Goal: Task Accomplishment & Management: Manage account settings

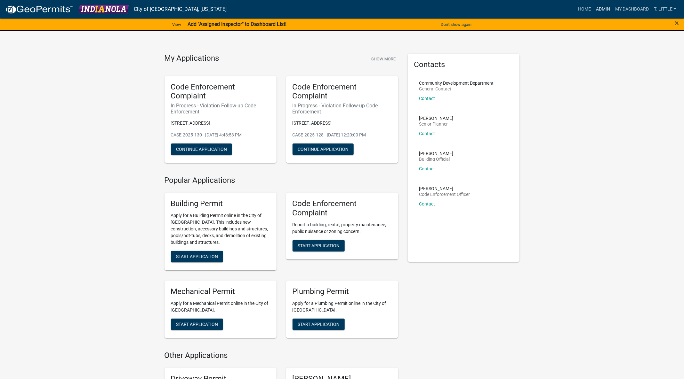
click at [598, 8] on link "Admin" at bounding box center [602, 9] width 19 height 12
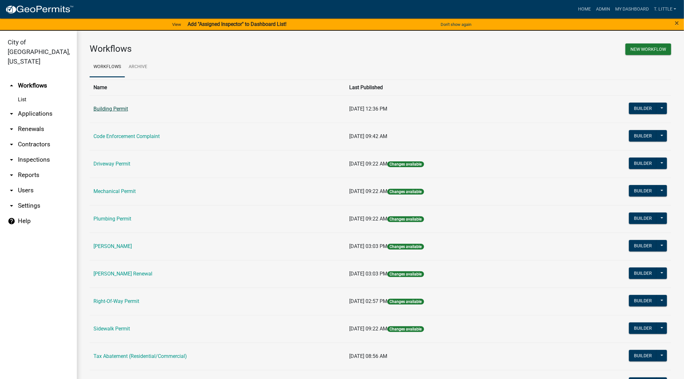
click at [116, 110] on link "Building Permit" at bounding box center [110, 109] width 35 height 6
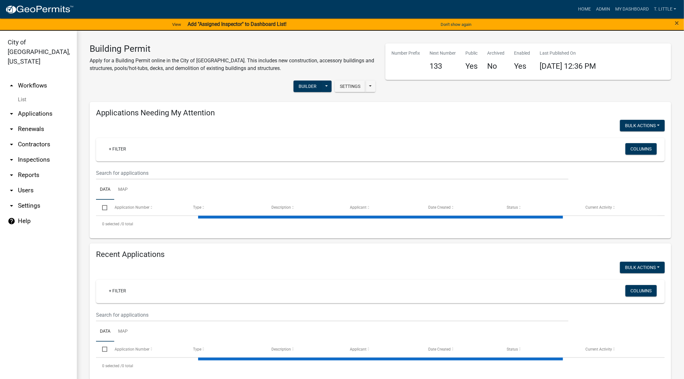
select select "3: 100"
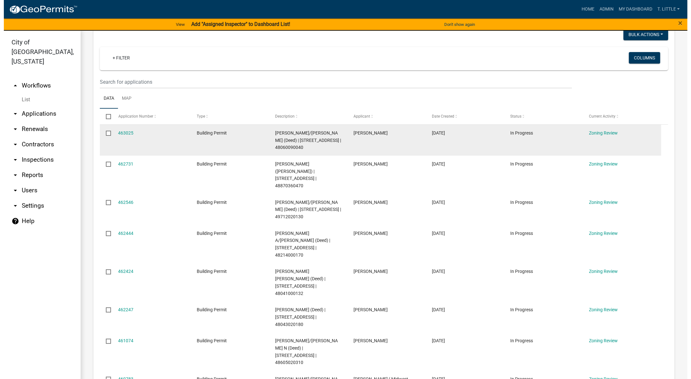
scroll to position [96, 0]
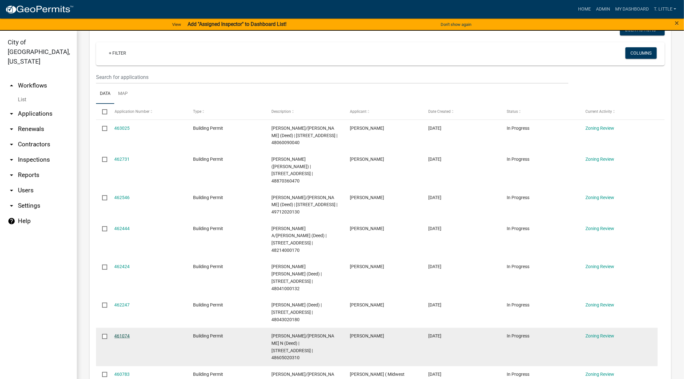
click at [126, 334] on link "461074" at bounding box center [122, 336] width 15 height 5
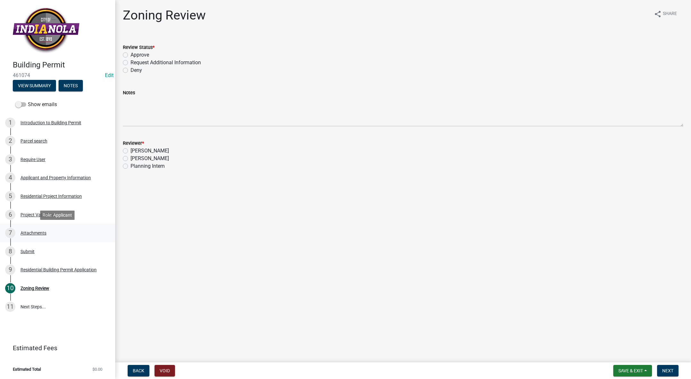
click at [39, 231] on div "Attachments" at bounding box center [33, 233] width 26 height 4
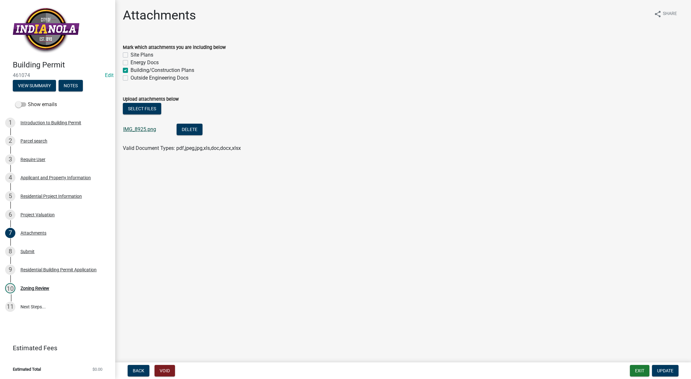
click at [137, 130] on link "IMG_8925.png" at bounding box center [139, 129] width 33 height 6
click at [37, 288] on div "Zoning Review" at bounding box center [34, 288] width 29 height 4
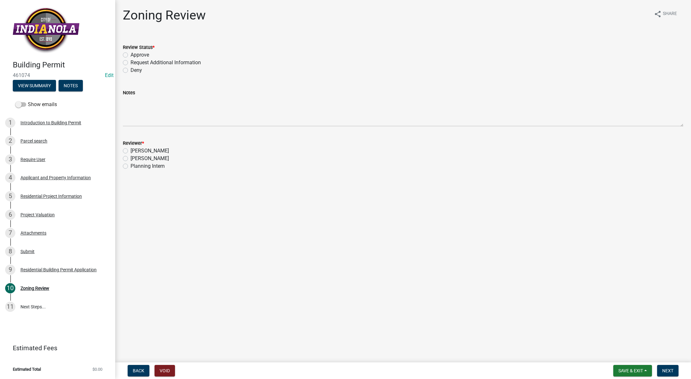
click at [131, 52] on label "Approve" at bounding box center [140, 55] width 19 height 8
click at [131, 52] on input "Approve" at bounding box center [133, 53] width 4 height 4
radio input "true"
click at [131, 159] on label "[PERSON_NAME]" at bounding box center [150, 159] width 38 height 8
click at [131, 159] on input "[PERSON_NAME]" at bounding box center [133, 157] width 4 height 4
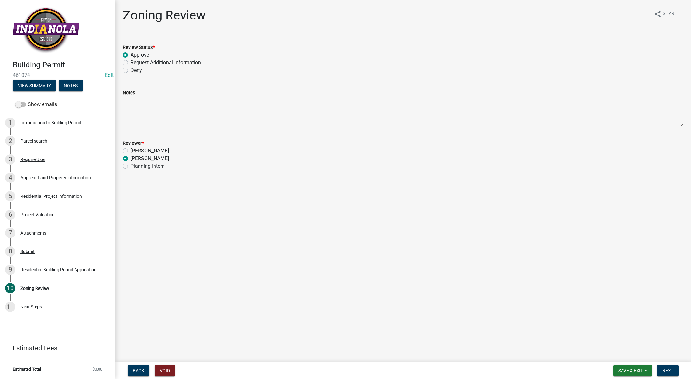
radio input "true"
click at [663, 371] on span "Next" at bounding box center [667, 371] width 11 height 5
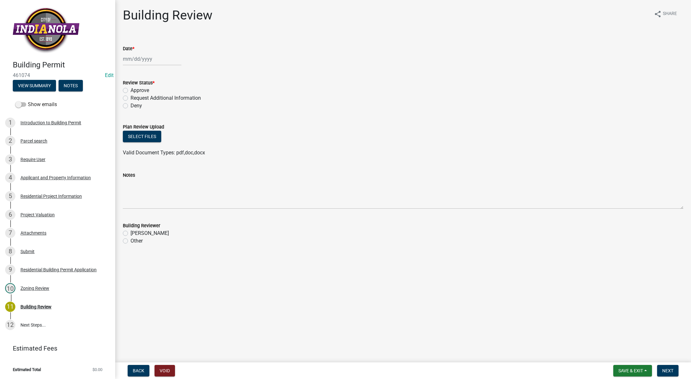
click at [131, 52] on div "Date *" at bounding box center [403, 49] width 560 height 8
click at [127, 57] on div at bounding box center [152, 58] width 59 height 13
select select "8"
select select "2025"
click at [170, 110] on div "15" at bounding box center [170, 113] width 10 height 10
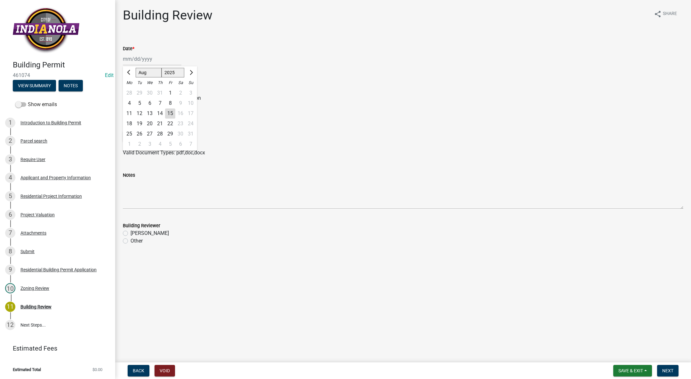
type input "[DATE]"
click at [131, 91] on label "Approve" at bounding box center [140, 91] width 19 height 8
click at [131, 91] on input "Approve" at bounding box center [133, 89] width 4 height 4
radio input "true"
click at [131, 235] on label "[PERSON_NAME]" at bounding box center [150, 234] width 38 height 8
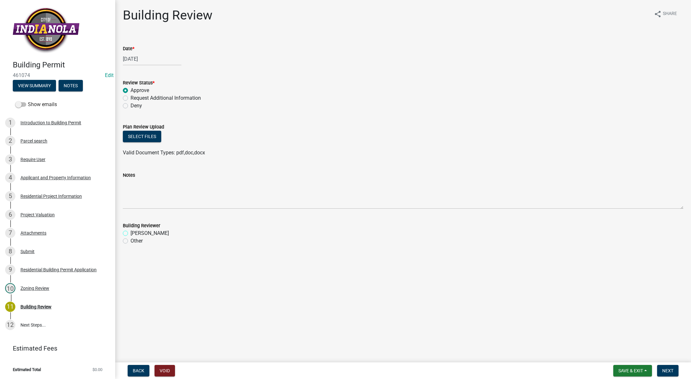
click at [131, 234] on input "[PERSON_NAME]" at bounding box center [133, 232] width 4 height 4
radio input "true"
click at [670, 368] on button "Next" at bounding box center [667, 371] width 21 height 12
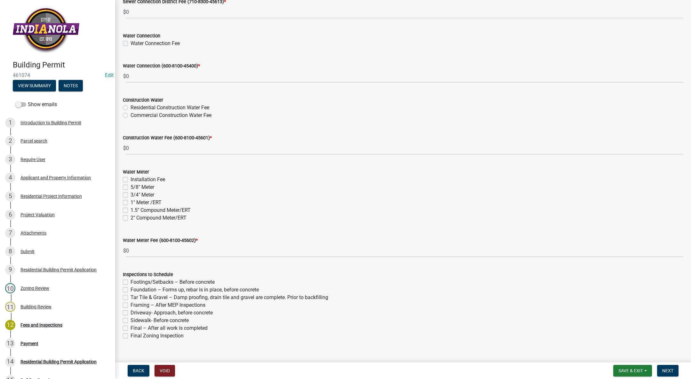
scroll to position [536, 0]
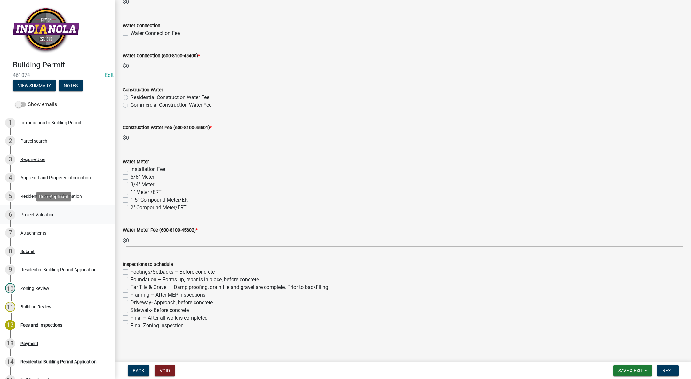
click at [38, 214] on div "Project Valuation" at bounding box center [37, 215] width 34 height 4
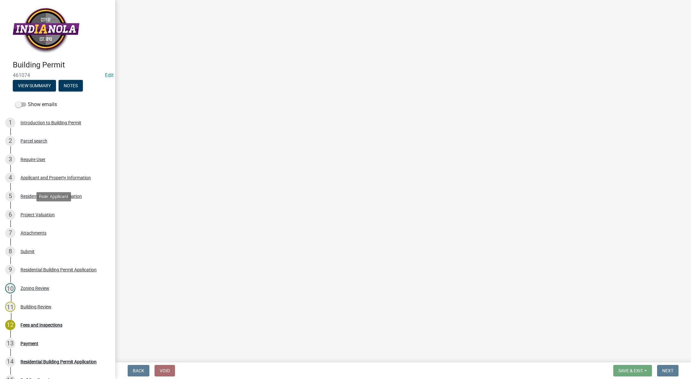
scroll to position [0, 0]
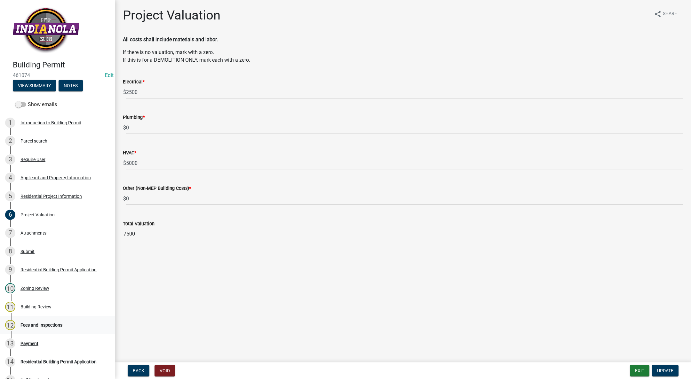
click at [38, 322] on div "12 Fees and Inspections" at bounding box center [55, 325] width 100 height 10
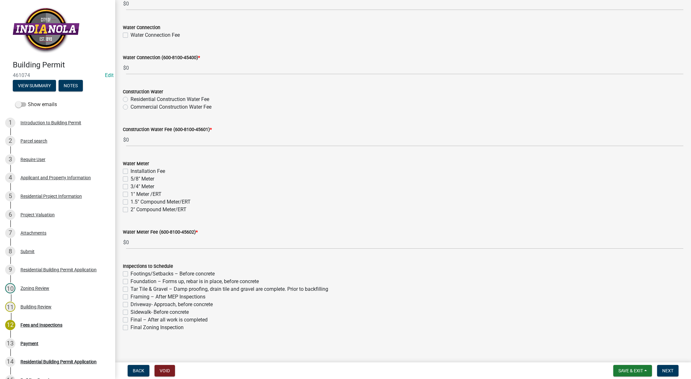
scroll to position [536, 0]
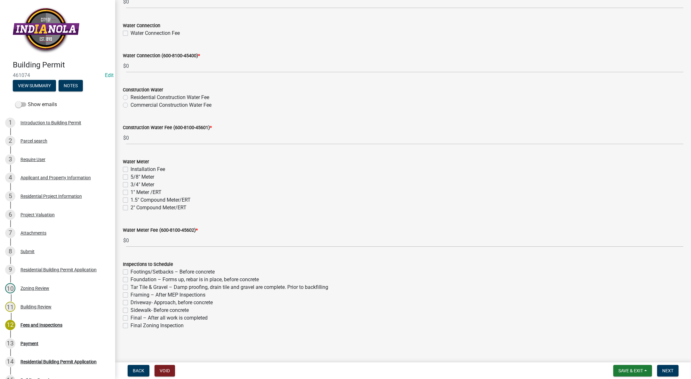
click at [131, 272] on label "Footings/Setbacks – Before concrete" at bounding box center [173, 272] width 84 height 8
click at [131, 272] on input "Footings/Setbacks – Before concrete" at bounding box center [133, 270] width 4 height 4
checkbox input "true"
checkbox input "false"
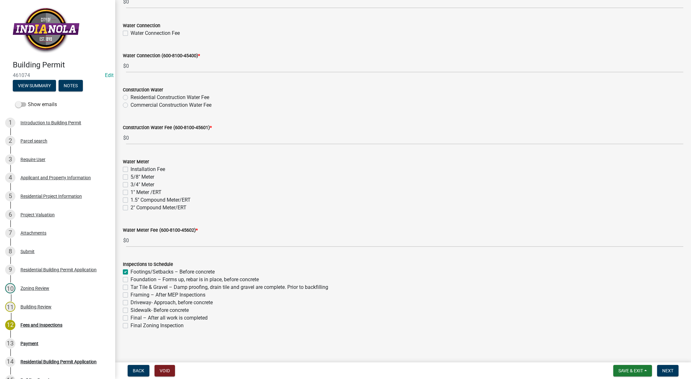
checkbox input "false"
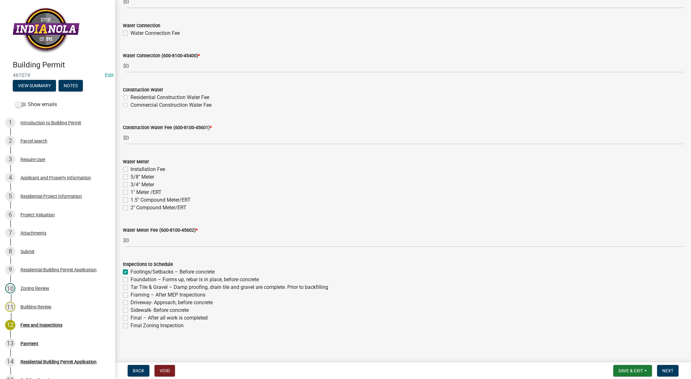
click at [131, 282] on label "Foundation – Forms up, rebar is in place, before concrete" at bounding box center [195, 280] width 128 height 8
click at [131, 280] on input "Foundation – Forms up, rebar is in place, before concrete" at bounding box center [133, 278] width 4 height 4
checkbox input "true"
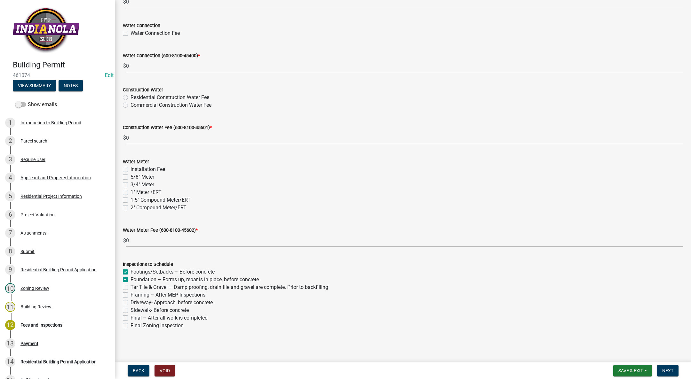
checkbox input "false"
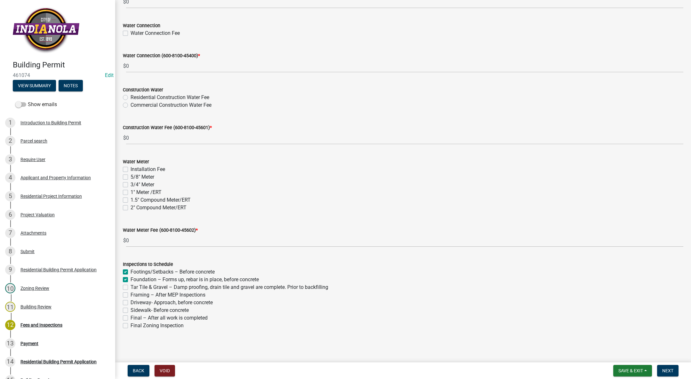
checkbox input "false"
click at [131, 287] on label "Tar Tile & Gravel – Damp proofing, drain tile and gravel are complete. Prior to…" at bounding box center [230, 288] width 198 height 8
click at [131, 287] on input "Tar Tile & Gravel – Damp proofing, drain tile and gravel are complete. Prior to…" at bounding box center [133, 286] width 4 height 4
checkbox input "true"
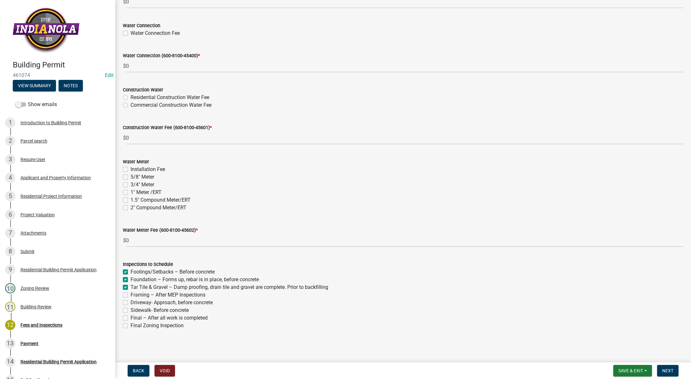
checkbox input "true"
checkbox input "false"
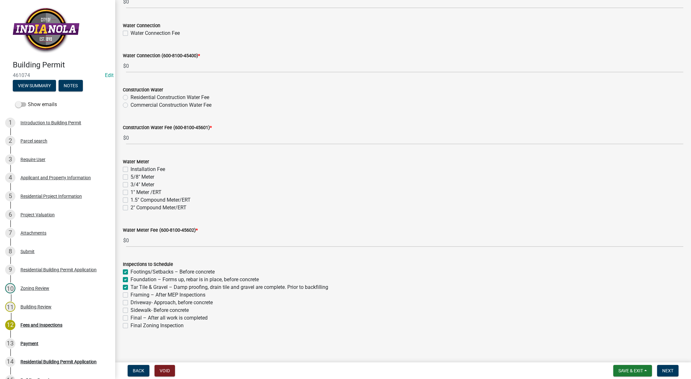
checkbox input "false"
click at [128, 294] on div "Framing – After MEP Inspections" at bounding box center [403, 295] width 560 height 8
click at [131, 296] on label "Framing – After MEP Inspections" at bounding box center [168, 295] width 75 height 8
click at [131, 296] on input "Framing – After MEP Inspections" at bounding box center [133, 293] width 4 height 4
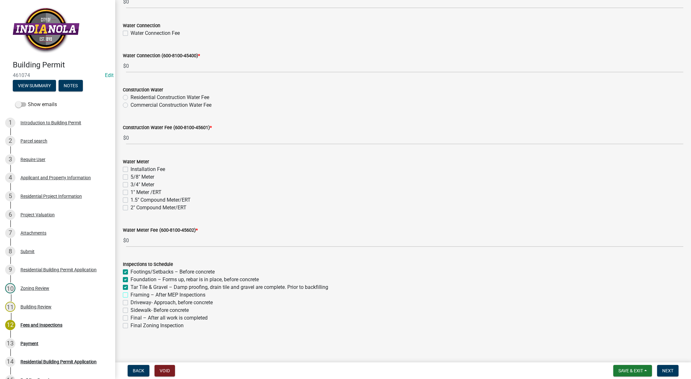
checkbox input "true"
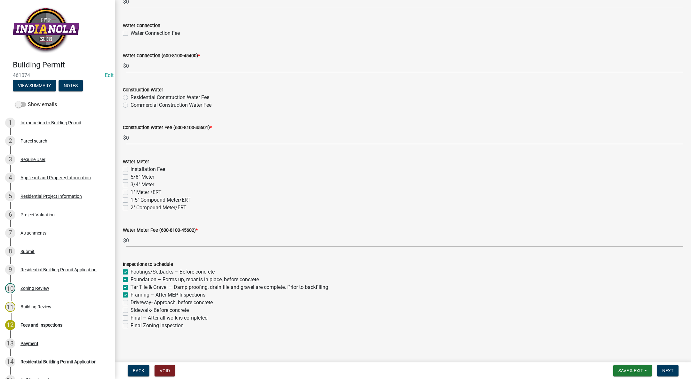
checkbox input "false"
click at [131, 302] on label "Driveway- Approach, before concrete" at bounding box center [172, 303] width 82 height 8
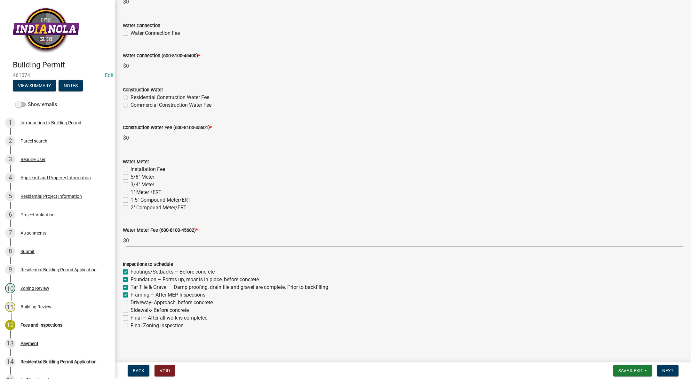
click at [131, 302] on input "Driveway- Approach, before concrete" at bounding box center [133, 301] width 4 height 4
checkbox input "true"
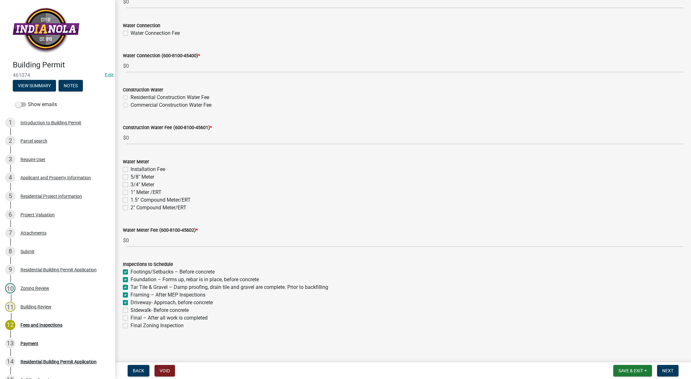
checkbox input "true"
checkbox input "false"
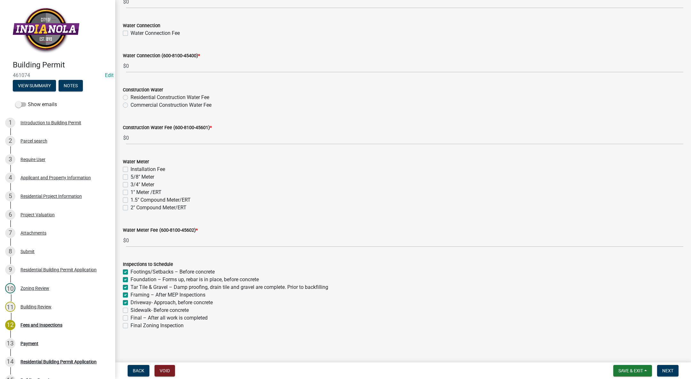
click at [131, 310] on label "Sidewalk- Before concrete" at bounding box center [160, 311] width 58 height 8
click at [131, 310] on input "Sidewalk- Before concrete" at bounding box center [133, 309] width 4 height 4
checkbox input "true"
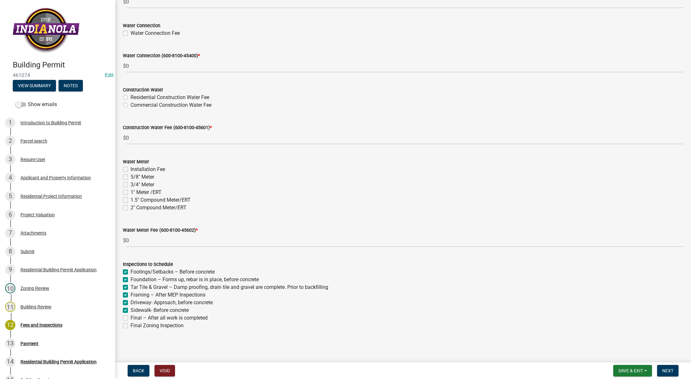
checkbox input "true"
checkbox input "false"
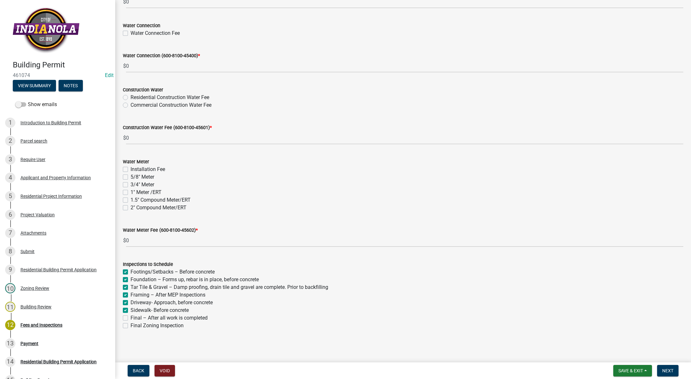
checkbox input "false"
click at [131, 318] on label "Final – After all work is completed" at bounding box center [169, 318] width 77 height 8
click at [131, 318] on input "Final – After all work is completed" at bounding box center [133, 316] width 4 height 4
checkbox input "true"
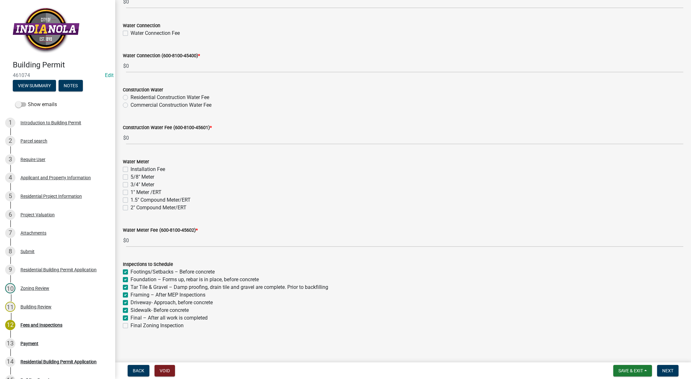
checkbox input "true"
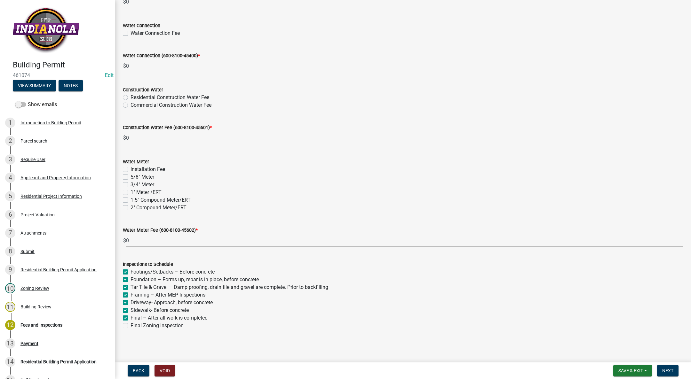
checkbox input "true"
checkbox input "false"
click at [131, 289] on label "Tar Tile & Gravel – Damp proofing, drain tile and gravel are complete. Prior to…" at bounding box center [230, 288] width 198 height 8
click at [131, 288] on input "Tar Tile & Gravel – Damp proofing, drain tile and gravel are complete. Prior to…" at bounding box center [133, 286] width 4 height 4
checkbox input "false"
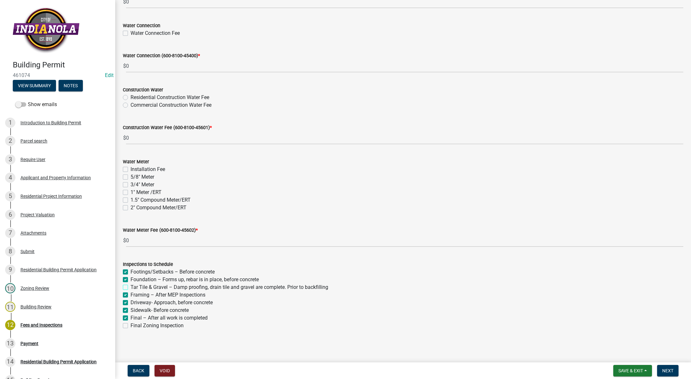
checkbox input "true"
checkbox input "false"
checkbox input "true"
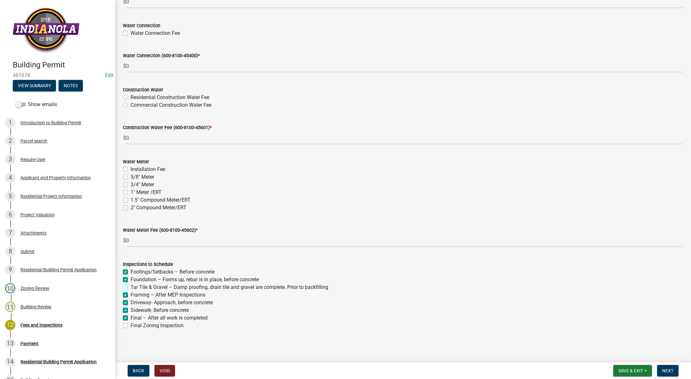
checkbox input "true"
checkbox input "false"
click at [131, 303] on label "Driveway- Approach, before concrete" at bounding box center [172, 303] width 82 height 8
click at [131, 303] on input "Driveway- Approach, before concrete" at bounding box center [133, 301] width 4 height 4
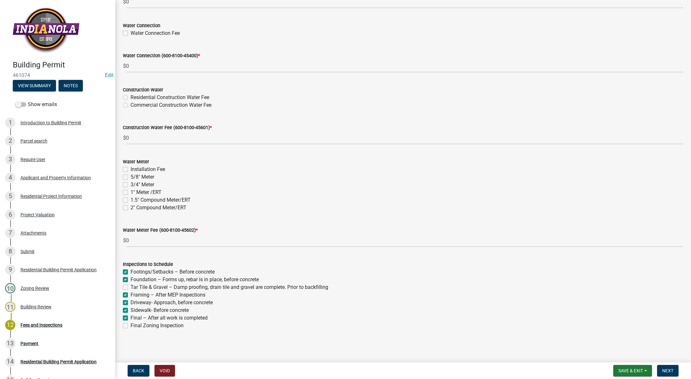
checkbox input "false"
checkbox input "true"
checkbox input "false"
checkbox input "true"
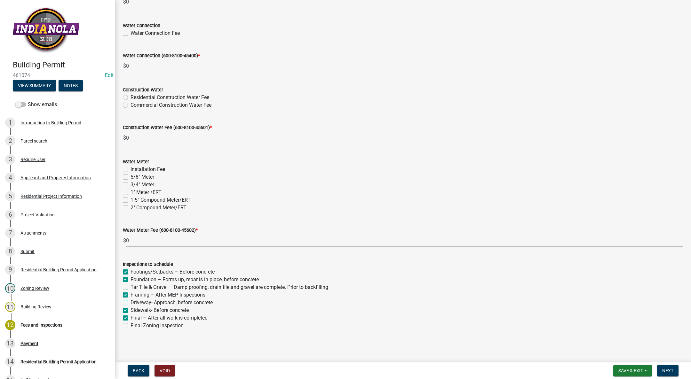
checkbox input "false"
checkbox input "true"
checkbox input "false"
click at [131, 311] on label "Sidewalk- Before concrete" at bounding box center [160, 311] width 58 height 8
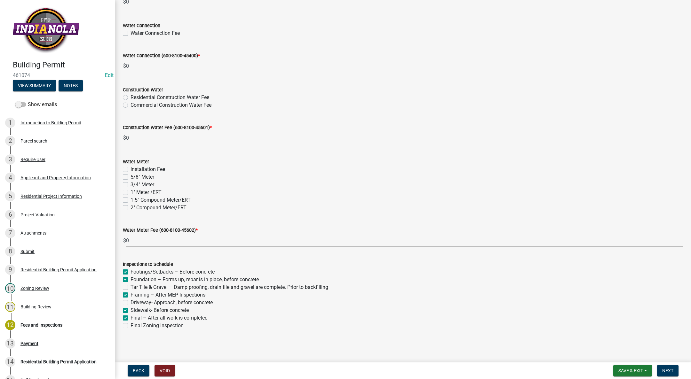
click at [131, 311] on input "Sidewalk- Before concrete" at bounding box center [133, 309] width 4 height 4
checkbox input "false"
checkbox input "true"
checkbox input "false"
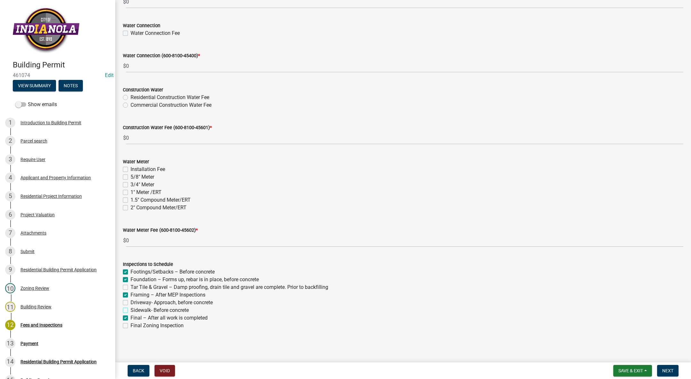
checkbox input "true"
checkbox input "false"
checkbox input "true"
checkbox input "false"
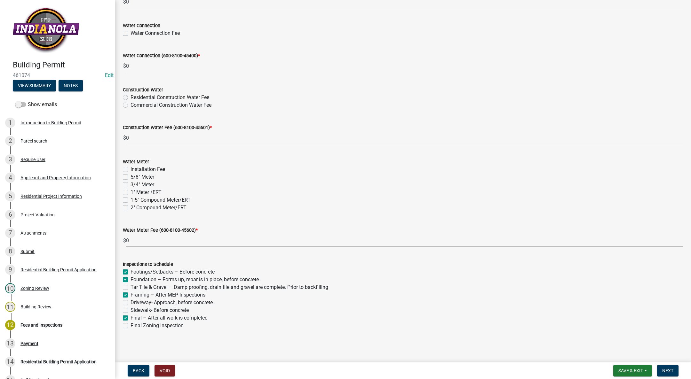
click at [126, 315] on div "Final – After all work is completed" at bounding box center [403, 318] width 560 height 8
click at [131, 318] on label "Final – After all work is completed" at bounding box center [169, 318] width 77 height 8
click at [131, 318] on input "Final – After all work is completed" at bounding box center [133, 316] width 4 height 4
checkbox input "false"
checkbox input "true"
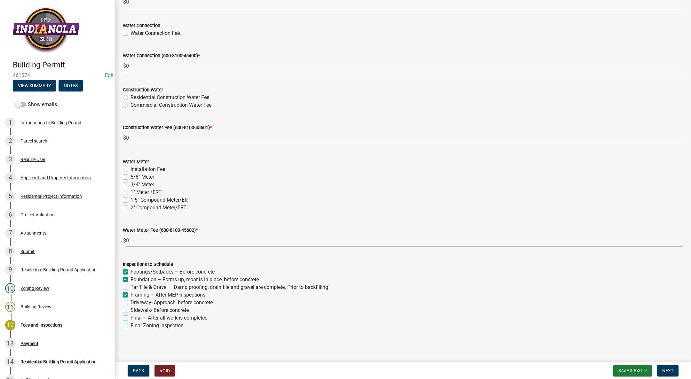
checkbox input "true"
checkbox input "false"
checkbox input "true"
checkbox input "false"
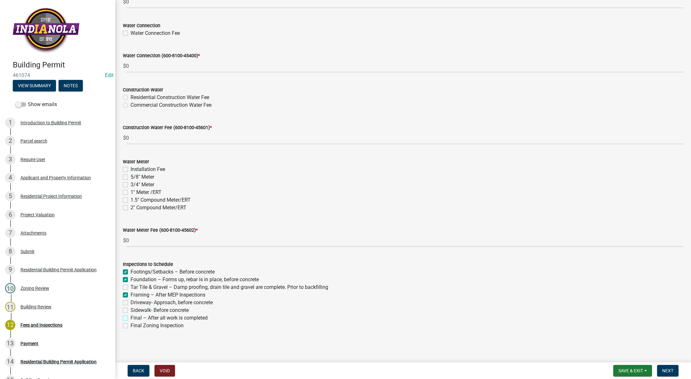
checkbox input "false"
click at [131, 319] on label "Final – After all work is completed" at bounding box center [169, 318] width 77 height 8
click at [131, 319] on input "Final – After all work is completed" at bounding box center [133, 316] width 4 height 4
checkbox input "true"
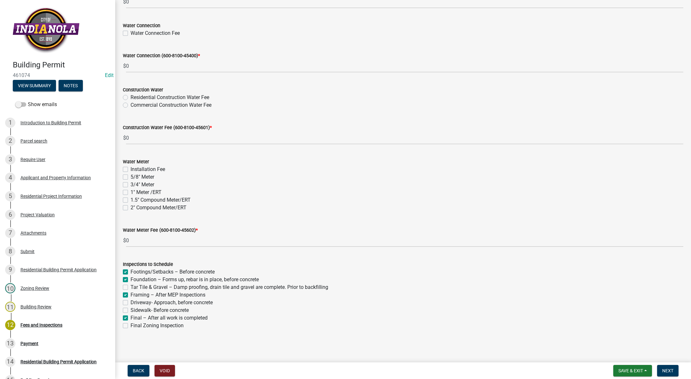
checkbox input "true"
checkbox input "false"
checkbox input "true"
checkbox input "false"
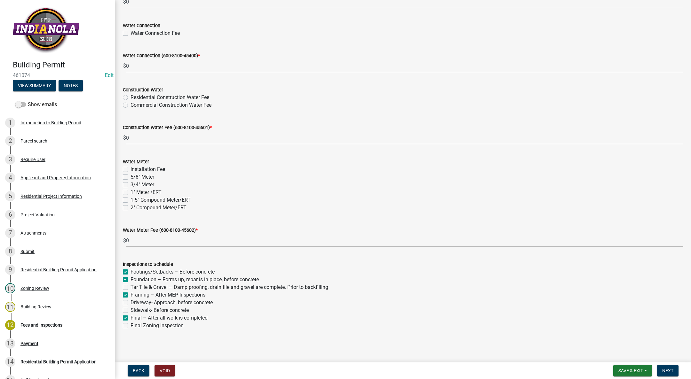
checkbox input "false"
checkbox input "true"
checkbox input "false"
click at [665, 369] on span "Next" at bounding box center [667, 371] width 11 height 5
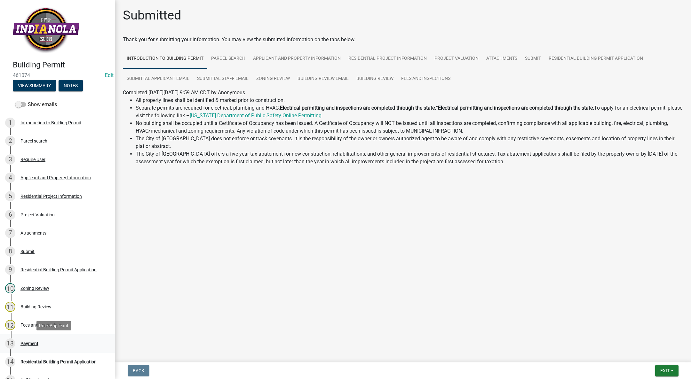
click at [25, 340] on div "13 Payment" at bounding box center [55, 344] width 100 height 10
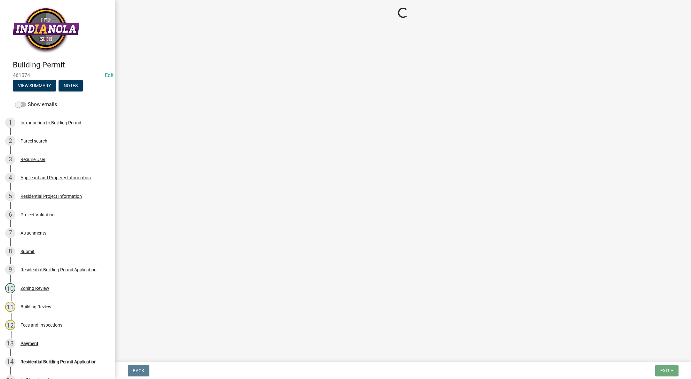
select select "3: 3"
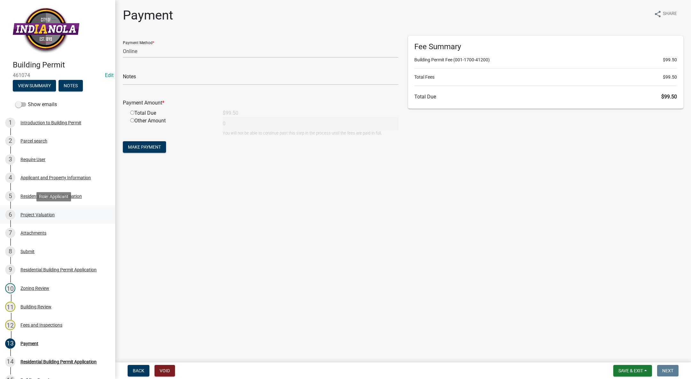
click at [37, 215] on div "Project Valuation" at bounding box center [37, 215] width 34 height 4
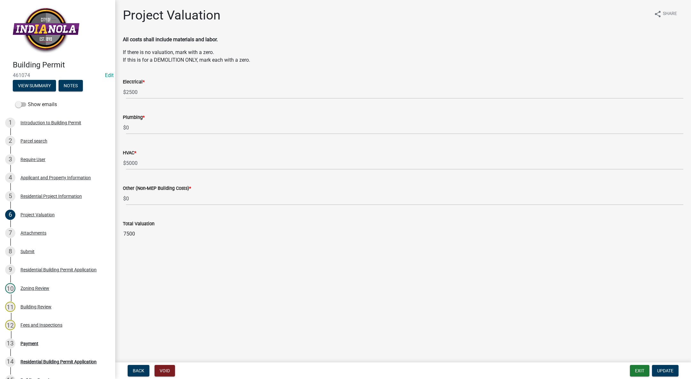
click at [192, 191] on div "Other (Non-MEP Building Costs) *" at bounding box center [403, 189] width 560 height 8
click at [200, 191] on div "Other (Non-MEP Building Costs) *" at bounding box center [403, 189] width 560 height 8
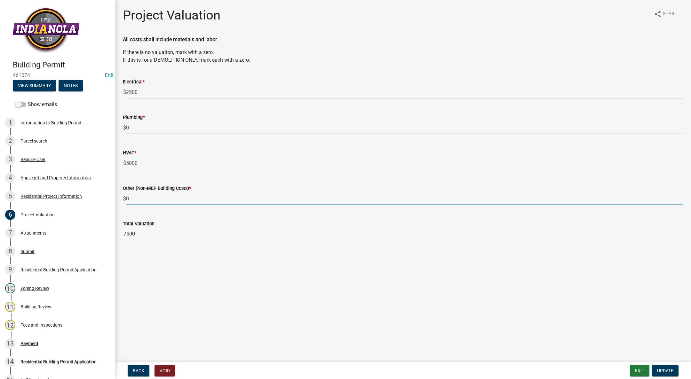
click at [200, 194] on input "0" at bounding box center [404, 198] width 557 height 13
type input "17500"
click at [670, 369] on span "Update" at bounding box center [665, 371] width 16 height 5
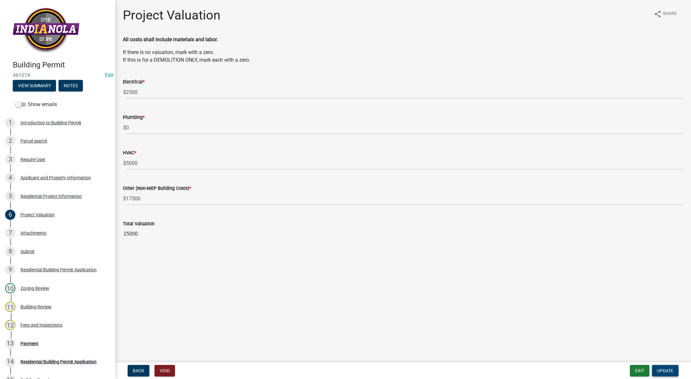
click at [670, 366] on button "Update" at bounding box center [665, 371] width 27 height 12
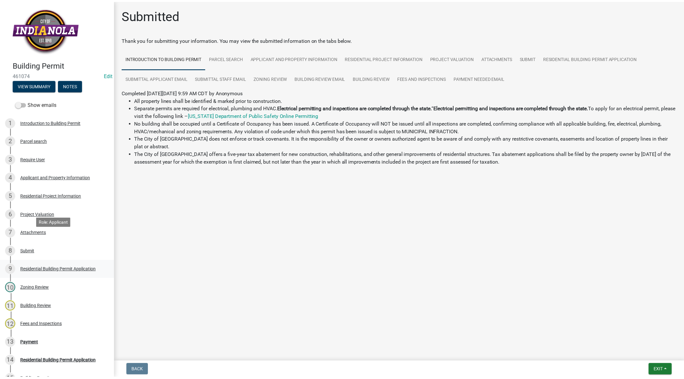
scroll to position [48, 0]
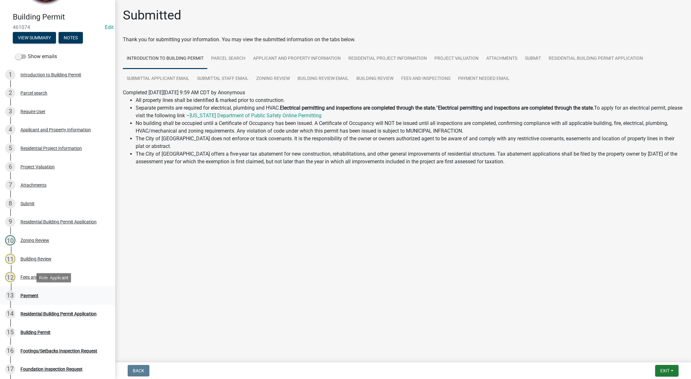
click at [34, 297] on div "Payment" at bounding box center [29, 296] width 18 height 4
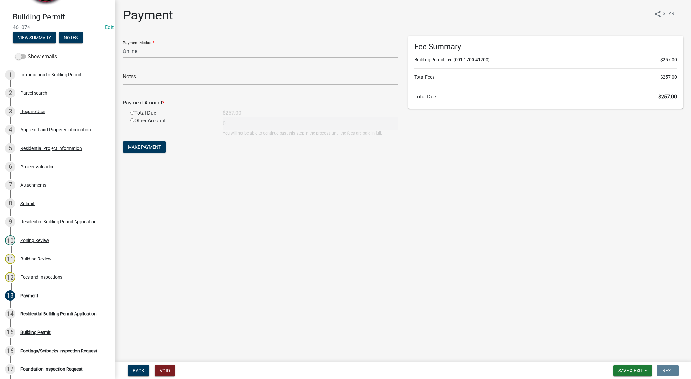
click at [161, 48] on select "Credit Card POS Check Cash Online" at bounding box center [260, 51] width 275 height 13
select select "0: 2"
click at [123, 45] on select "Credit Card POS Check Cash Online" at bounding box center [260, 51] width 275 height 13
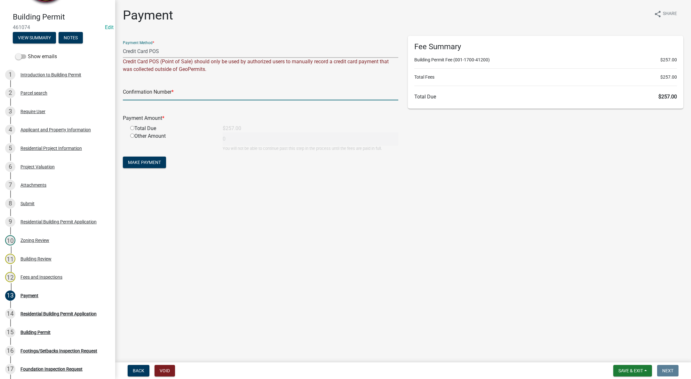
click at [157, 98] on input "text" at bounding box center [260, 93] width 275 height 13
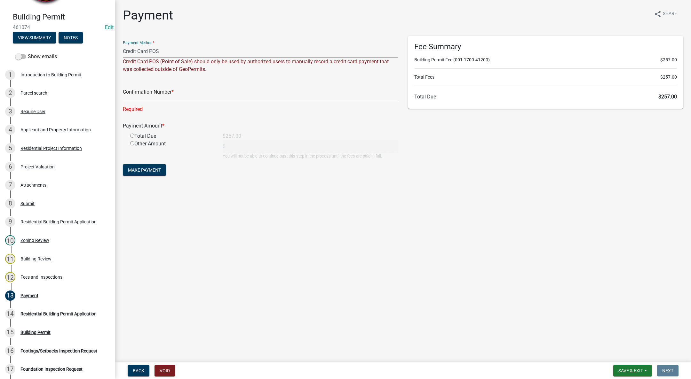
click at [179, 52] on select "Credit Card POS Check Cash Online" at bounding box center [260, 51] width 275 height 13
click at [123, 45] on select "Credit Card POS Check Cash Online" at bounding box center [260, 51] width 275 height 13
click at [184, 146] on div "Other Amount" at bounding box center [171, 149] width 92 height 19
click at [630, 369] on span "Save & Exit" at bounding box center [630, 371] width 25 height 5
drag, startPoint x: 617, startPoint y: 344, endPoint x: 590, endPoint y: 363, distance: 33.3
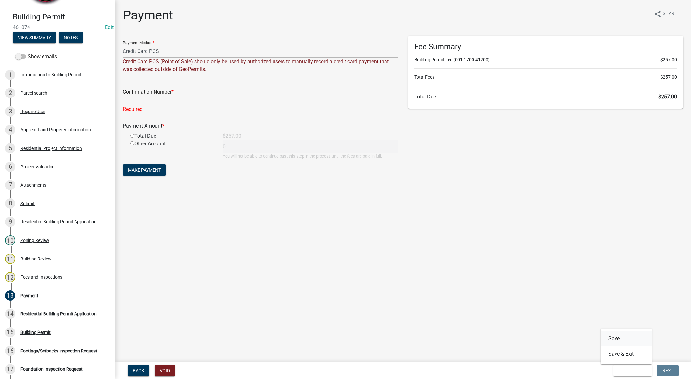
click at [594, 363] on nav "Back Void Save & Exit Save Save & Exit Next" at bounding box center [403, 371] width 576 height 17
click at [630, 369] on span "Save & Exit" at bounding box center [630, 371] width 25 height 5
click at [625, 359] on button "Save & Exit" at bounding box center [626, 354] width 51 height 15
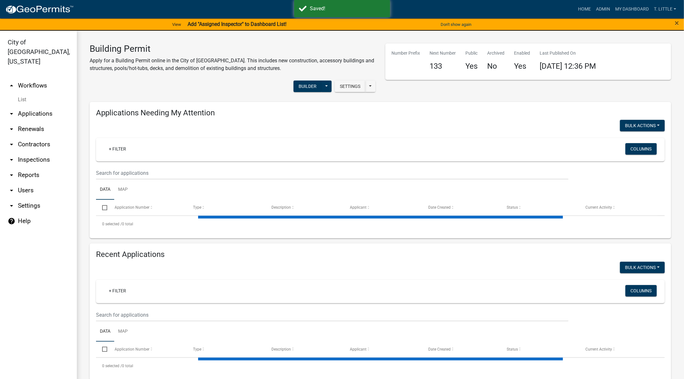
select select "3: 100"
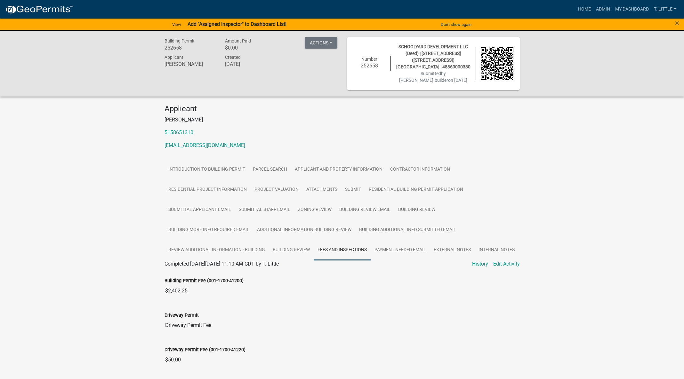
scroll to position [20, 0]
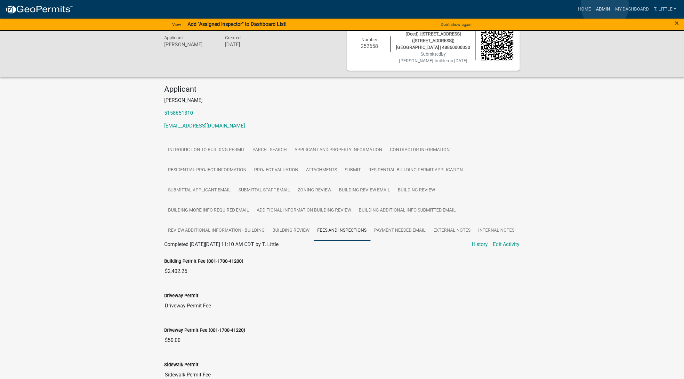
click at [605, 6] on link "Admin" at bounding box center [602, 9] width 19 height 12
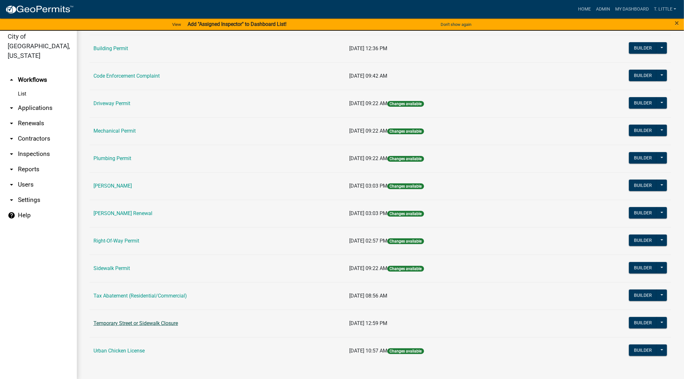
scroll to position [8, 0]
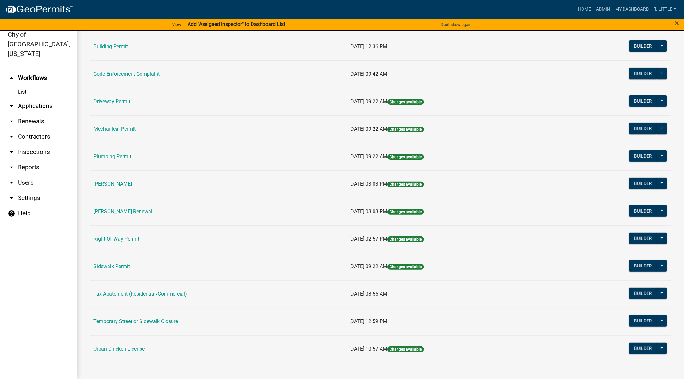
click at [110, 97] on td "Driveway Permit" at bounding box center [218, 102] width 256 height 28
click at [112, 99] on link "Driveway Permit" at bounding box center [111, 102] width 37 height 6
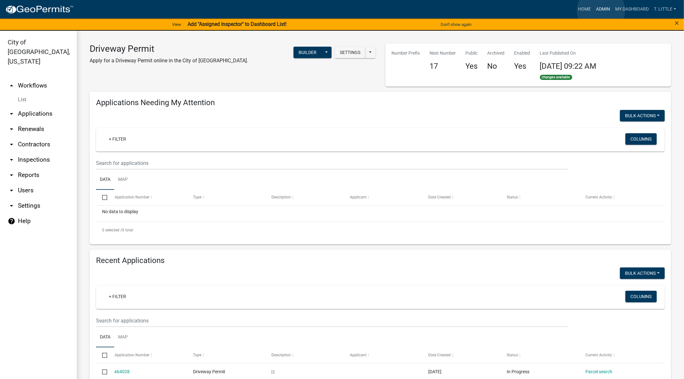
click at [601, 11] on link "Admin" at bounding box center [602, 9] width 19 height 12
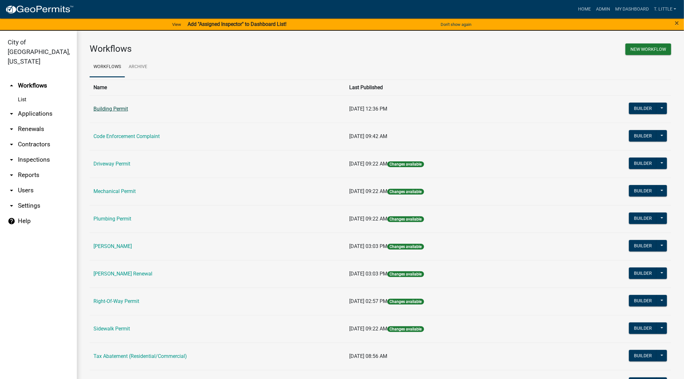
click at [122, 110] on link "Building Permit" at bounding box center [110, 109] width 35 height 6
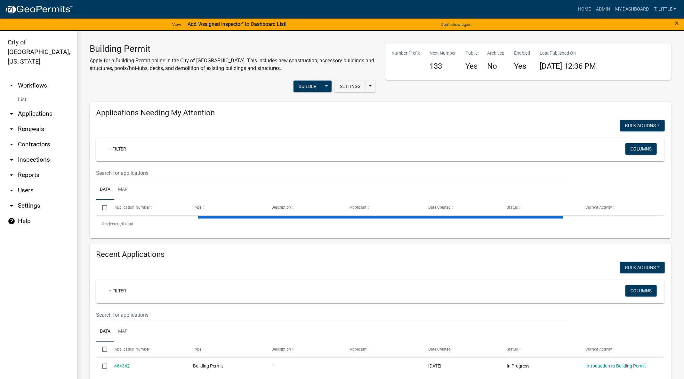
select select "3: 100"
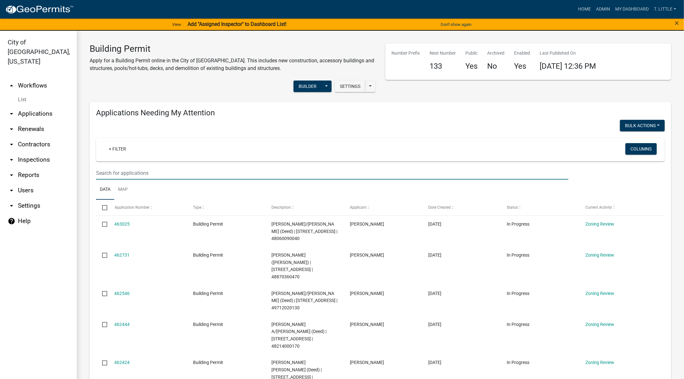
click at [189, 172] on input "text" at bounding box center [332, 173] width 472 height 13
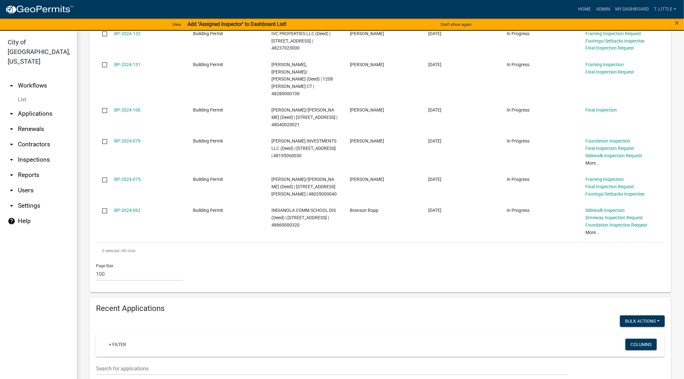
scroll to position [1558, 0]
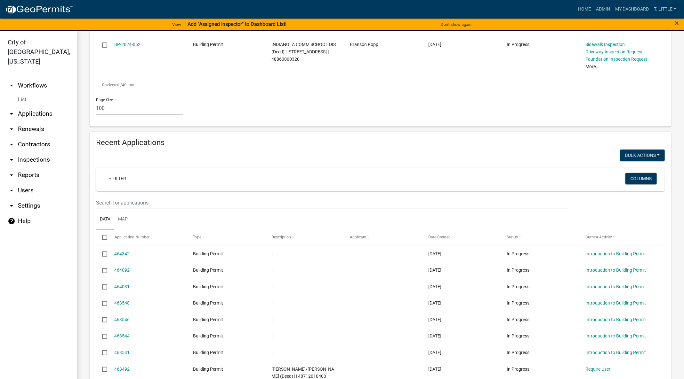
type input "IVC"
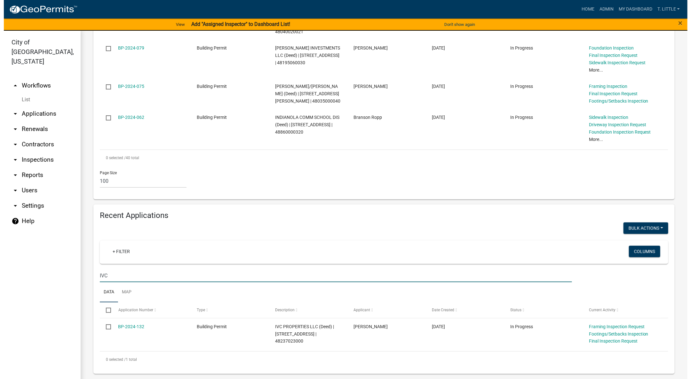
scroll to position [1382, 0]
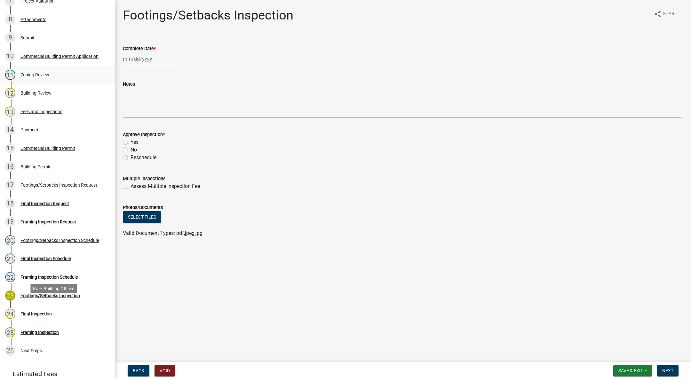
scroll to position [240, 0]
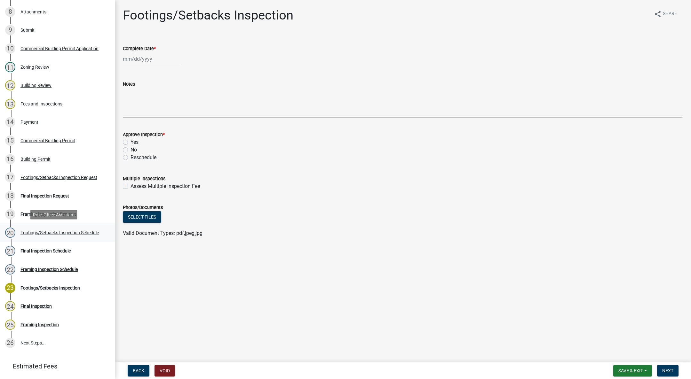
click at [56, 231] on div "Footings/Setbacks Inspection Schedule" at bounding box center [59, 233] width 78 height 4
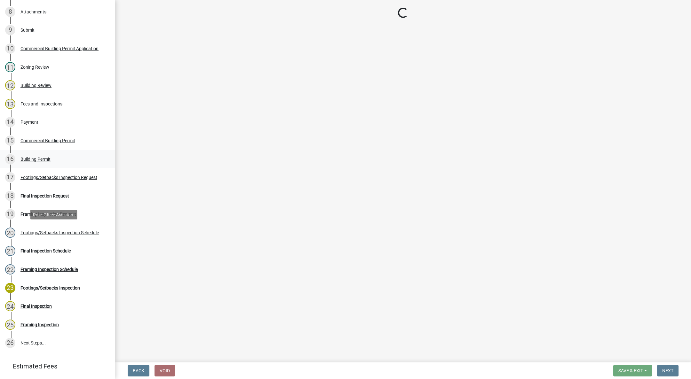
select select "27b8dde7-9ed4-44e4-ae8e-5969b60be3e6"
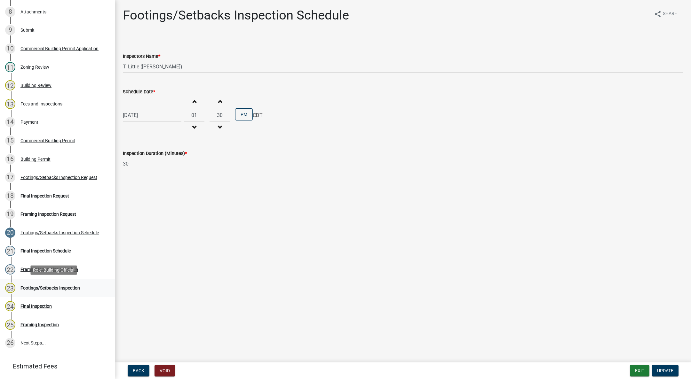
click at [33, 282] on link "23 Footings/Setbacks Inspection" at bounding box center [57, 288] width 115 height 19
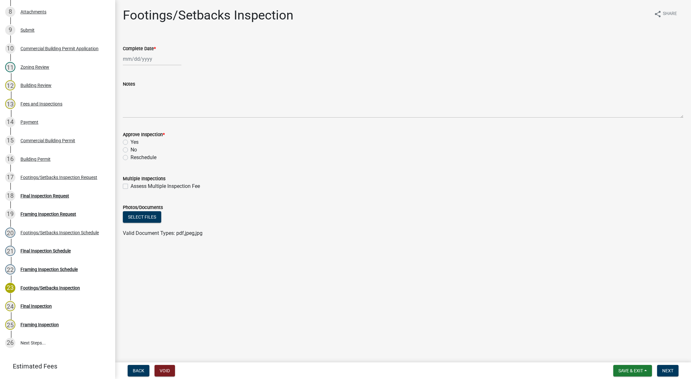
click at [136, 60] on div at bounding box center [152, 58] width 59 height 13
select select "8"
select select "2025"
click at [129, 69] on button "Previous month" at bounding box center [129, 72] width 8 height 10
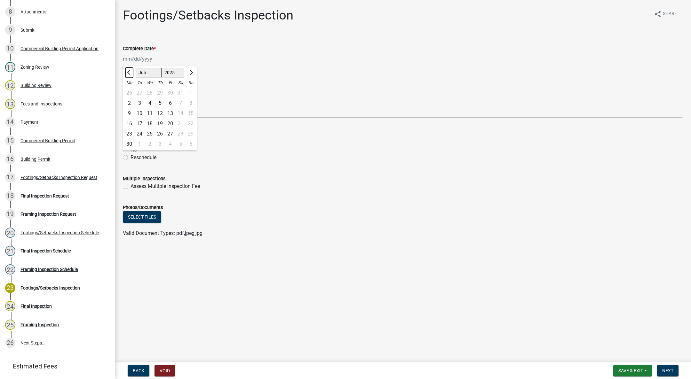
click at [129, 69] on button "Previous month" at bounding box center [129, 72] width 8 height 10
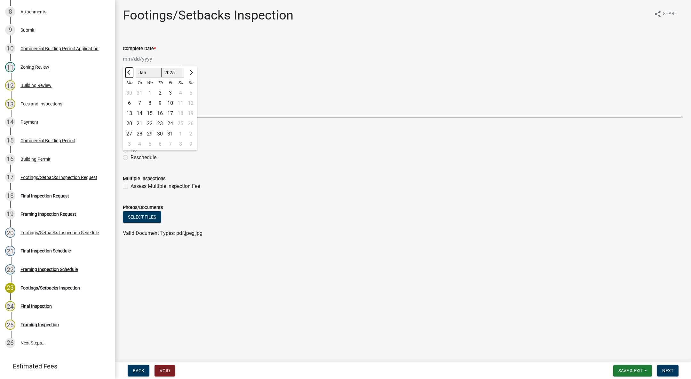
click at [129, 69] on button "Previous month" at bounding box center [129, 72] width 8 height 10
select select "12"
select select "2024"
click at [129, 69] on button "Previous month" at bounding box center [129, 72] width 8 height 10
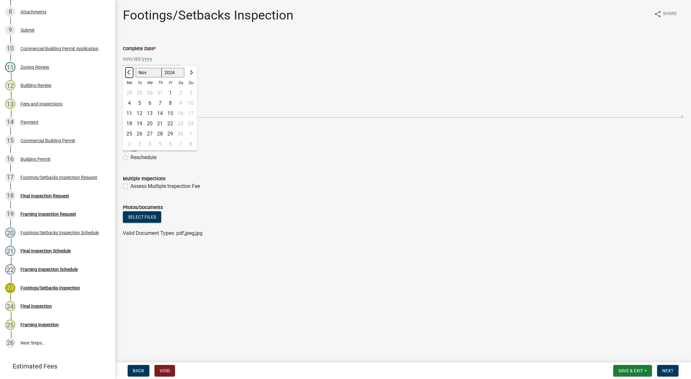
select select "10"
click at [171, 122] on div "25" at bounding box center [170, 124] width 10 height 10
type input "10/25/2024"
click at [131, 141] on label "Yes" at bounding box center [135, 143] width 8 height 8
click at [131, 141] on input "Yes" at bounding box center [133, 141] width 4 height 4
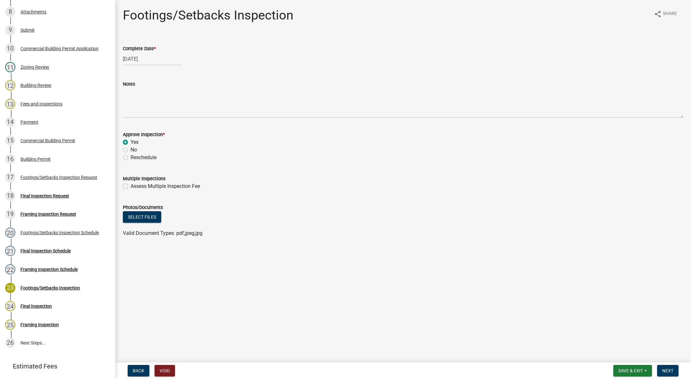
radio input "true"
click at [668, 367] on button "Next" at bounding box center [667, 371] width 21 height 12
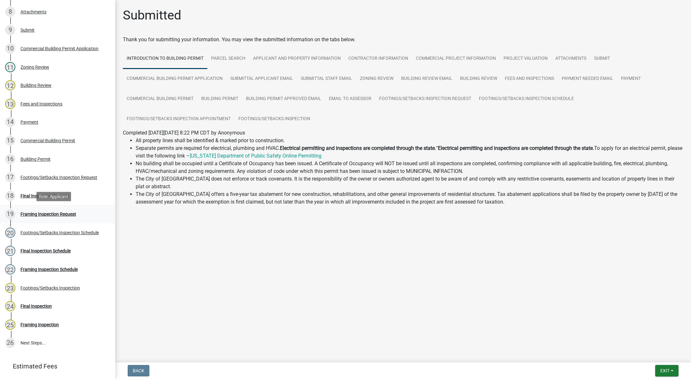
click at [46, 218] on div "19 Framing Inspection Request" at bounding box center [55, 214] width 100 height 10
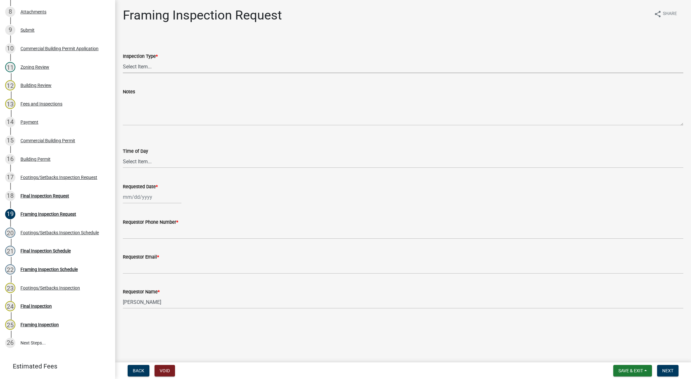
click at [130, 64] on select "Select Item... Framing" at bounding box center [403, 66] width 560 height 13
click at [123, 60] on select "Select Item... Framing" at bounding box center [403, 66] width 560 height 13
select select "e9fcb543-8f06-4ed5-8df3-3925d2ebe15d"
click at [129, 160] on select "Select Item... AM PM" at bounding box center [403, 161] width 560 height 13
click at [123, 155] on select "Select Item... AM PM" at bounding box center [403, 161] width 560 height 13
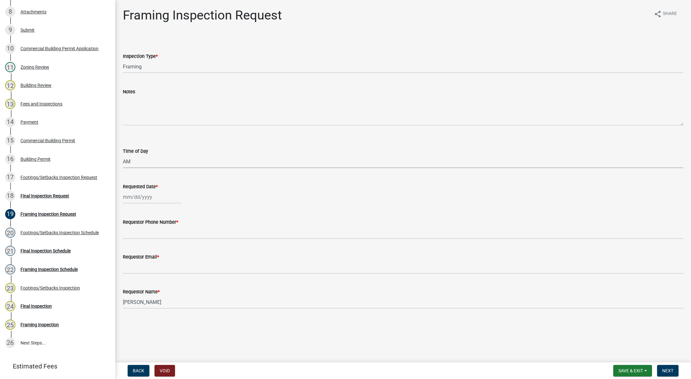
select select "88af556d-fdf1-454b-b933-61cadeae1443"
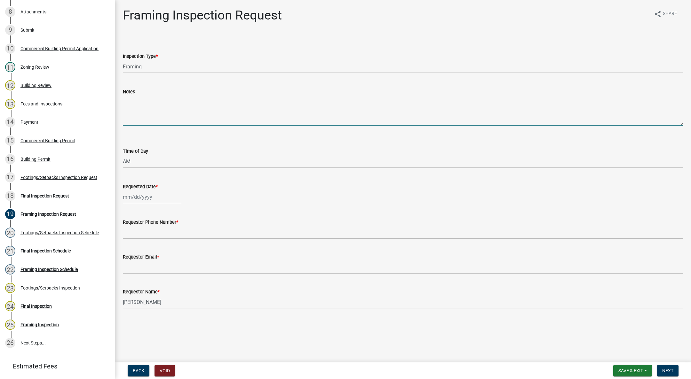
click at [141, 103] on textarea "Notes" at bounding box center [403, 111] width 560 height 30
type textarea "No framing inspection needed."
select select "8"
select select "2025"
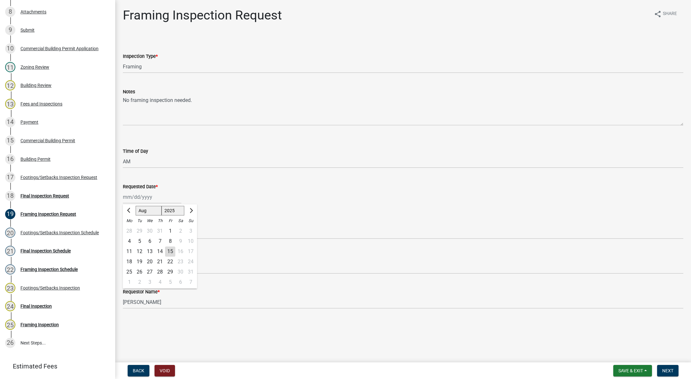
click at [140, 197] on div "Jan Feb Mar Apr May Jun Jul Aug Sep Oct Nov Dec 1525 1526 1527 1528 1529 1530 1…" at bounding box center [152, 197] width 59 height 13
drag, startPoint x: 167, startPoint y: 250, endPoint x: 156, endPoint y: 241, distance: 13.8
click at [156, 241] on ngb-datepicker-month "Mo Tu We Th Fr Sa Su 28 29 30 31 1 2 3 4 5 6 7 8 9 10 11 12 13 14 15 16 17 18 1…" at bounding box center [160, 252] width 74 height 73
click at [245, 216] on div "Requestor Phone Number *" at bounding box center [403, 225] width 560 height 30
select select "8"
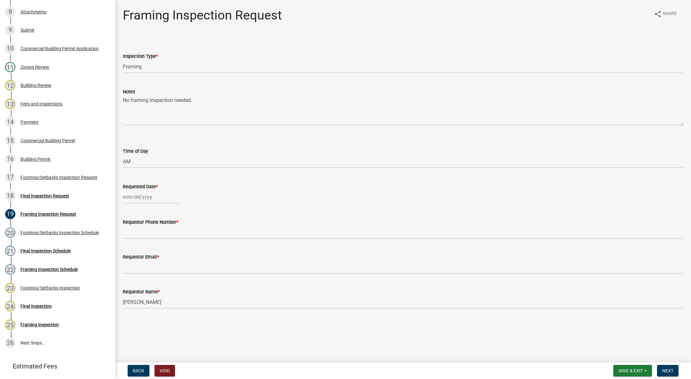
select select "2025"
click at [139, 198] on div "Jan Feb Mar Apr May Jun Jul Aug Sep Oct Nov Dec 1525 1526 1527 1528 1529 1530 1…" at bounding box center [152, 197] width 59 height 13
click at [141, 251] on div "12" at bounding box center [139, 252] width 10 height 10
type input "[DATE]"
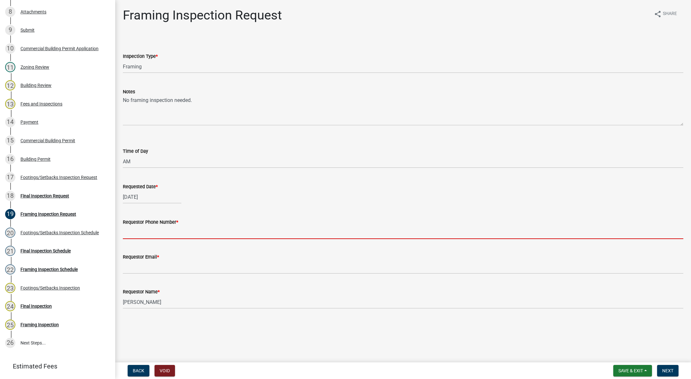
click at [156, 231] on input "Requestor Phone Number *" at bounding box center [403, 232] width 560 height 13
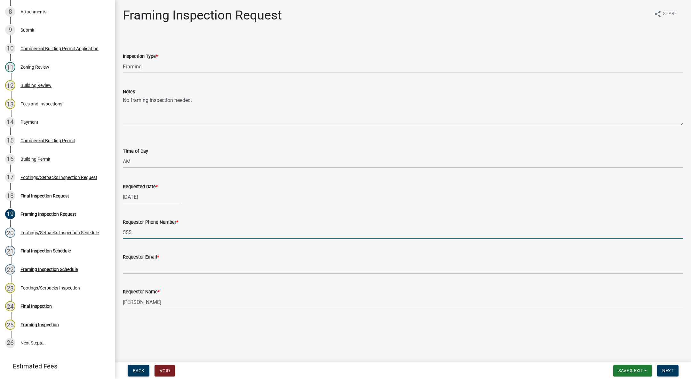
type input "555-555-5555"
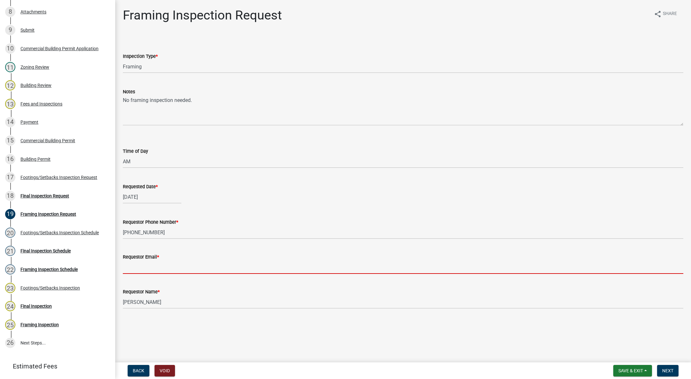
click at [161, 267] on input "Requestor Email *" at bounding box center [403, 267] width 560 height 13
type input "t"
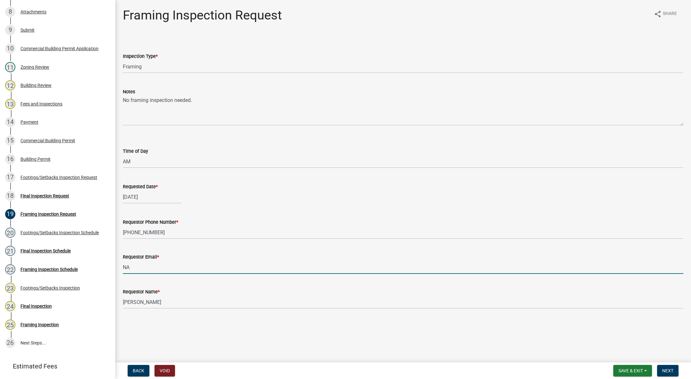
type input "NA@gmail.com"
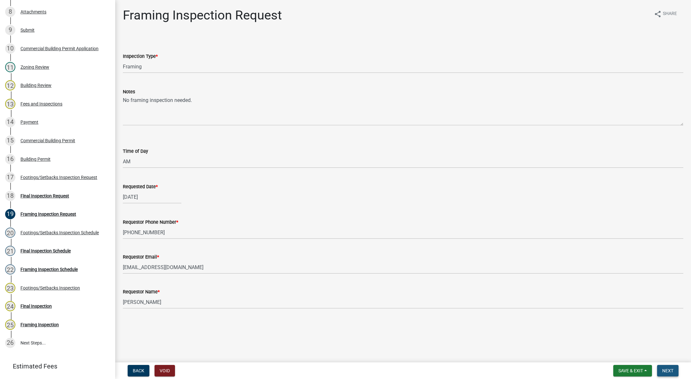
click at [667, 367] on button "Next" at bounding box center [667, 371] width 21 height 12
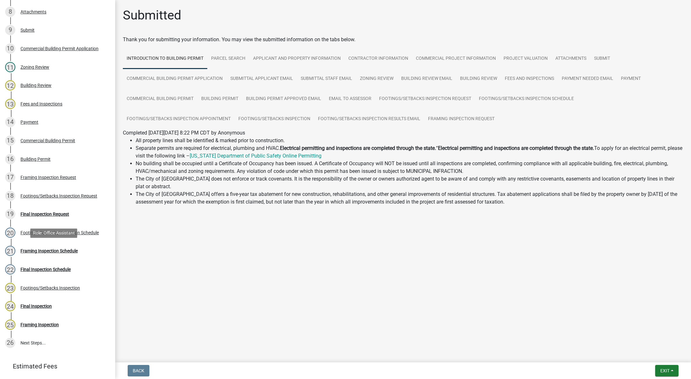
click at [53, 250] on div "Framing Inspection Schedule" at bounding box center [48, 251] width 57 height 4
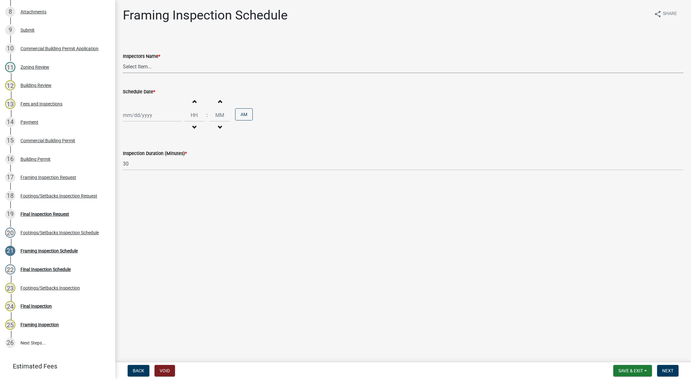
click at [141, 67] on select "Select Item... IndianolaInspector (Indianola Other Inspector) T. Little (Timoth…" at bounding box center [403, 66] width 560 height 13
select select "27b8dde7-9ed4-44e4-ae8e-5969b60be3e6"
click at [123, 60] on select "Select Item... IndianolaInspector (Indianola Other Inspector) T. Little (Timoth…" at bounding box center [403, 66] width 560 height 13
click at [138, 114] on div at bounding box center [152, 115] width 59 height 13
select select "8"
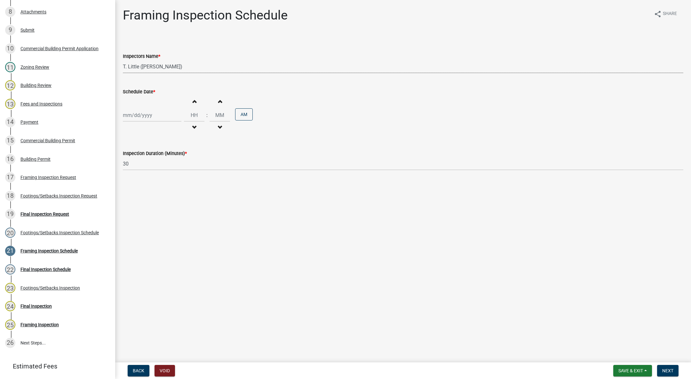
select select "2025"
click at [140, 167] on div "12" at bounding box center [139, 170] width 10 height 10
type input "[DATE]"
click at [193, 102] on span "button" at bounding box center [194, 101] width 3 height 5
type input "01"
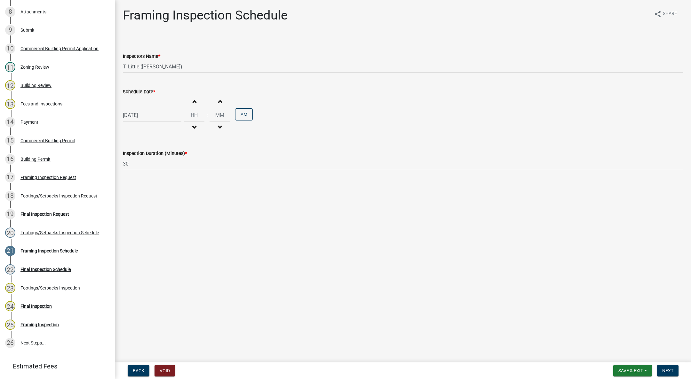
type input "00"
click at [193, 102] on span "button" at bounding box center [194, 101] width 3 height 5
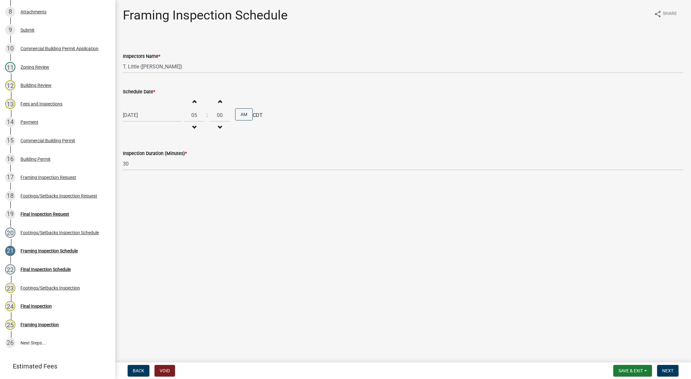
click at [193, 102] on span "button" at bounding box center [194, 101] width 3 height 5
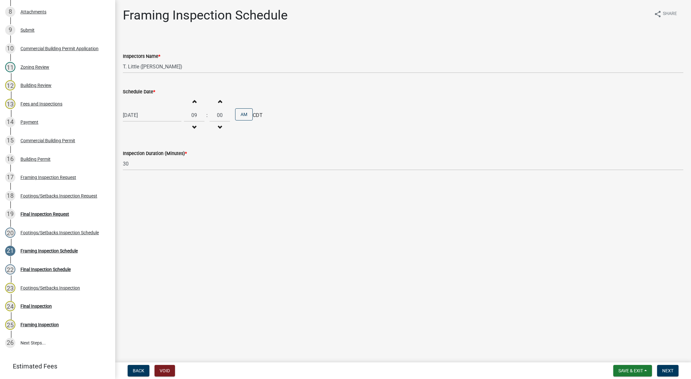
type input "10"
click at [674, 370] on button "Next" at bounding box center [667, 371] width 21 height 12
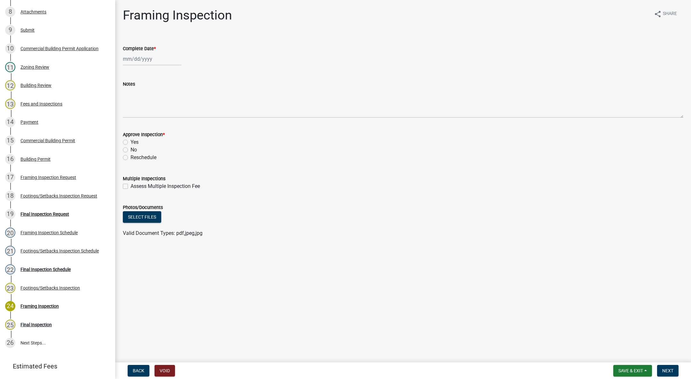
click at [147, 61] on div at bounding box center [152, 58] width 59 height 13
select select "8"
select select "2025"
click at [138, 110] on div "12" at bounding box center [139, 113] width 10 height 10
type input "[DATE]"
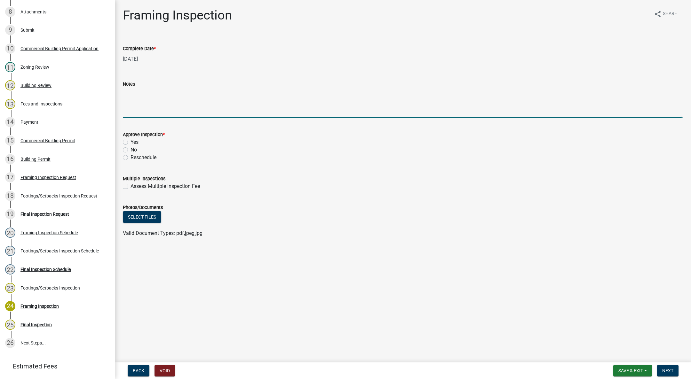
click at [157, 110] on textarea "Notes" at bounding box center [403, 103] width 560 height 30
click at [188, 97] on textarea "Notes" at bounding box center [403, 103] width 560 height 30
type textarea "No framing inspection needed"
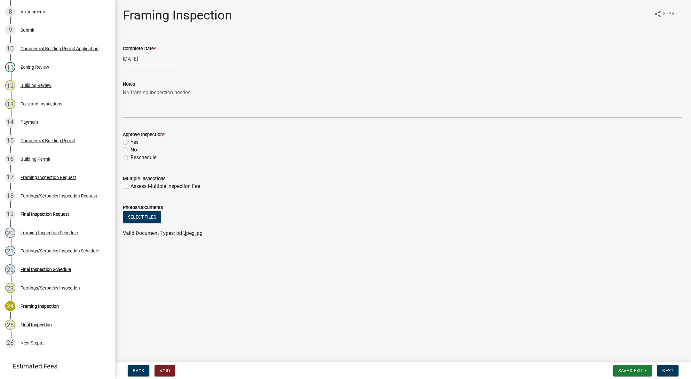
click at [131, 140] on label "Yes" at bounding box center [135, 143] width 8 height 8
click at [131, 140] on input "Yes" at bounding box center [133, 141] width 4 height 4
radio input "true"
click at [670, 369] on span "Next" at bounding box center [667, 371] width 11 height 5
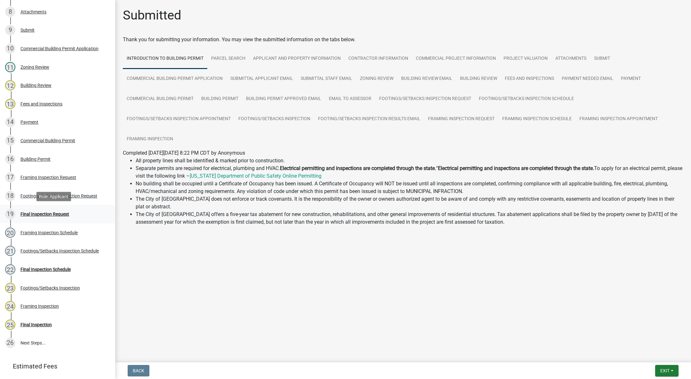
click at [60, 213] on div "Final Inspection Request" at bounding box center [44, 214] width 49 height 4
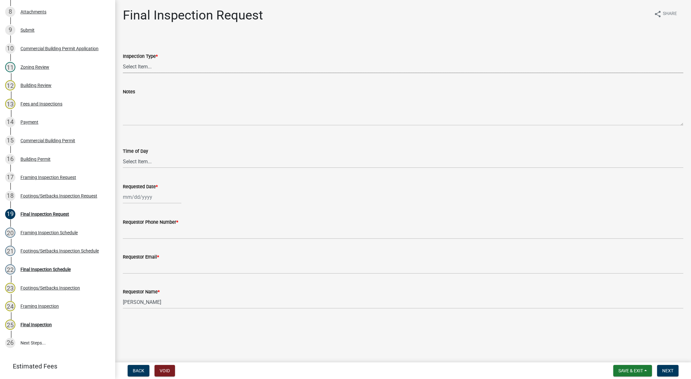
click at [150, 67] on select "Select Item... Final" at bounding box center [403, 66] width 560 height 13
click at [123, 60] on select "Select Item... Final" at bounding box center [403, 66] width 560 height 13
select select "9e95eb3a-8818-42e3-b35f-efe302931548"
click at [139, 159] on select "Select Item... AM PM" at bounding box center [403, 161] width 560 height 13
click at [123, 155] on select "Select Item... AM PM" at bounding box center [403, 161] width 560 height 13
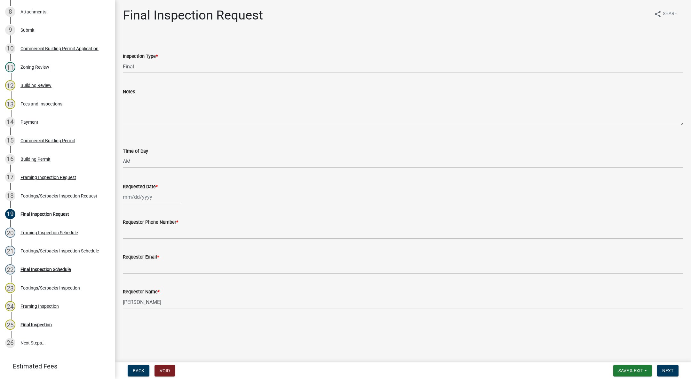
select select "88af556d-fdf1-454b-b933-61cadeae1443"
click at [142, 195] on div at bounding box center [152, 197] width 59 height 13
select select "8"
select select "2025"
click at [138, 251] on div "12" at bounding box center [139, 252] width 10 height 10
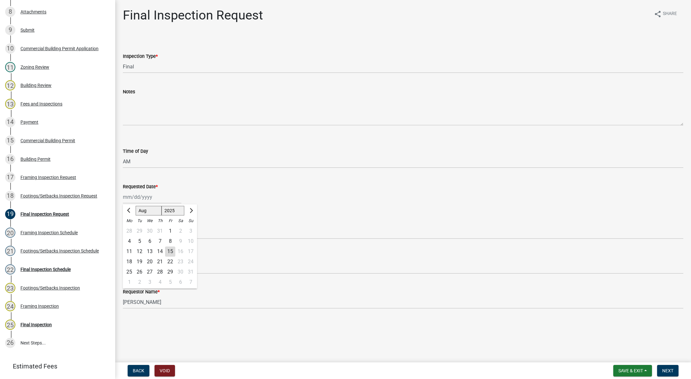
type input "[DATE]"
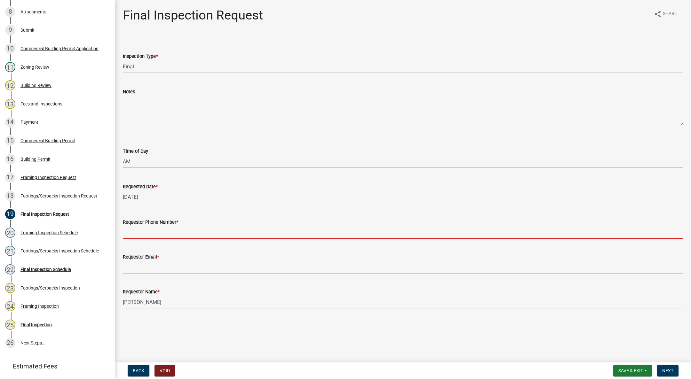
click at [145, 234] on input "Requestor Phone Number *" at bounding box center [403, 232] width 560 height 13
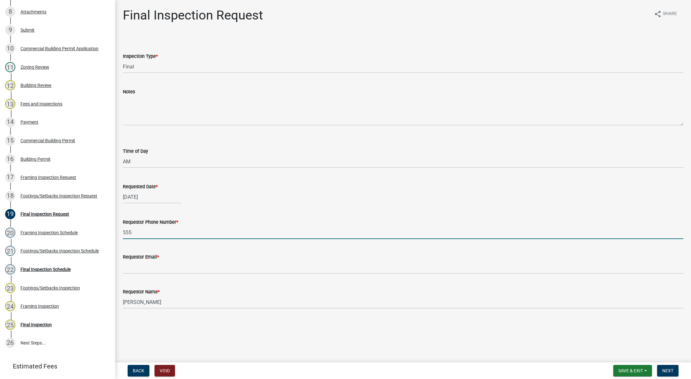
type input "555-555-5555"
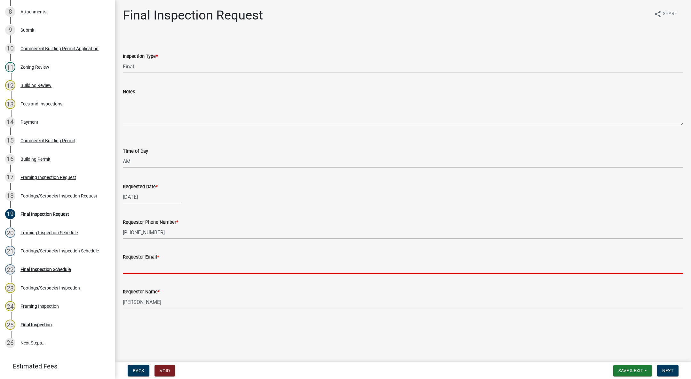
click at [179, 269] on input "Requestor Email *" at bounding box center [403, 267] width 560 height 13
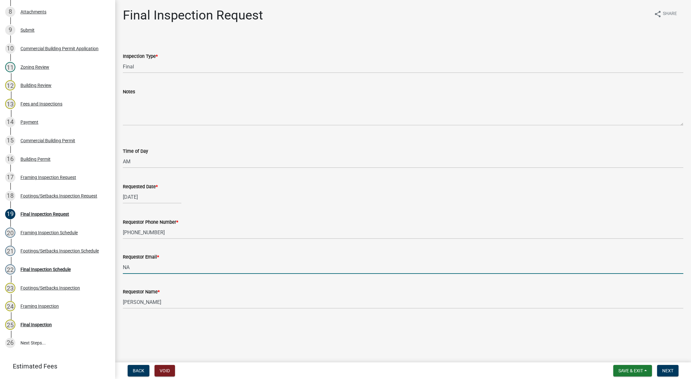
type input "NA@gmail.com"
click at [670, 372] on span "Next" at bounding box center [667, 371] width 11 height 5
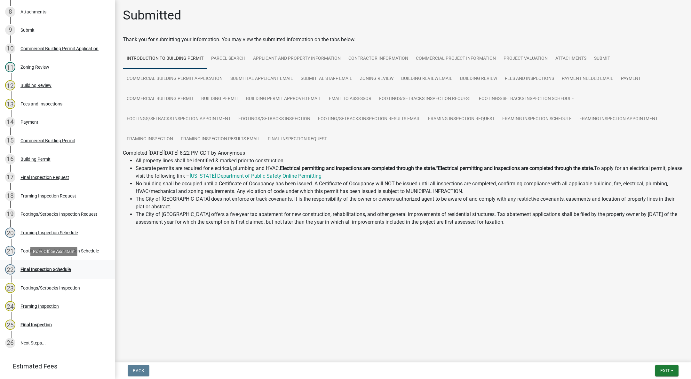
click at [59, 270] on div "Final Inspection Schedule" at bounding box center [45, 269] width 50 height 4
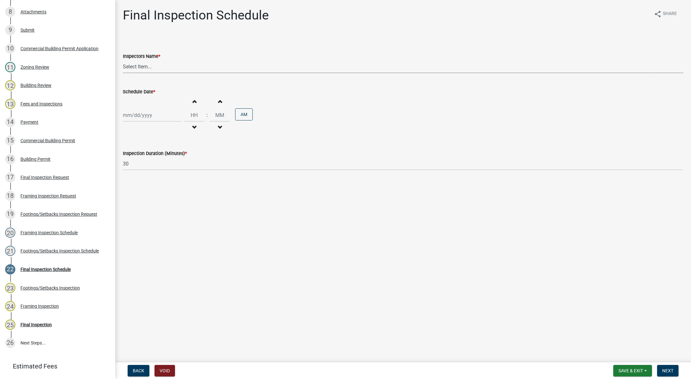
click at [145, 65] on select "Select Item... IndianolaInspector (Indianola Other Inspector) T. Little (Timoth…" at bounding box center [403, 66] width 560 height 13
select select "27b8dde7-9ed4-44e4-ae8e-5969b60be3e6"
click at [123, 60] on select "Select Item... IndianolaInspector (Indianola Other Inspector) T. Little (Timoth…" at bounding box center [403, 66] width 560 height 13
select select "8"
select select "2025"
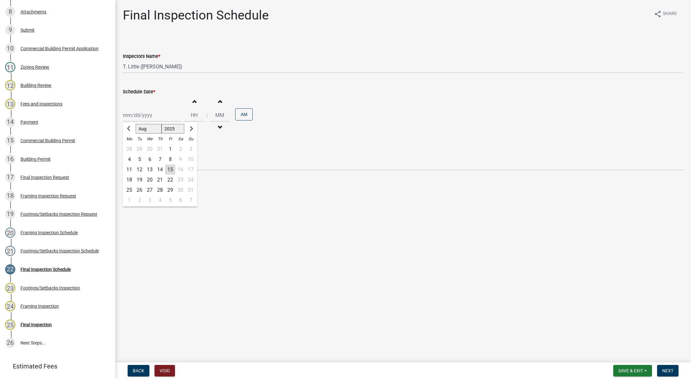
click at [139, 112] on div "Jan Feb Mar Apr May Jun Jul Aug Sep Oct Nov Dec 1525 1526 1527 1528 1529 1530 1…" at bounding box center [152, 115] width 59 height 13
click at [138, 168] on div "12" at bounding box center [139, 170] width 10 height 10
type input "[DATE]"
click at [196, 127] on button "Decrement hours" at bounding box center [193, 128] width 13 height 12
type input "11"
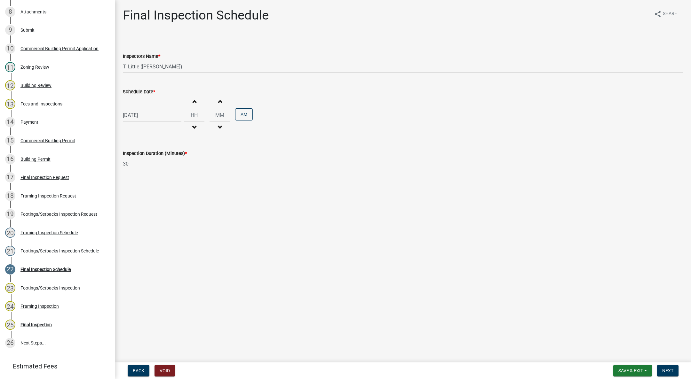
type input "00"
click at [196, 127] on button "Decrement hours" at bounding box center [193, 128] width 13 height 12
type input "10"
click at [244, 116] on button "PM" at bounding box center [244, 114] width 18 height 12
click at [672, 370] on span "Next" at bounding box center [667, 371] width 11 height 5
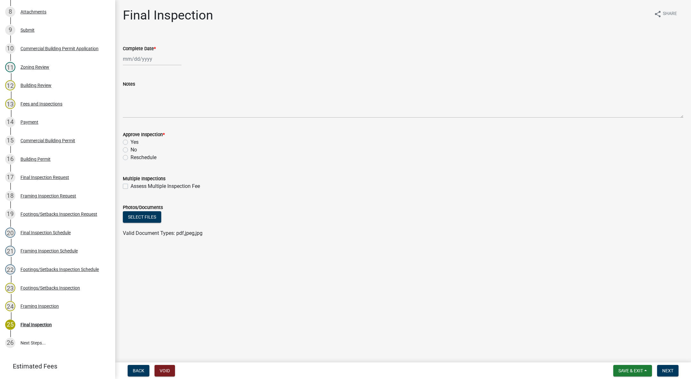
click at [136, 55] on div at bounding box center [152, 58] width 59 height 13
select select "8"
select select "2025"
click at [139, 110] on div "12" at bounding box center [139, 113] width 10 height 10
type input "[DATE]"
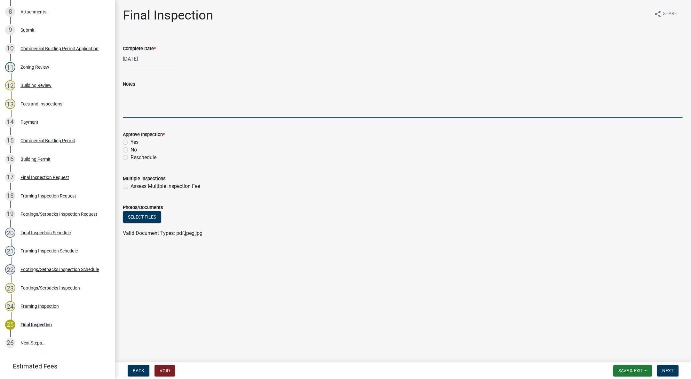
click at [141, 93] on textarea "Notes" at bounding box center [403, 103] width 560 height 30
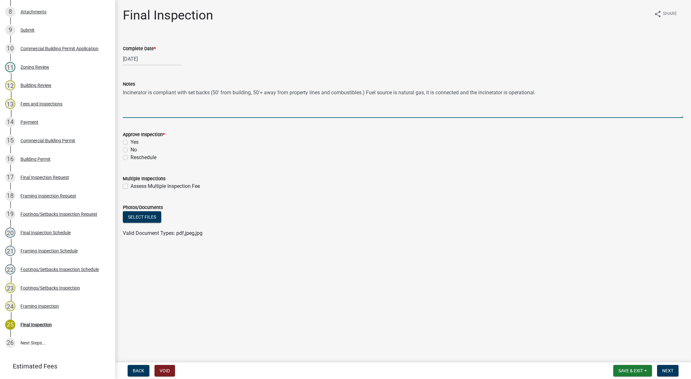
click at [152, 94] on textarea "Incinerator is compliant with set backs (50' from building, 50'+ away from prop…" at bounding box center [403, 103] width 560 height 30
click at [228, 92] on textarea "Incinerator is housed inside a noncombustible structure, it is compliant with s…" at bounding box center [403, 103] width 560 height 30
type textarea "Incinerator is housed inside a noncombustible pre-manufactured structure, it is…"
click at [131, 141] on label "Yes" at bounding box center [135, 143] width 8 height 8
click at [131, 141] on input "Yes" at bounding box center [133, 141] width 4 height 4
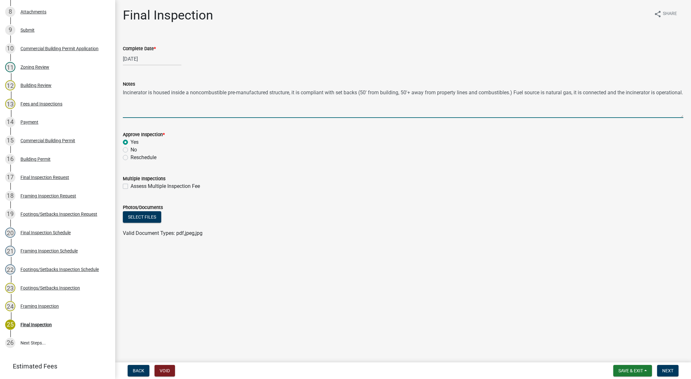
radio input "true"
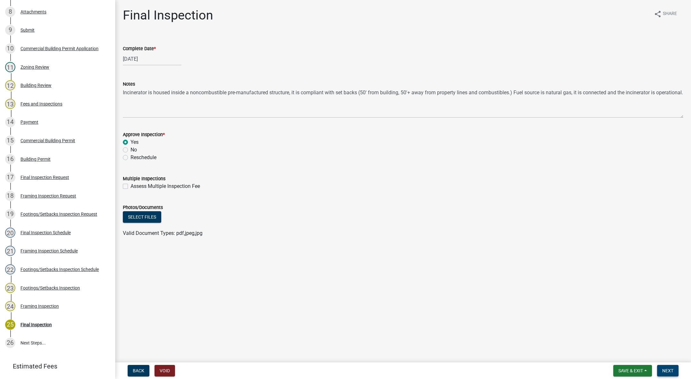
click at [666, 369] on span "Next" at bounding box center [667, 371] width 11 height 5
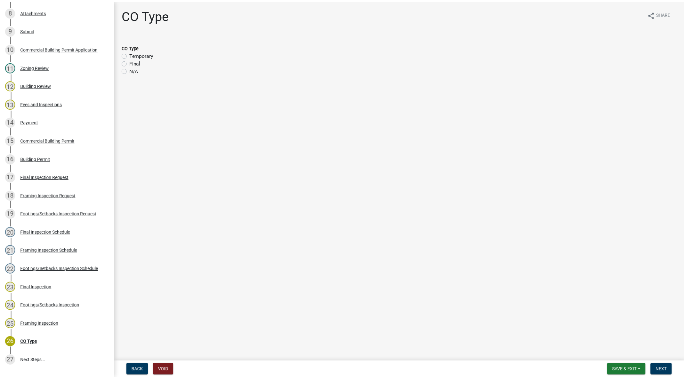
scroll to position [258, 0]
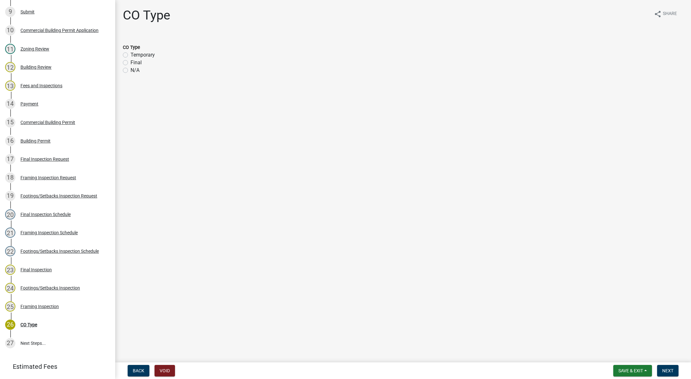
click at [131, 70] on label "N/A" at bounding box center [135, 71] width 9 height 8
click at [131, 70] on input "N/A" at bounding box center [133, 69] width 4 height 4
radio input "true"
click at [663, 368] on button "Next" at bounding box center [667, 371] width 21 height 12
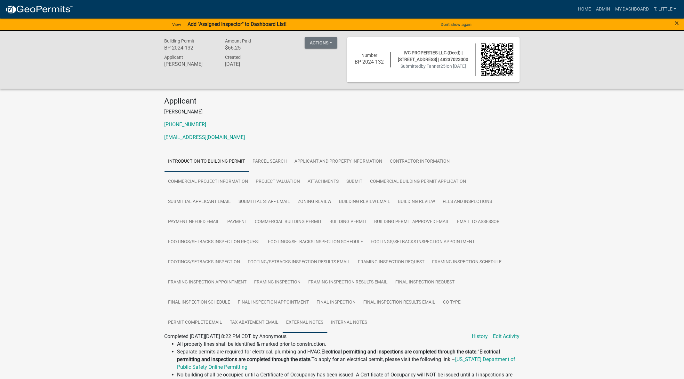
click at [306, 323] on link "External Notes" at bounding box center [304, 323] width 45 height 20
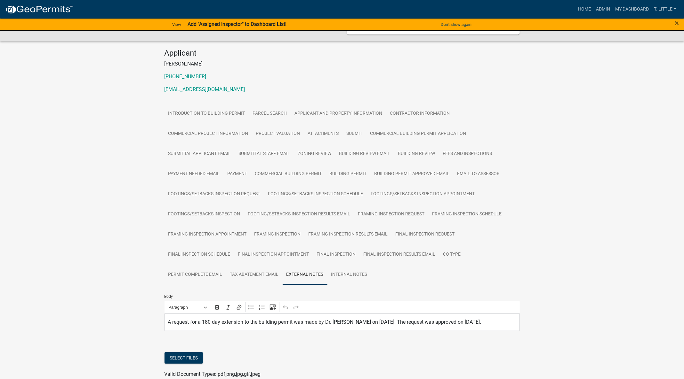
scroll to position [100, 0]
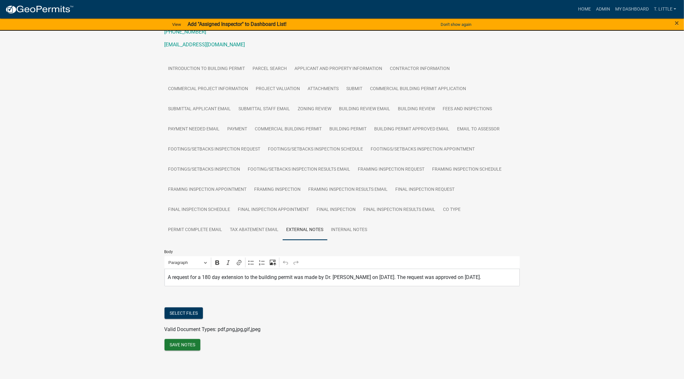
click at [49, 314] on div "Building Permit BP-2024-132 Amount Paid $66.25 Actions View receipt Printer Fri…" at bounding box center [342, 155] width 684 height 434
click at [383, 200] on link "Final Inspection Results Email" at bounding box center [400, 210] width 80 height 20
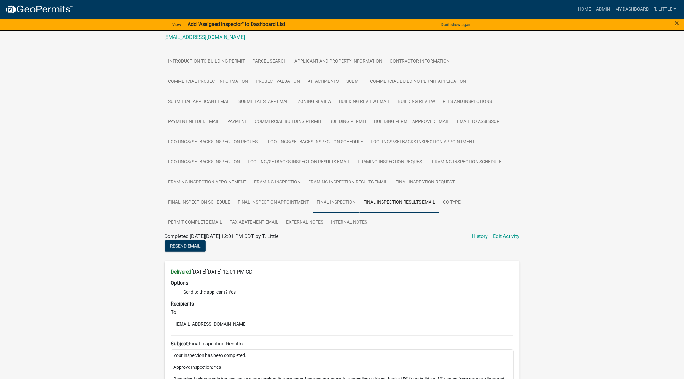
click at [336, 201] on link "Final Inspection" at bounding box center [336, 203] width 47 height 20
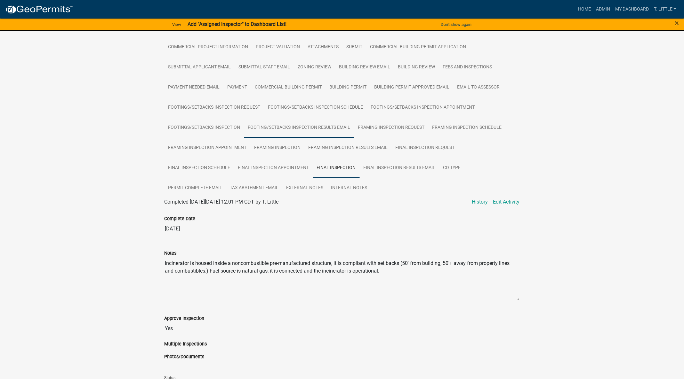
scroll to position [83, 0]
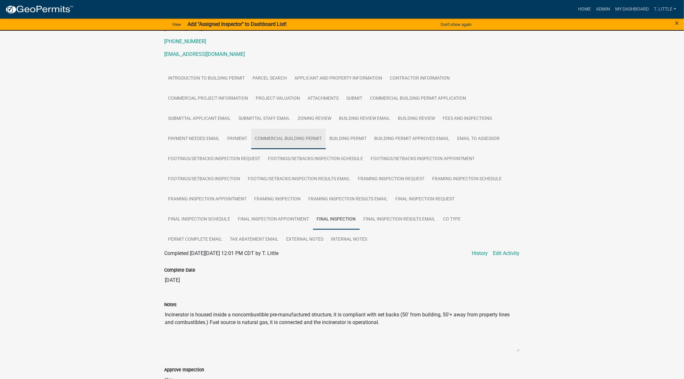
click at [284, 138] on link "Commercial Building Permit" at bounding box center [288, 139] width 75 height 20
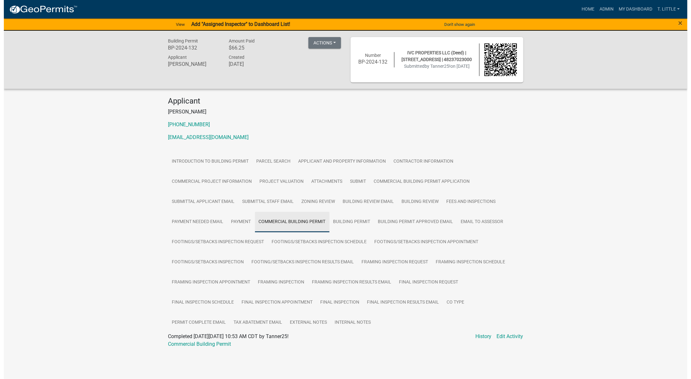
scroll to position [0, 0]
click at [208, 348] on div "Commercial Building Permit" at bounding box center [345, 345] width 365 height 8
click at [208, 345] on link "Commercial Building Permit" at bounding box center [199, 344] width 63 height 6
click at [344, 222] on link "Building Permit" at bounding box center [351, 222] width 45 height 20
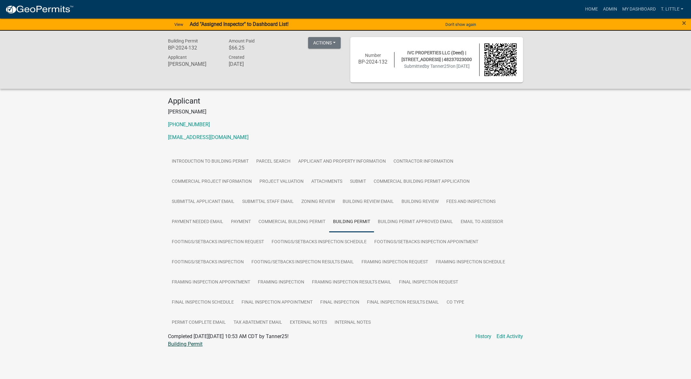
click at [183, 344] on link "Building Permit" at bounding box center [185, 344] width 35 height 6
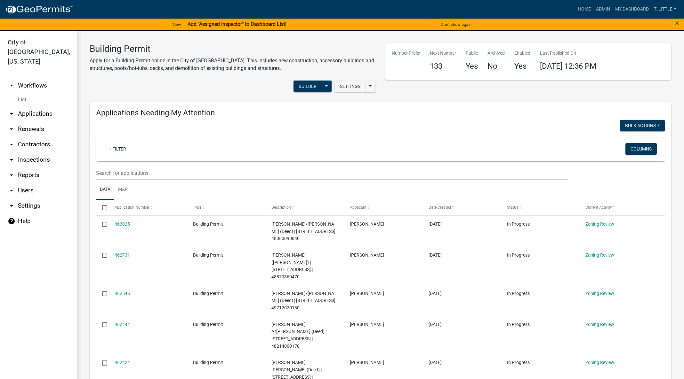
select select "3: 100"
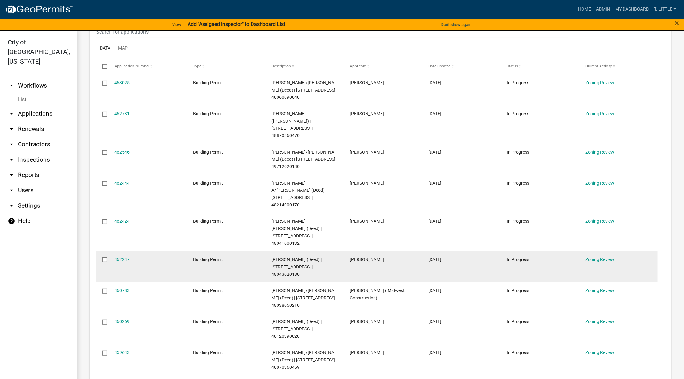
scroll to position [96, 0]
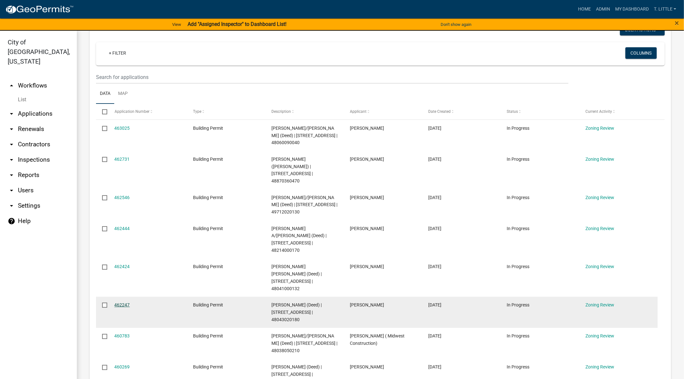
click at [124, 303] on link "462247" at bounding box center [122, 305] width 15 height 5
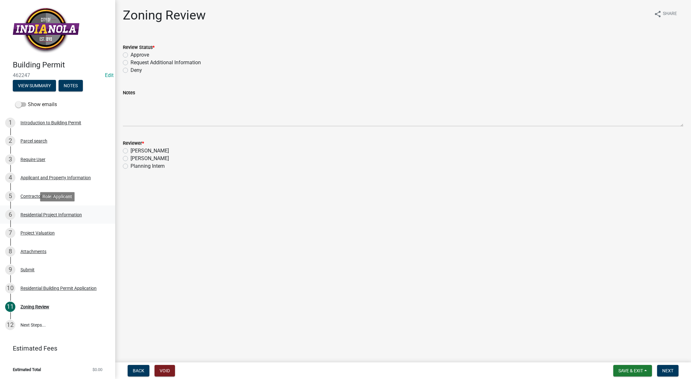
click at [56, 208] on link "6 Residential Project Information" at bounding box center [57, 215] width 115 height 19
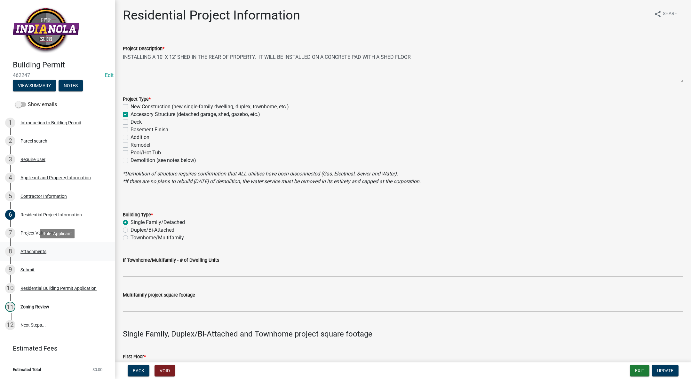
click at [39, 246] on link "8 Attachments" at bounding box center [57, 251] width 115 height 19
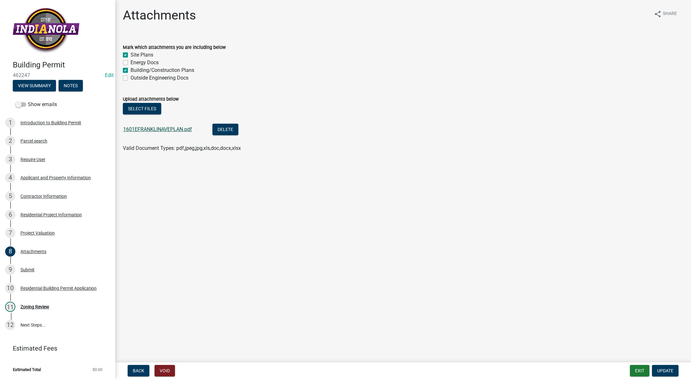
click at [150, 129] on link "1601EFRANKLINAVEPLAN.pdf" at bounding box center [157, 129] width 69 height 6
click at [44, 305] on div "Zoning Review" at bounding box center [34, 307] width 29 height 4
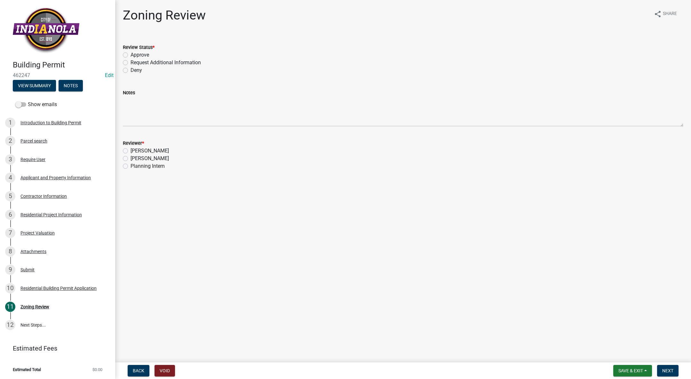
click at [131, 62] on label "Request Additional Information" at bounding box center [166, 63] width 70 height 8
click at [131, 62] on input "Request Additional Information" at bounding box center [133, 61] width 4 height 4
radio input "true"
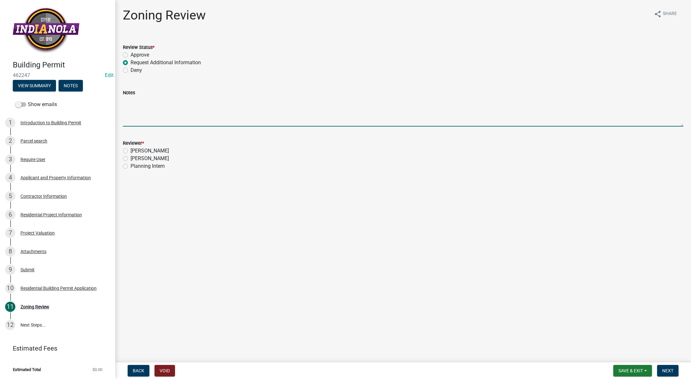
click at [156, 115] on textarea "Notes" at bounding box center [403, 112] width 560 height 30
drag, startPoint x: 459, startPoint y: 99, endPoint x: 109, endPoint y: 118, distance: 349.8
click at [109, 118] on div "Building Permit 462247 Edit View Summary Notes Show emails 1 Introduction to Bu…" at bounding box center [345, 189] width 691 height 379
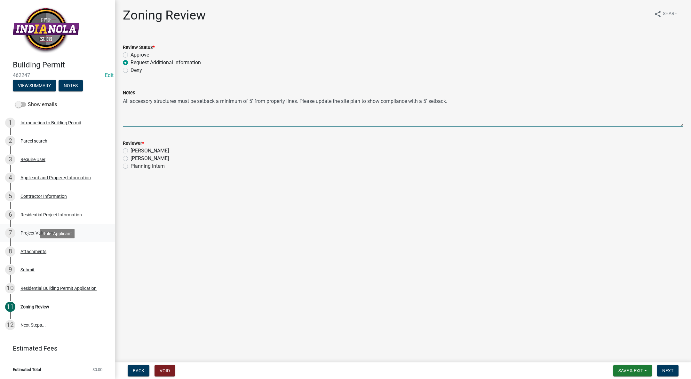
type textarea "All accessory structures must be setback a minimum of 5' from property lines. P…"
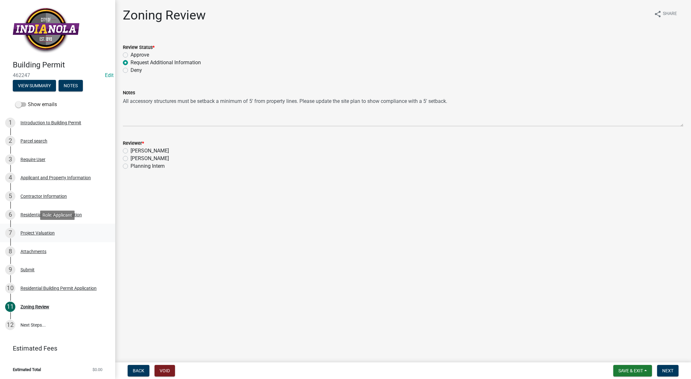
click at [38, 229] on div "7 Project Valuation" at bounding box center [55, 233] width 100 height 10
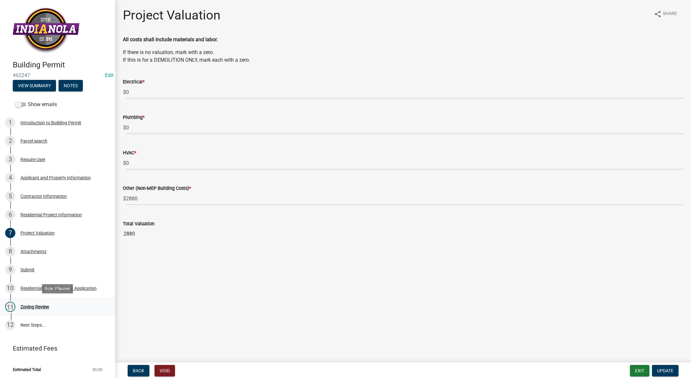
click at [23, 308] on div "Zoning Review" at bounding box center [34, 307] width 29 height 4
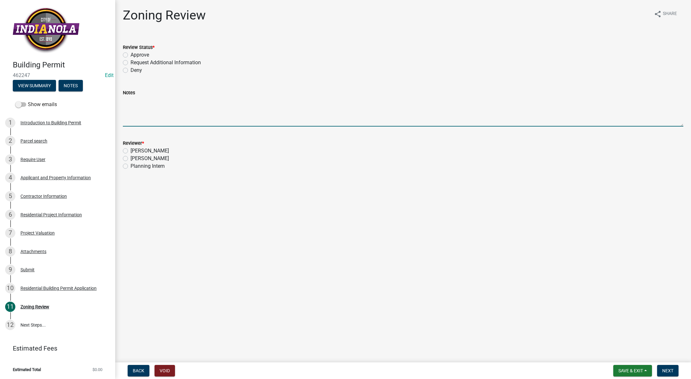
click at [147, 107] on textarea "Notes" at bounding box center [403, 112] width 560 height 30
paste textarea "All accessory structures must be setback a minimum of 5' from property lines. P…"
type textarea "All accessory structures must be setback a minimum of 5' from property lines. P…"
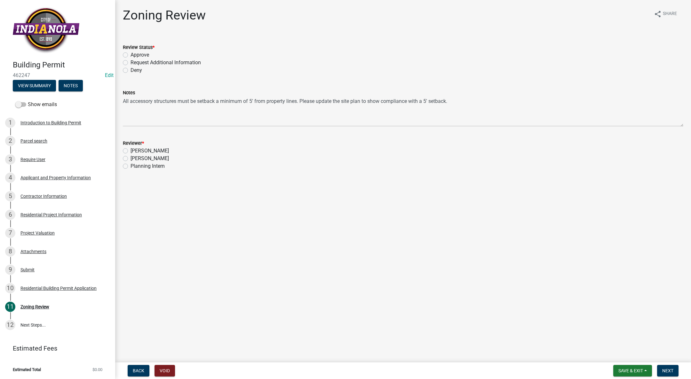
drag, startPoint x: 124, startPoint y: 63, endPoint x: 132, endPoint y: 71, distance: 11.1
click at [131, 63] on label "Request Additional Information" at bounding box center [166, 63] width 70 height 8
click at [131, 63] on input "Request Additional Information" at bounding box center [133, 61] width 4 height 4
radio input "true"
drag, startPoint x: 125, startPoint y: 159, endPoint x: 149, endPoint y: 173, distance: 27.7
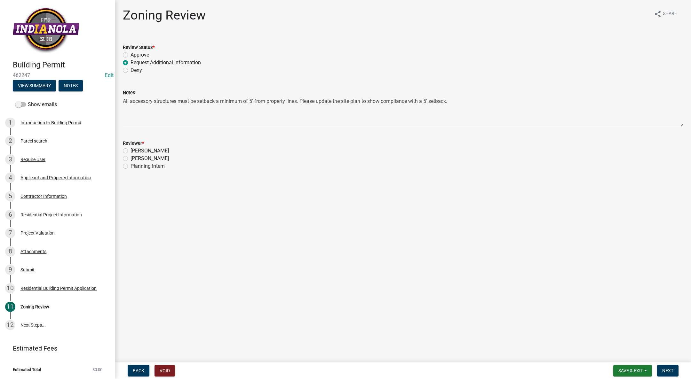
click at [131, 159] on label "[PERSON_NAME]" at bounding box center [150, 159] width 38 height 8
click at [131, 159] on input "[PERSON_NAME]" at bounding box center [133, 157] width 4 height 4
radio input "true"
click at [670, 370] on span "Next" at bounding box center [667, 371] width 11 height 5
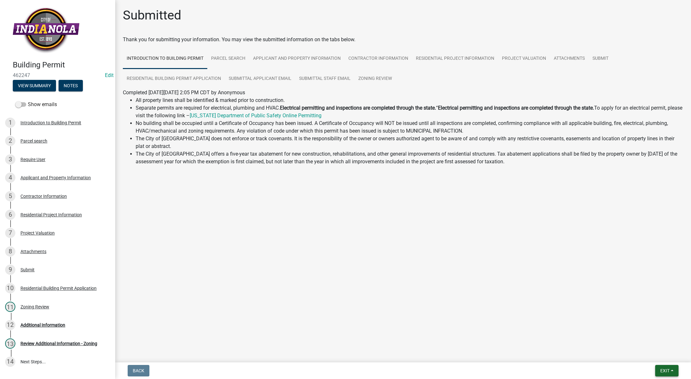
click at [665, 369] on span "Exit" at bounding box center [664, 371] width 9 height 5
click at [660, 353] on button "Save & Exit" at bounding box center [652, 354] width 51 height 15
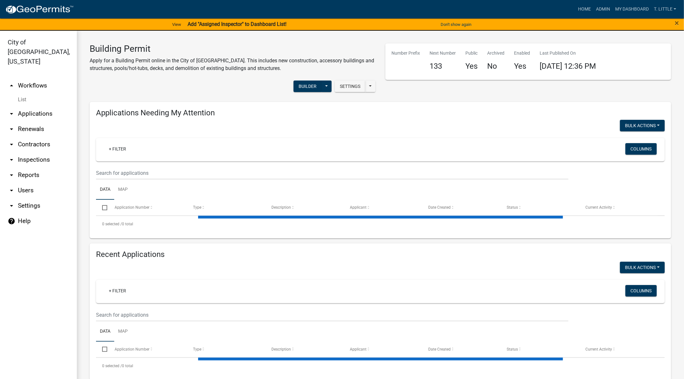
select select "3: 100"
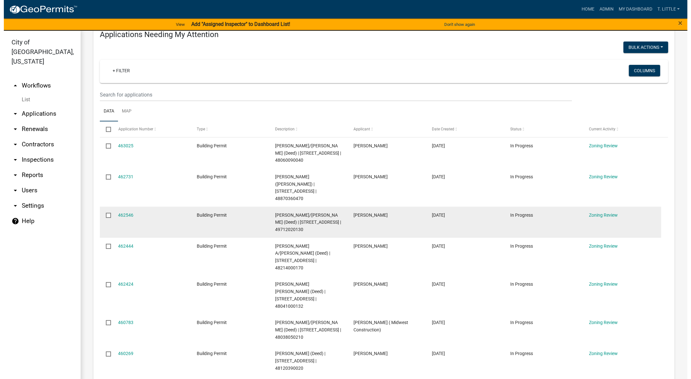
scroll to position [96, 0]
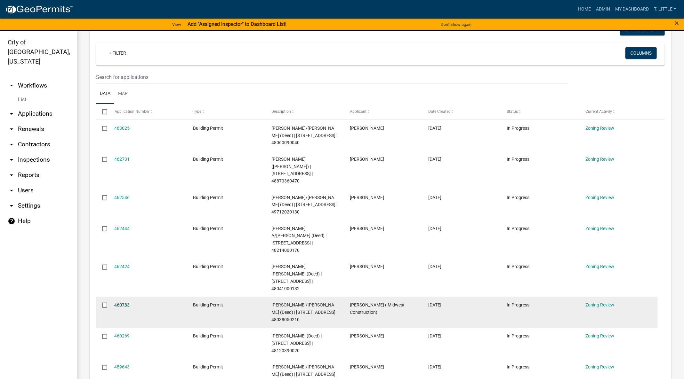
click at [122, 303] on link "460783" at bounding box center [122, 305] width 15 height 5
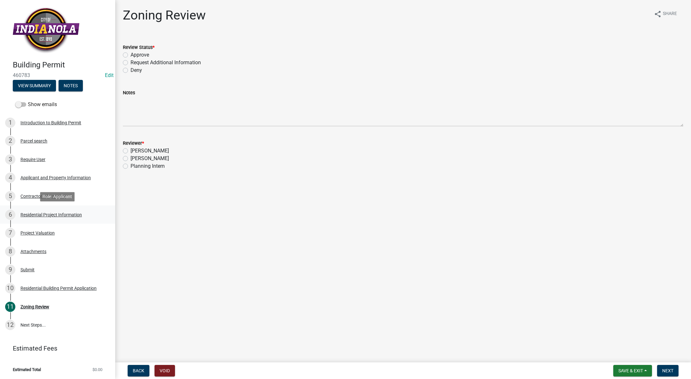
click at [59, 215] on div "Residential Project Information" at bounding box center [50, 215] width 61 height 4
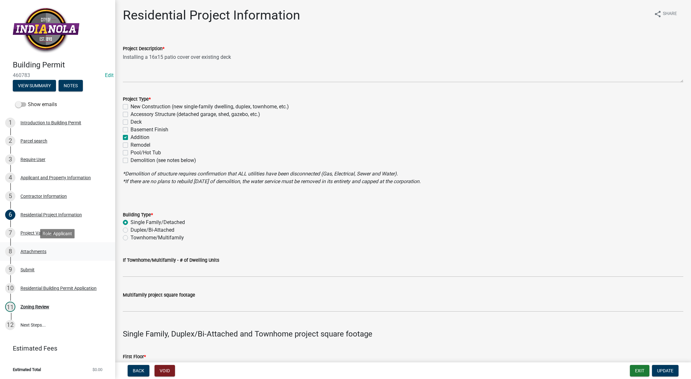
click at [30, 250] on div "Attachments" at bounding box center [33, 252] width 26 height 4
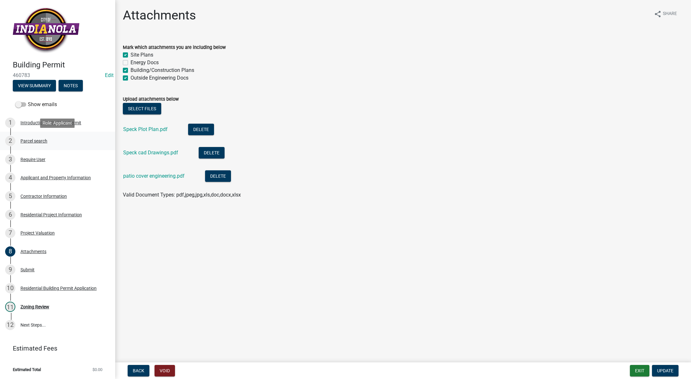
click at [36, 142] on div "Parcel search" at bounding box center [33, 141] width 27 height 4
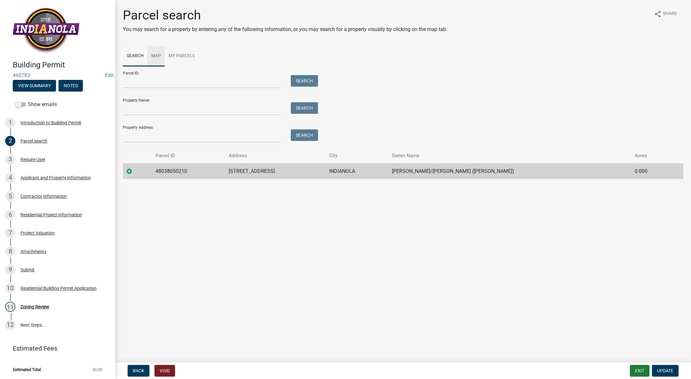
click at [154, 56] on link "Map" at bounding box center [155, 56] width 17 height 20
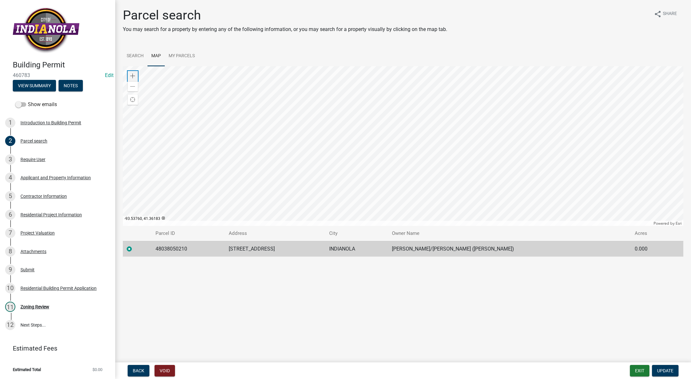
click at [133, 75] on span at bounding box center [132, 76] width 5 height 5
click at [25, 309] on div "11 Zoning Review" at bounding box center [55, 307] width 100 height 10
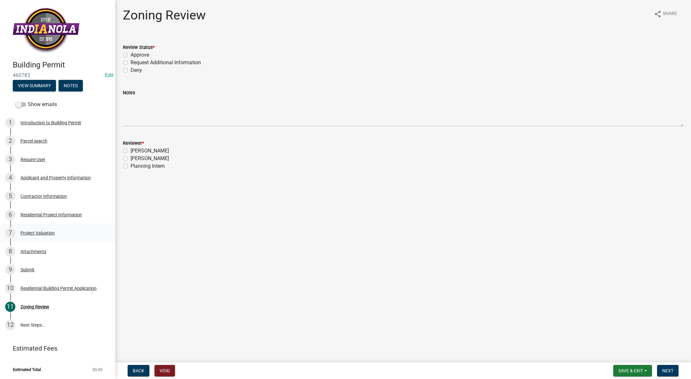
click at [48, 232] on div "Project Valuation" at bounding box center [37, 233] width 34 height 4
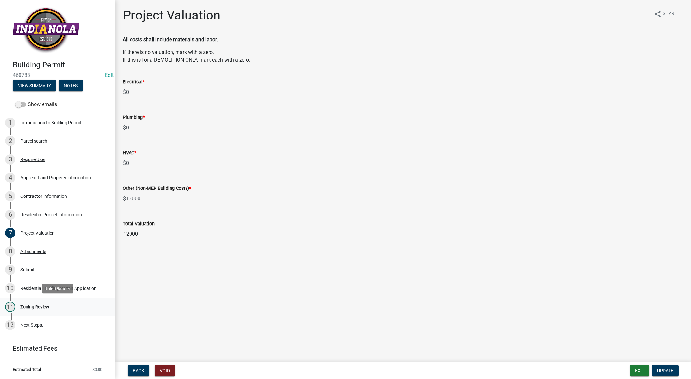
click at [37, 302] on div "11 Zoning Review" at bounding box center [55, 307] width 100 height 10
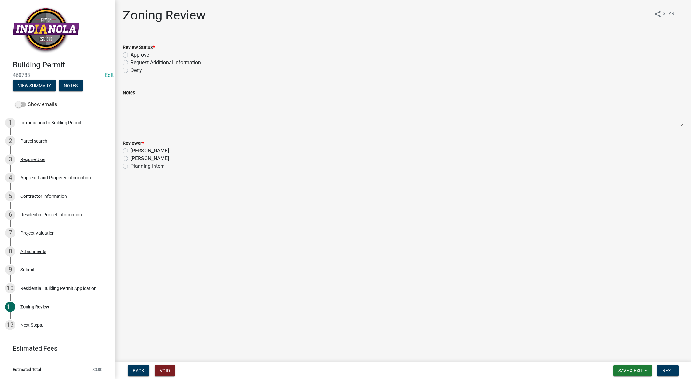
click at [131, 55] on label "Approve" at bounding box center [140, 55] width 19 height 8
click at [131, 55] on input "Approve" at bounding box center [133, 53] width 4 height 4
radio input "true"
click at [131, 159] on label "[PERSON_NAME]" at bounding box center [150, 159] width 38 height 8
click at [131, 159] on input "[PERSON_NAME]" at bounding box center [133, 157] width 4 height 4
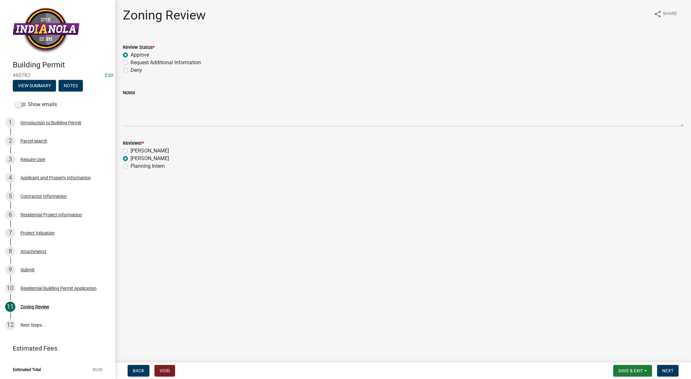
radio input "true"
click at [668, 369] on span "Next" at bounding box center [667, 371] width 11 height 5
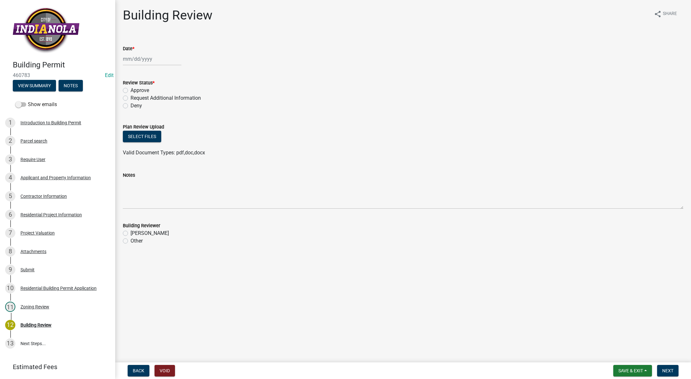
select select "8"
select select "2025"
click at [126, 58] on div "Jan Feb Mar Apr May Jun Jul Aug Sep Oct Nov Dec 1525 1526 1527 1528 1529 1530 1…" at bounding box center [152, 58] width 59 height 13
click at [169, 114] on div "15" at bounding box center [170, 113] width 10 height 10
type input "[DATE]"
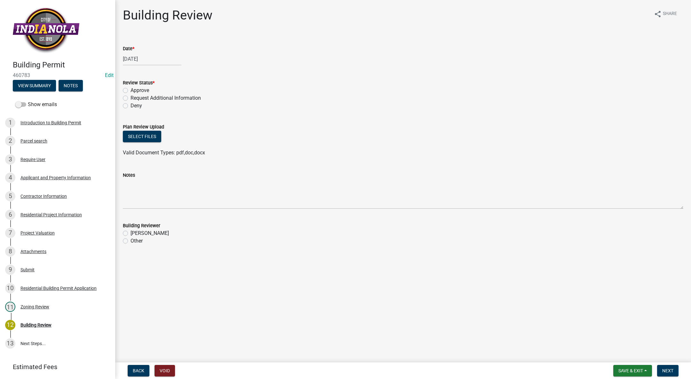
click at [131, 90] on label "Approve" at bounding box center [140, 91] width 19 height 8
click at [131, 90] on input "Approve" at bounding box center [133, 89] width 4 height 4
radio input "true"
click at [131, 233] on label "[PERSON_NAME]" at bounding box center [150, 234] width 38 height 8
click at [131, 233] on input "[PERSON_NAME]" at bounding box center [133, 232] width 4 height 4
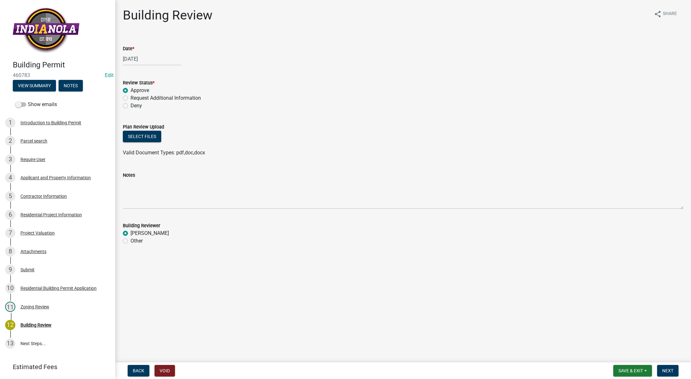
radio input "true"
click at [670, 372] on span "Next" at bounding box center [667, 371] width 11 height 5
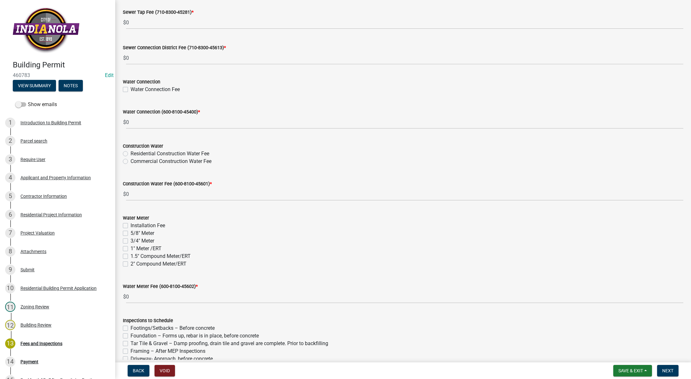
scroll to position [536, 0]
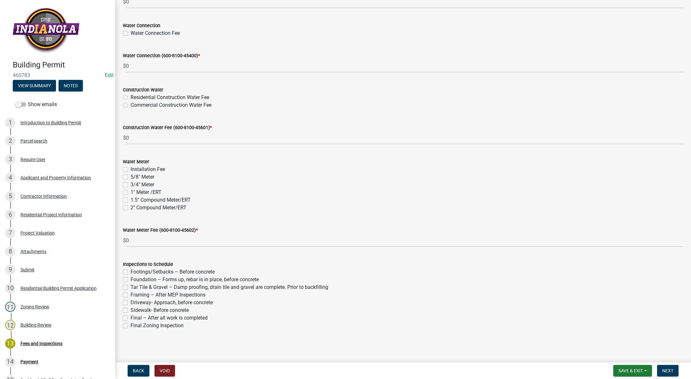
click at [131, 318] on label "Final – After all work is completed" at bounding box center [169, 318] width 77 height 8
click at [131, 318] on input "Final – After all work is completed" at bounding box center [133, 316] width 4 height 4
checkbox input "true"
checkbox input "false"
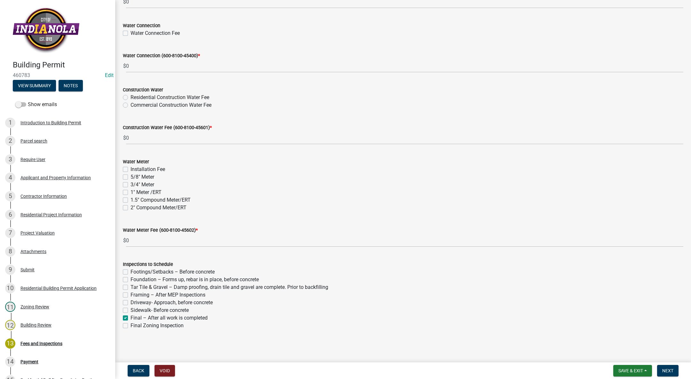
checkbox input "false"
checkbox input "true"
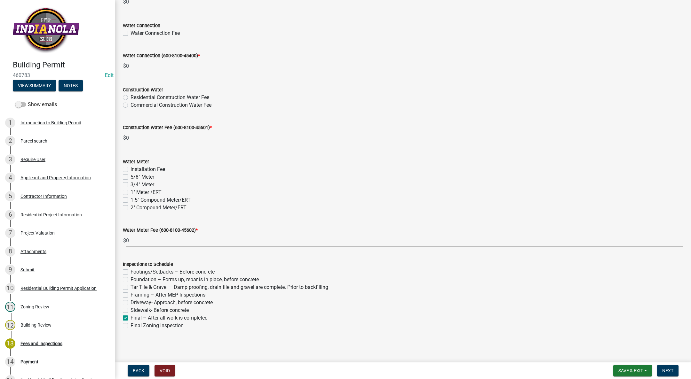
checkbox input "false"
click at [664, 367] on button "Next" at bounding box center [667, 371] width 21 height 12
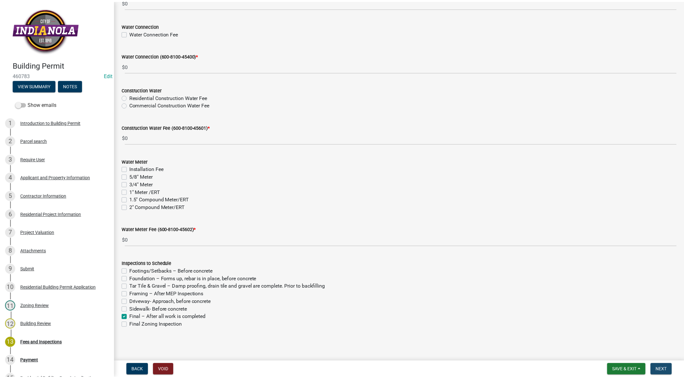
scroll to position [0, 0]
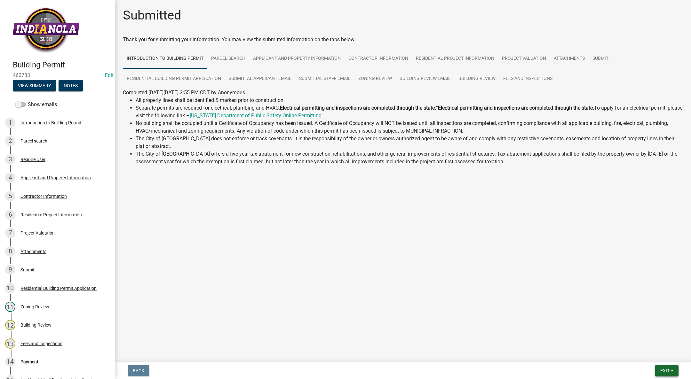
click at [663, 370] on span "Exit" at bounding box center [664, 371] width 9 height 5
click at [660, 355] on button "Save & Exit" at bounding box center [652, 354] width 51 height 15
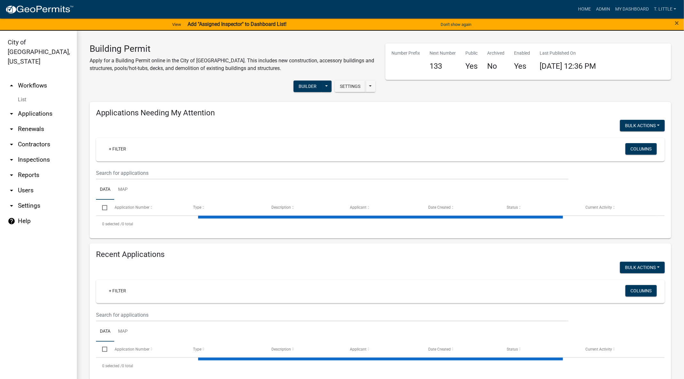
select select "3: 100"
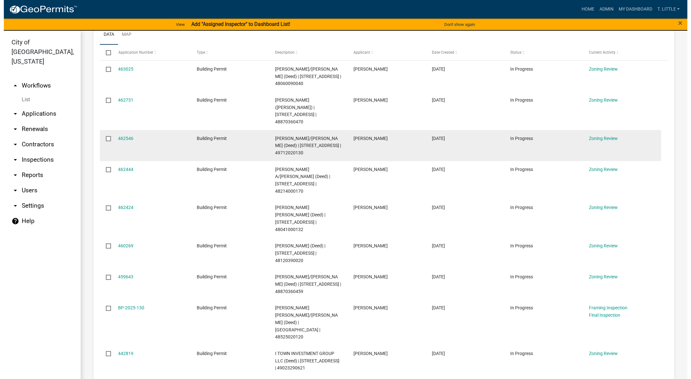
scroll to position [144, 0]
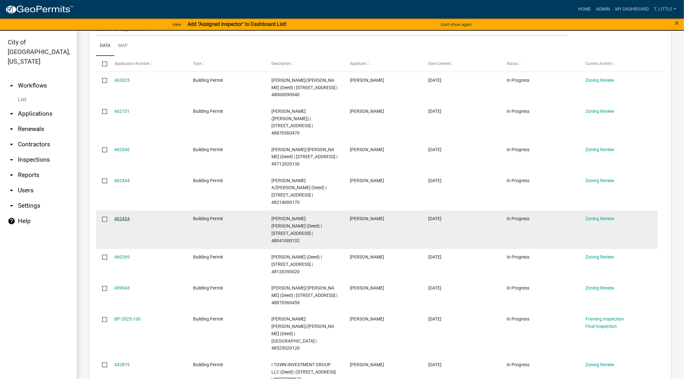
click at [127, 216] on link "462424" at bounding box center [122, 218] width 15 height 5
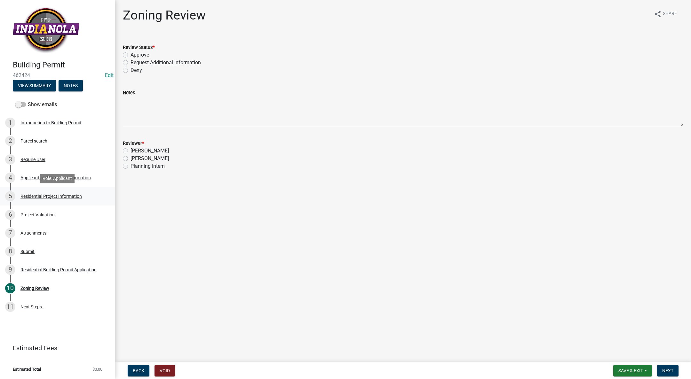
click at [35, 199] on div "5 Residential Project Information" at bounding box center [55, 196] width 100 height 10
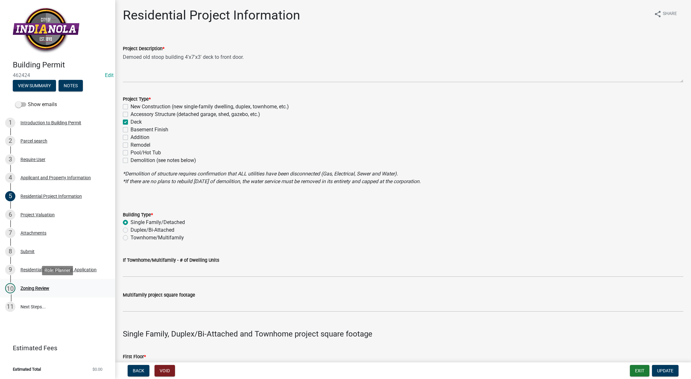
click at [27, 283] on div "10 Zoning Review" at bounding box center [55, 288] width 100 height 10
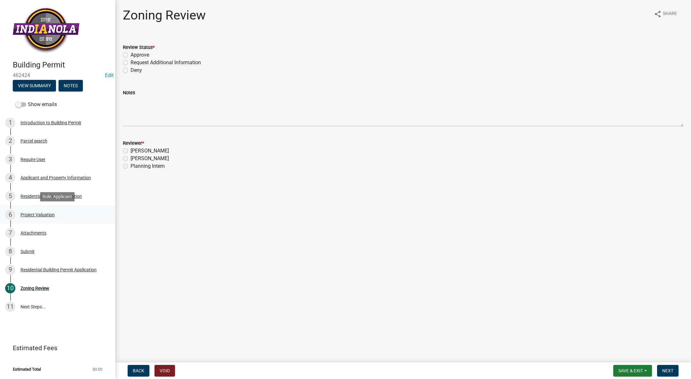
click at [44, 211] on div "6 Project Valuation" at bounding box center [55, 215] width 100 height 10
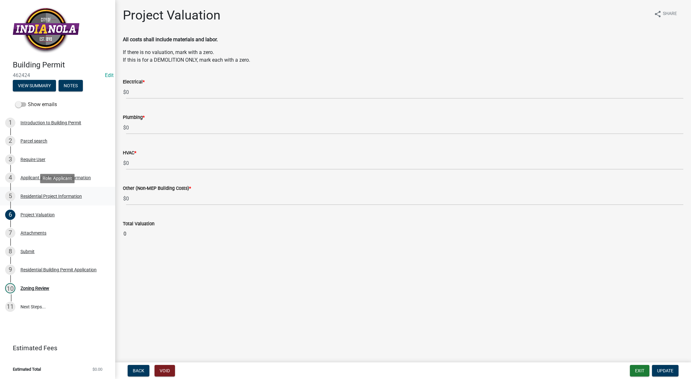
click at [61, 200] on div "5 Residential Project Information" at bounding box center [55, 196] width 100 height 10
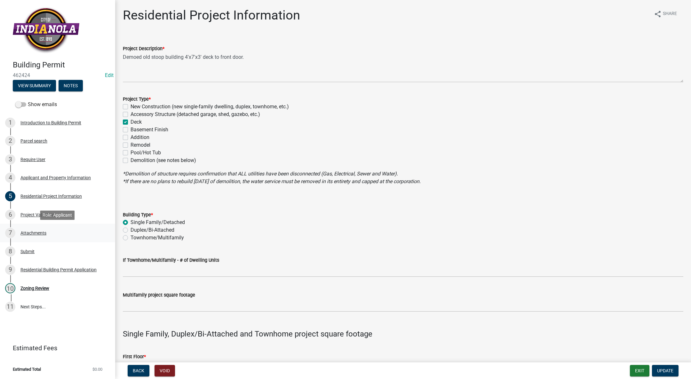
click at [38, 228] on div "7 Attachments" at bounding box center [55, 233] width 100 height 10
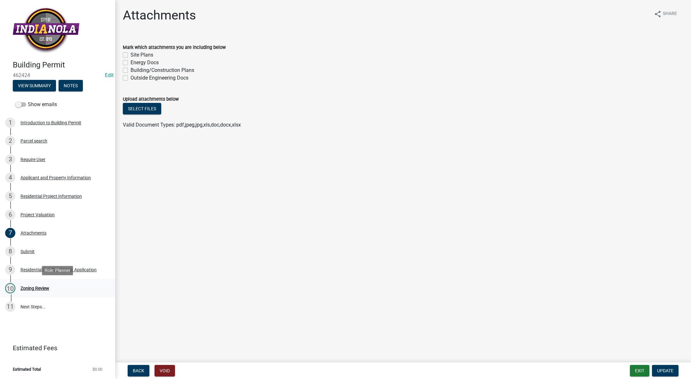
click at [34, 282] on link "10 Zoning Review" at bounding box center [57, 288] width 115 height 19
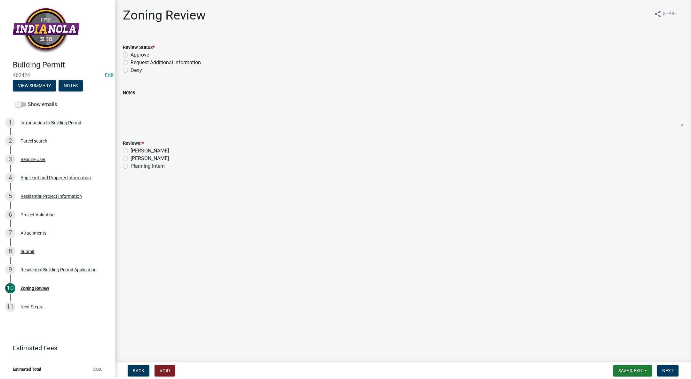
click at [131, 62] on label "Request Additional Information" at bounding box center [166, 63] width 70 height 8
click at [131, 62] on input "Request Additional Information" at bounding box center [133, 61] width 4 height 4
radio input "true"
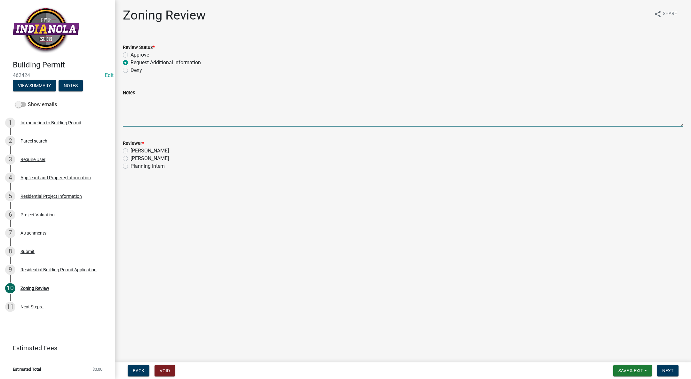
click at [134, 96] on form "Notes" at bounding box center [403, 108] width 560 height 38
type textarea "Please provide a site plan and project valuation."
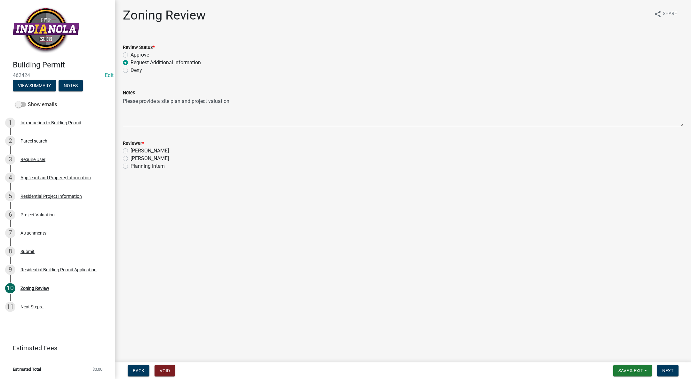
click at [131, 159] on label "[PERSON_NAME]" at bounding box center [150, 159] width 38 height 8
click at [131, 159] on input "[PERSON_NAME]" at bounding box center [133, 157] width 4 height 4
radio input "true"
click at [47, 196] on div "Residential Project Information" at bounding box center [50, 196] width 61 height 4
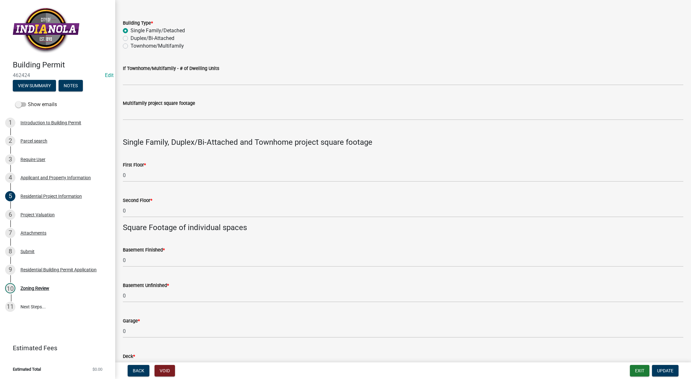
scroll to position [240, 0]
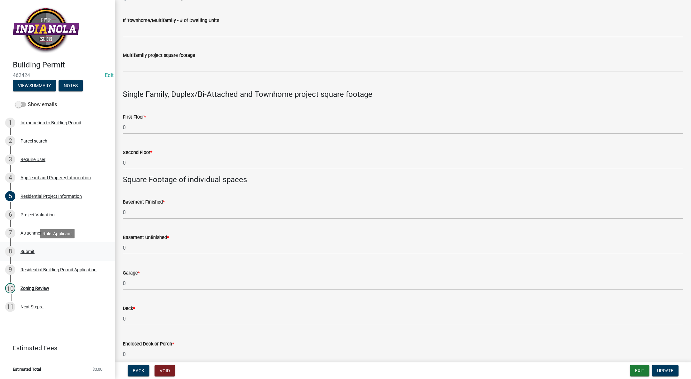
click at [36, 248] on div "8 Submit" at bounding box center [55, 252] width 100 height 10
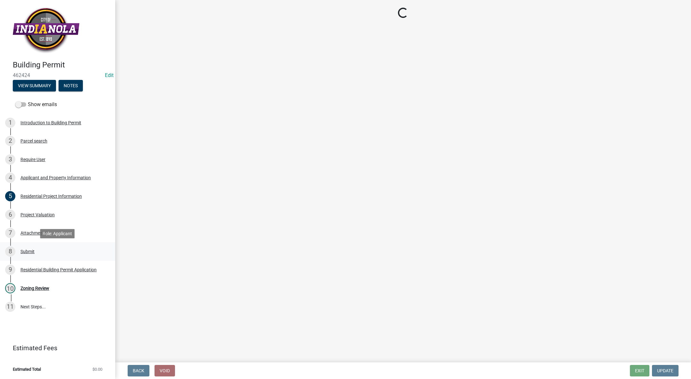
scroll to position [0, 0]
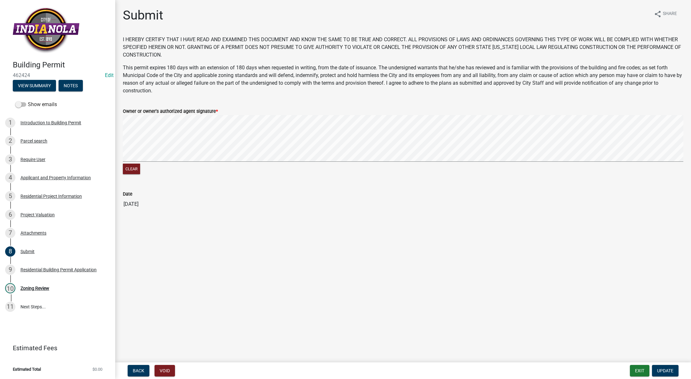
click at [50, 193] on div "5 Residential Project Information" at bounding box center [55, 196] width 100 height 10
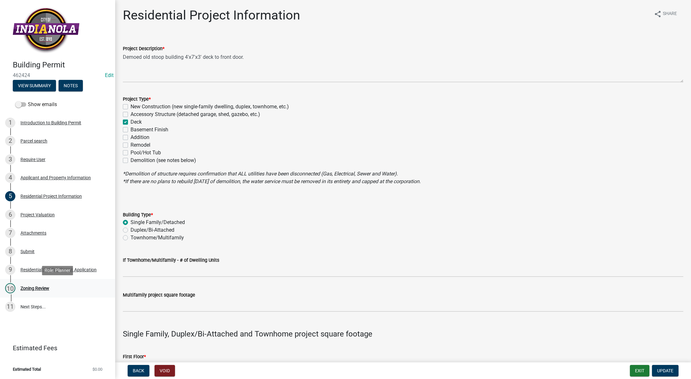
click at [40, 286] on div "Zoning Review" at bounding box center [34, 288] width 29 height 4
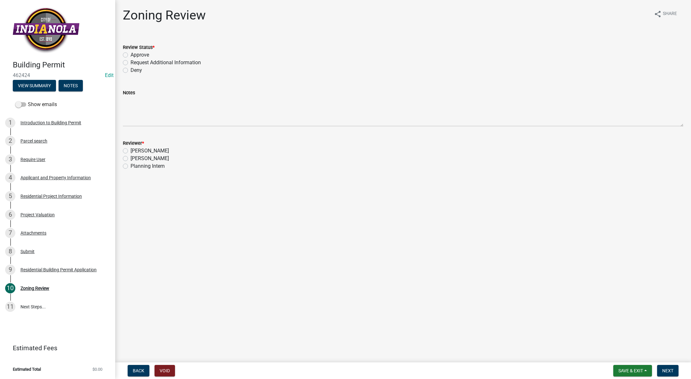
click at [131, 60] on label "Request Additional Information" at bounding box center [166, 63] width 70 height 8
click at [131, 60] on input "Request Additional Information" at bounding box center [133, 61] width 4 height 4
radio input "true"
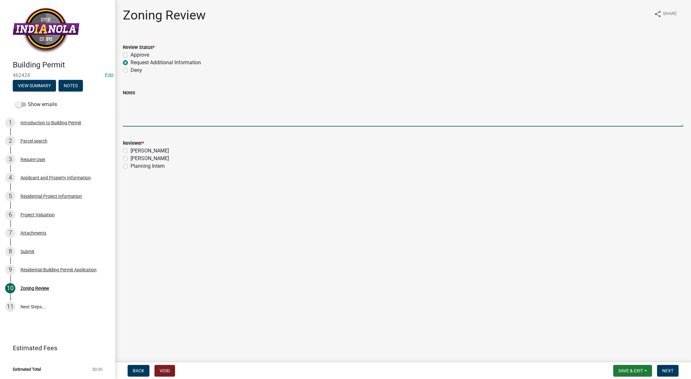
click at [132, 102] on textarea "Notes" at bounding box center [403, 112] width 560 height 30
type textarea "Please provide a site plan and project valuation."
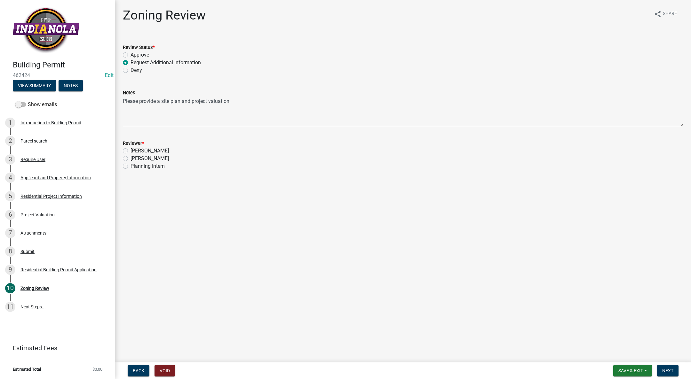
click at [131, 157] on label "[PERSON_NAME]" at bounding box center [150, 159] width 38 height 8
click at [131, 157] on input "[PERSON_NAME]" at bounding box center [133, 157] width 4 height 4
radio input "true"
click at [668, 371] on span "Next" at bounding box center [667, 371] width 11 height 5
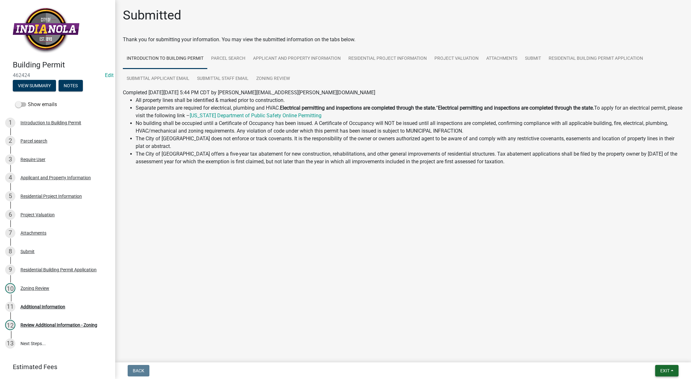
click at [673, 367] on button "Exit" at bounding box center [666, 371] width 23 height 12
click at [654, 353] on button "Save & Exit" at bounding box center [652, 354] width 51 height 15
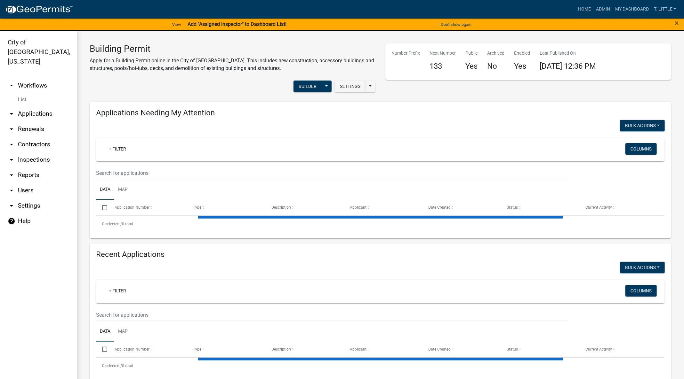
select select "3: 100"
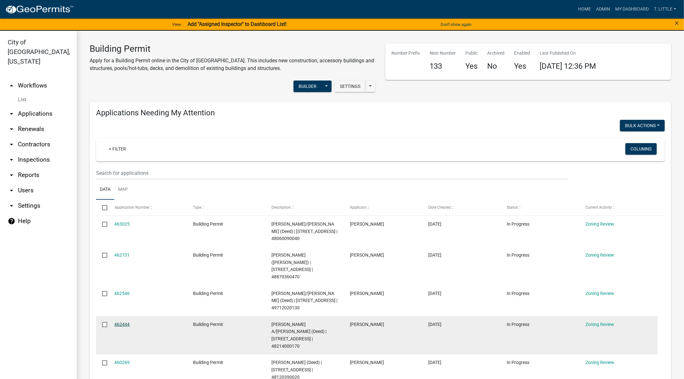
click at [125, 322] on link "462444" at bounding box center [122, 324] width 15 height 5
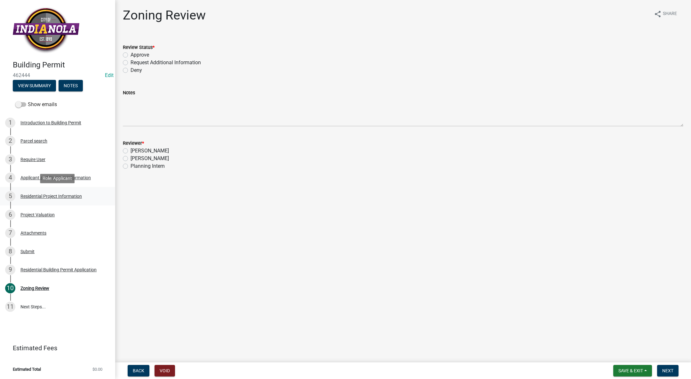
click at [44, 192] on div "5 Residential Project Information" at bounding box center [55, 196] width 100 height 10
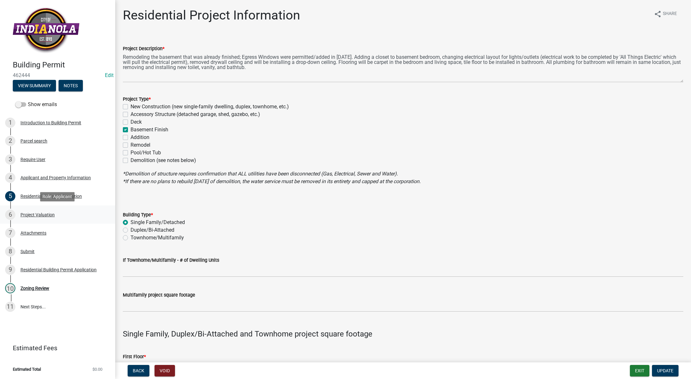
click at [44, 213] on div "Project Valuation" at bounding box center [37, 215] width 34 height 4
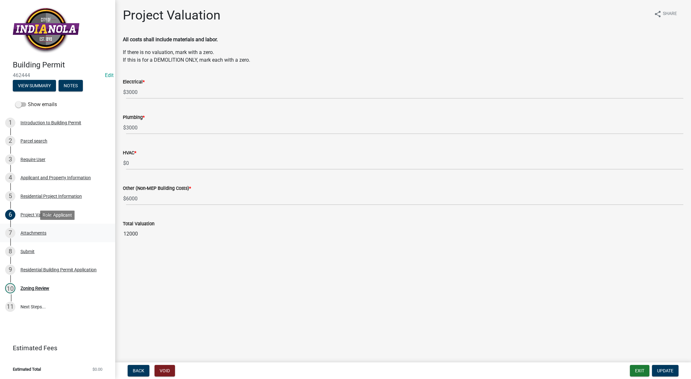
click at [29, 224] on link "7 Attachments" at bounding box center [57, 233] width 115 height 19
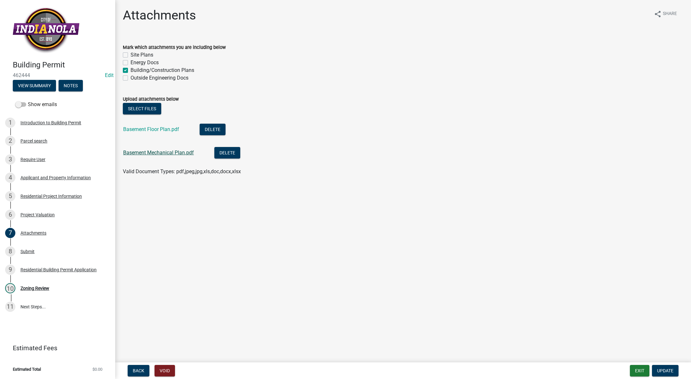
click at [159, 153] on link "Basement Mechanical Plan.pdf" at bounding box center [158, 153] width 71 height 6
click at [154, 127] on link "Basement Floor Plan.pdf" at bounding box center [151, 129] width 56 height 6
click at [36, 286] on div "Zoning Review" at bounding box center [34, 288] width 29 height 4
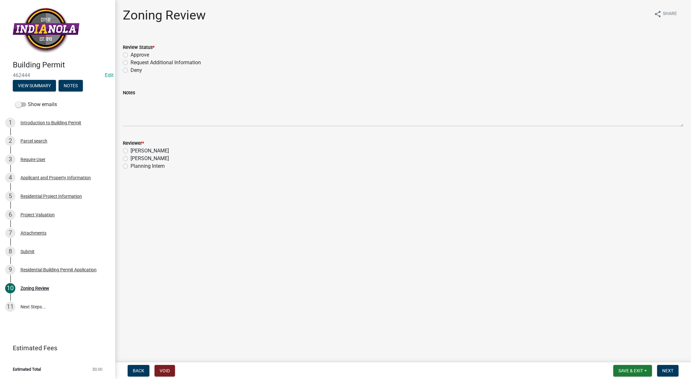
click at [131, 62] on label "Request Additional Information" at bounding box center [166, 63] width 70 height 8
click at [131, 62] on input "Request Additional Information" at bounding box center [133, 61] width 4 height 4
radio input "true"
click at [131, 158] on label "[PERSON_NAME]" at bounding box center [150, 159] width 38 height 8
click at [131, 158] on input "[PERSON_NAME]" at bounding box center [133, 157] width 4 height 4
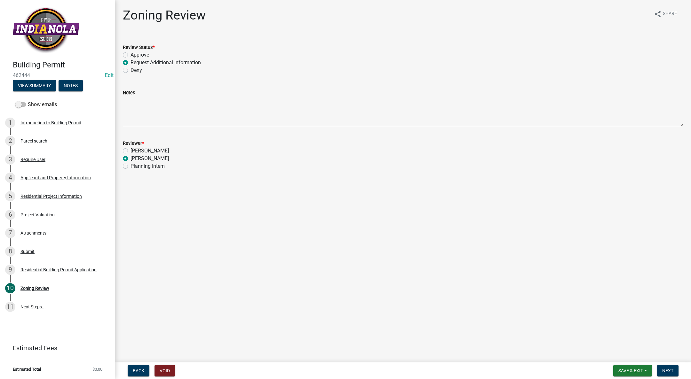
radio input "true"
click at [668, 367] on button "Next" at bounding box center [667, 371] width 21 height 12
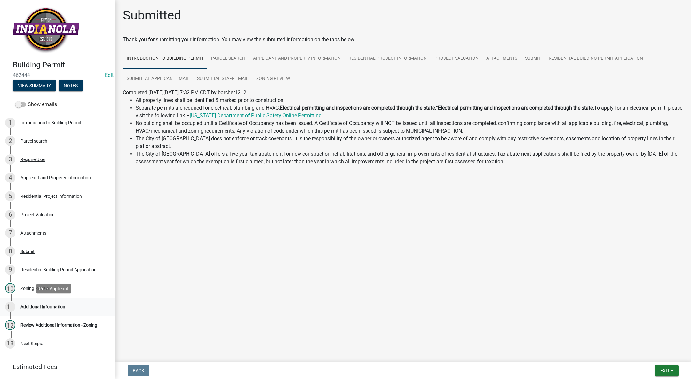
click at [43, 303] on div "11 Additional Information" at bounding box center [55, 307] width 100 height 10
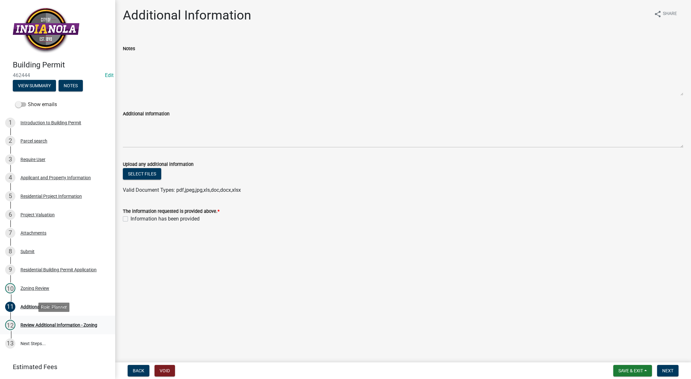
click at [60, 320] on link "12 Review Additional Information - Zoning" at bounding box center [57, 325] width 115 height 19
click at [37, 299] on link "11 Additional Information" at bounding box center [57, 307] width 115 height 19
click at [35, 305] on div "Additional Information" at bounding box center [42, 307] width 45 height 4
click at [35, 322] on div "12 Review Additional Information - Zoning" at bounding box center [55, 325] width 100 height 10
click at [36, 297] on link "10 Zoning Review" at bounding box center [57, 288] width 115 height 19
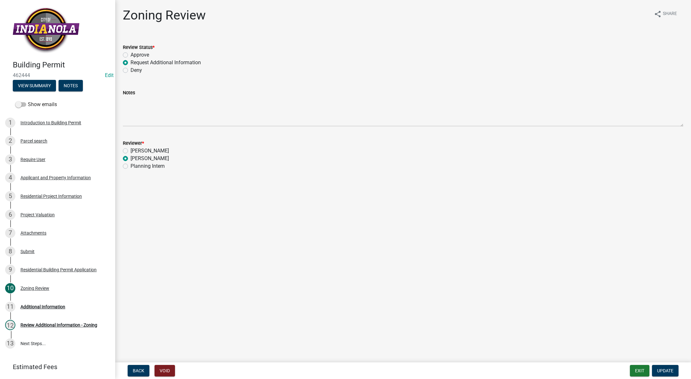
click at [131, 54] on label "Approve" at bounding box center [140, 55] width 19 height 8
click at [131, 54] on input "Approve" at bounding box center [133, 53] width 4 height 4
radio input "true"
click at [660, 370] on span "Update" at bounding box center [665, 371] width 16 height 5
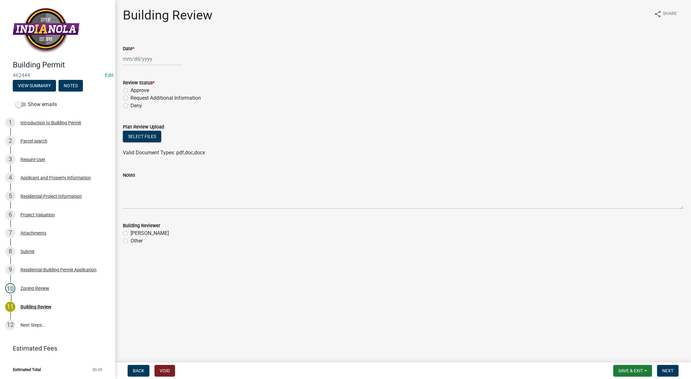
click at [134, 54] on div at bounding box center [152, 58] width 59 height 13
select select "8"
select select "2025"
click at [171, 111] on div "15" at bounding box center [170, 113] width 10 height 10
type input "[DATE]"
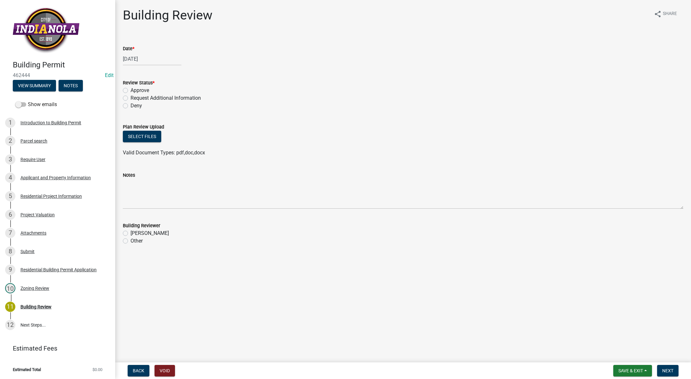
click at [131, 91] on label "Approve" at bounding box center [140, 91] width 19 height 8
click at [131, 91] on input "Approve" at bounding box center [133, 89] width 4 height 4
radio input "true"
click at [131, 233] on label "[PERSON_NAME]" at bounding box center [150, 234] width 38 height 8
click at [131, 233] on input "[PERSON_NAME]" at bounding box center [133, 232] width 4 height 4
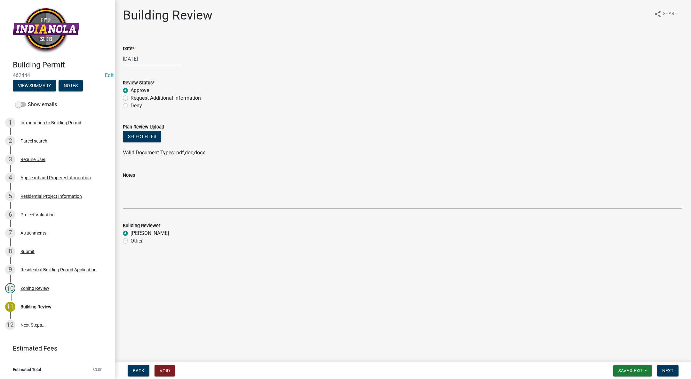
radio input "true"
click at [665, 366] on button "Next" at bounding box center [667, 371] width 21 height 12
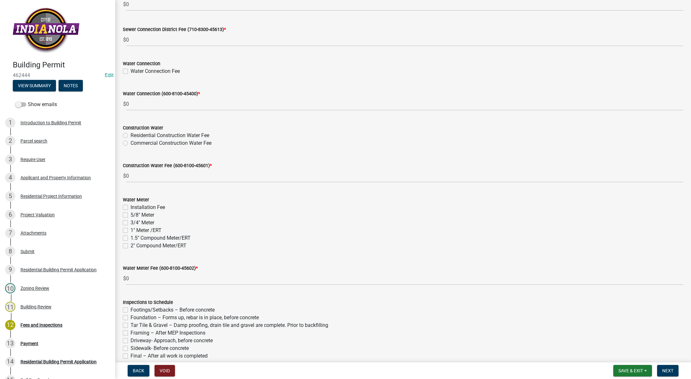
scroll to position [536, 0]
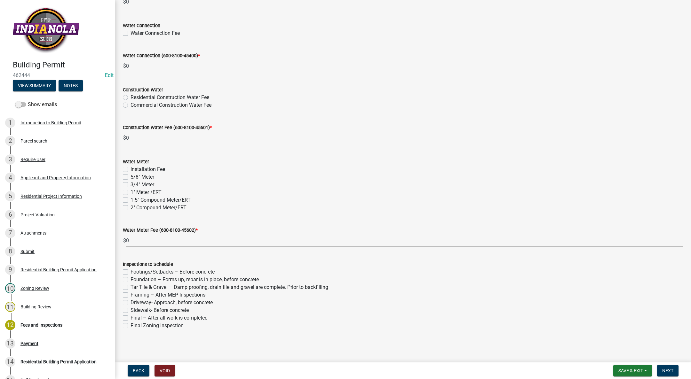
click at [131, 296] on label "Framing – After MEP Inspections" at bounding box center [168, 295] width 75 height 8
click at [131, 296] on input "Framing – After MEP Inspections" at bounding box center [133, 293] width 4 height 4
checkbox input "true"
checkbox input "false"
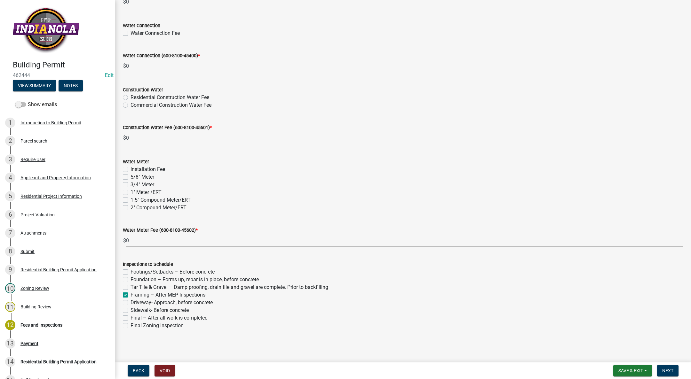
checkbox input "false"
checkbox input "true"
checkbox input "false"
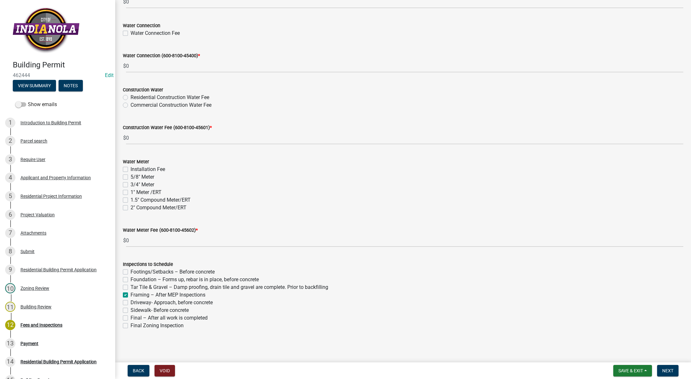
checkbox input "false"
click at [131, 316] on label "Final – After all work is completed" at bounding box center [169, 318] width 77 height 8
click at [131, 316] on input "Final – After all work is completed" at bounding box center [133, 316] width 4 height 4
checkbox input "true"
checkbox input "false"
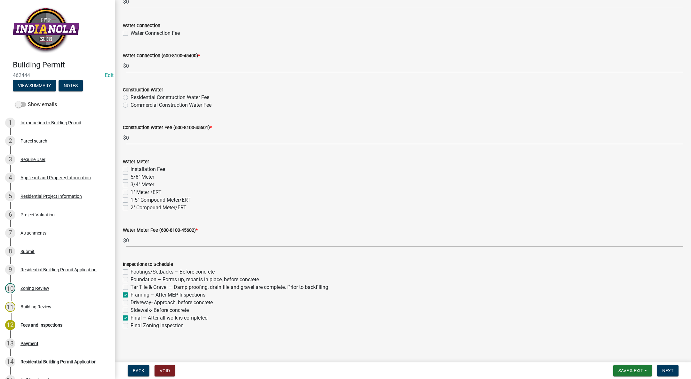
checkbox input "false"
checkbox input "true"
checkbox input "false"
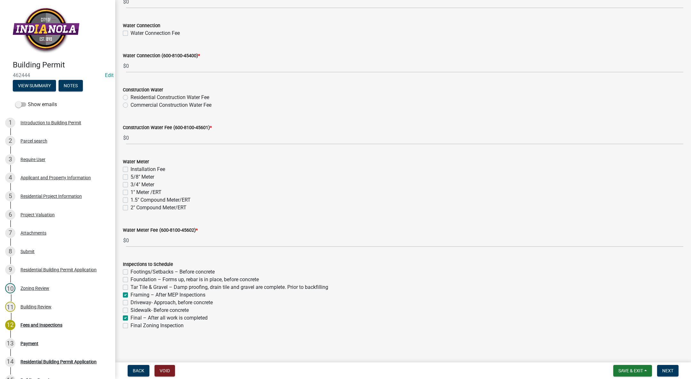
checkbox input "true"
checkbox input "false"
click at [131, 294] on label "Framing – After MEP Inspections" at bounding box center [168, 295] width 75 height 8
click at [131, 294] on input "Framing – After MEP Inspections" at bounding box center [133, 293] width 4 height 4
checkbox input "false"
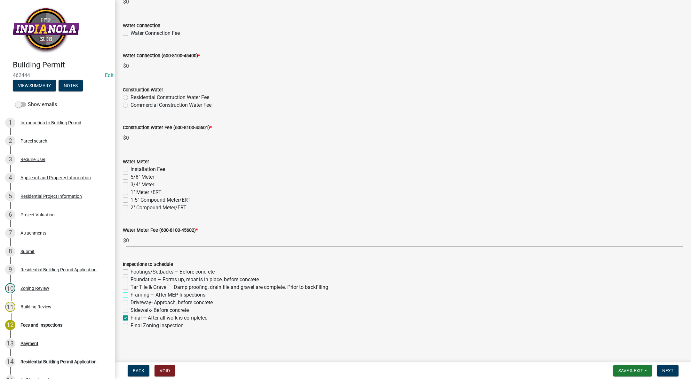
checkbox input "false"
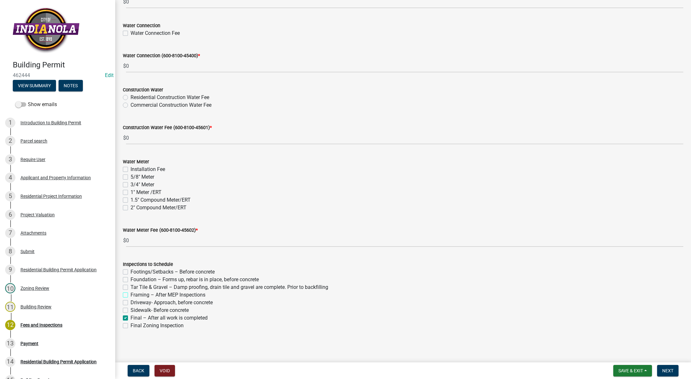
checkbox input "false"
checkbox input "true"
checkbox input "false"
click at [131, 295] on label "Framing – After MEP Inspections" at bounding box center [168, 295] width 75 height 8
click at [131, 295] on input "Framing – After MEP Inspections" at bounding box center [133, 293] width 4 height 4
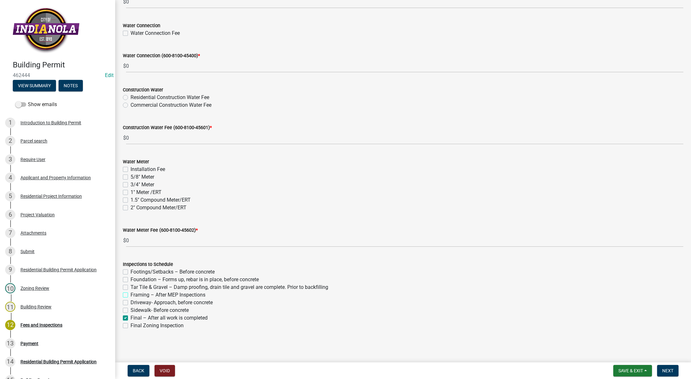
checkbox input "true"
checkbox input "false"
checkbox input "true"
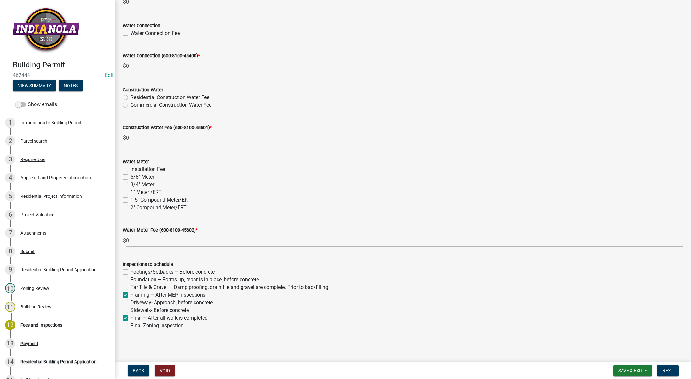
checkbox input "false"
checkbox input "true"
checkbox input "false"
click at [663, 370] on span "Next" at bounding box center [667, 371] width 11 height 5
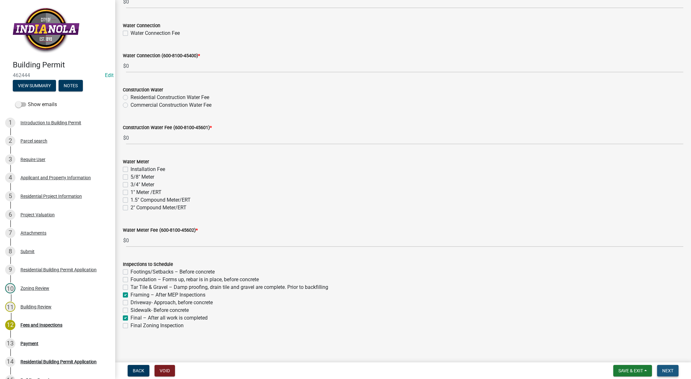
scroll to position [0, 0]
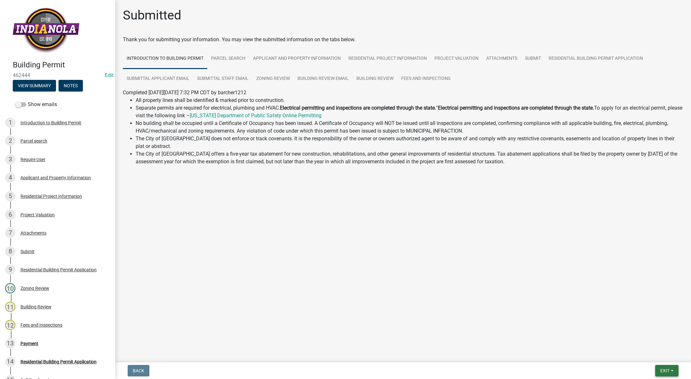
click at [658, 365] on nav "Back Exit Save Save & Exit" at bounding box center [403, 371] width 576 height 17
click at [664, 369] on span "Exit" at bounding box center [664, 371] width 9 height 5
click at [655, 355] on button "Save & Exit" at bounding box center [652, 354] width 51 height 15
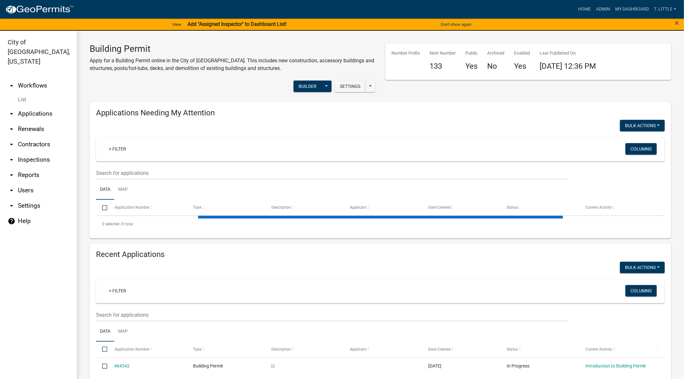
select select "3: 100"
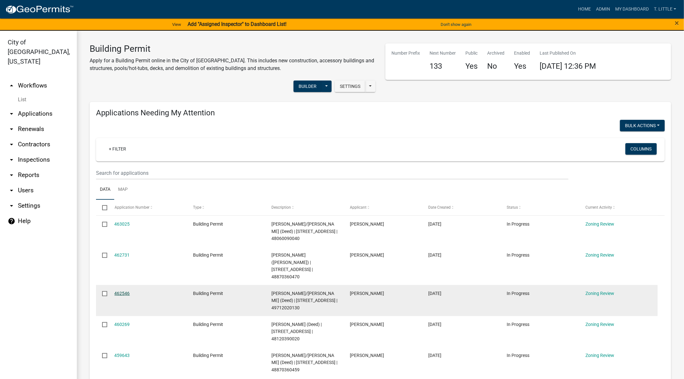
click at [119, 291] on link "462546" at bounding box center [122, 293] width 15 height 5
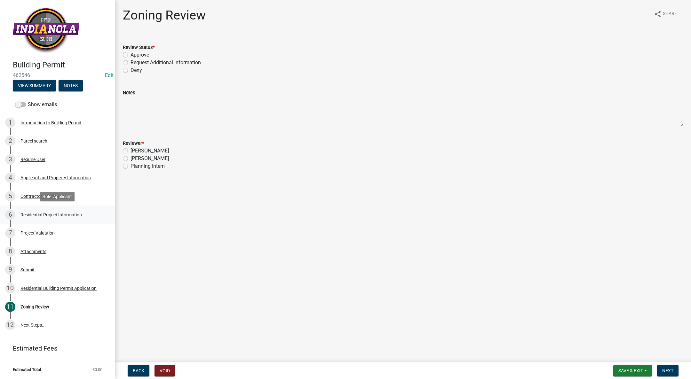
click at [29, 211] on div "6 Residential Project Information" at bounding box center [55, 215] width 100 height 10
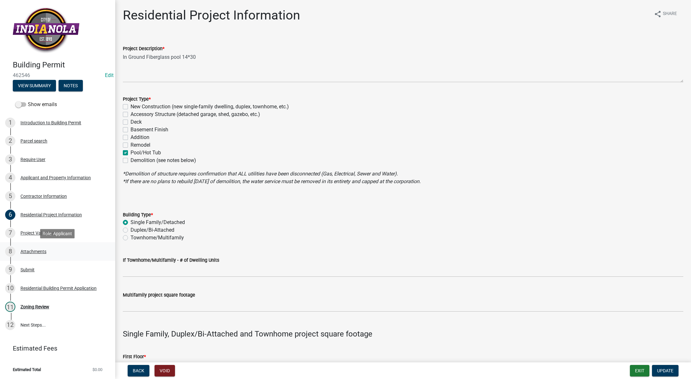
click at [36, 248] on div "8 Attachments" at bounding box center [55, 252] width 100 height 10
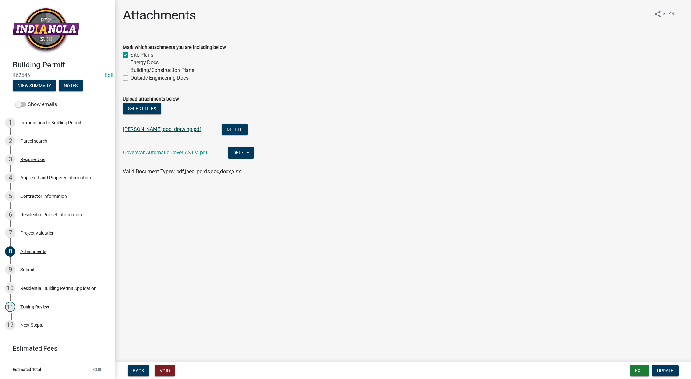
click at [138, 129] on link "Blake Yount pool drawing.pdf" at bounding box center [162, 129] width 78 height 6
click at [173, 161] on li "Coverstar Automatic Cover ASTM.pdf Delete" at bounding box center [403, 153] width 560 height 23
click at [173, 155] on link "Coverstar Automatic Cover ASTM.pdf" at bounding box center [165, 153] width 84 height 6
click at [34, 310] on div "11 Zoning Review" at bounding box center [55, 307] width 100 height 10
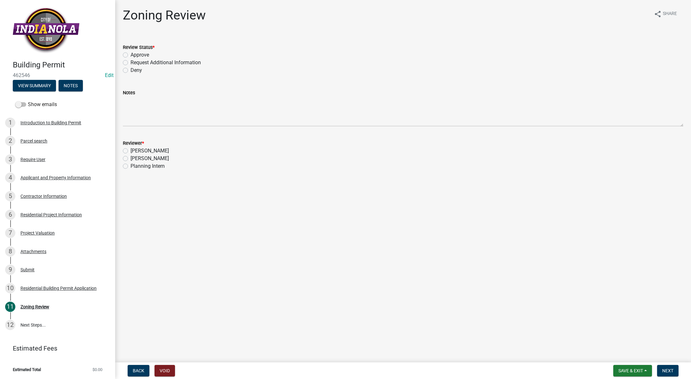
click at [131, 56] on label "Approve" at bounding box center [140, 55] width 19 height 8
click at [131, 55] on input "Approve" at bounding box center [133, 53] width 4 height 4
radio input "true"
click at [131, 158] on label "[PERSON_NAME]" at bounding box center [150, 159] width 38 height 8
click at [131, 158] on input "[PERSON_NAME]" at bounding box center [133, 157] width 4 height 4
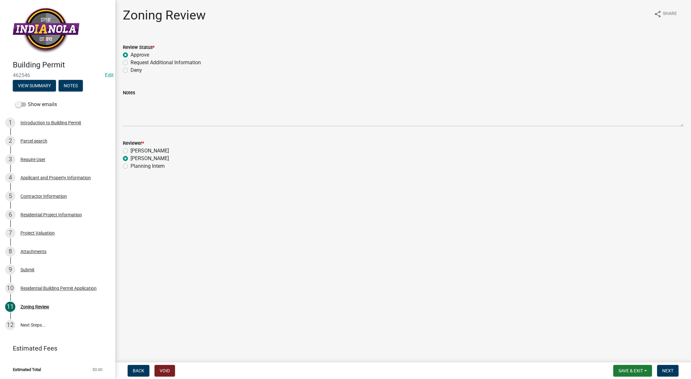
radio input "true"
click at [672, 369] on span "Next" at bounding box center [667, 371] width 11 height 5
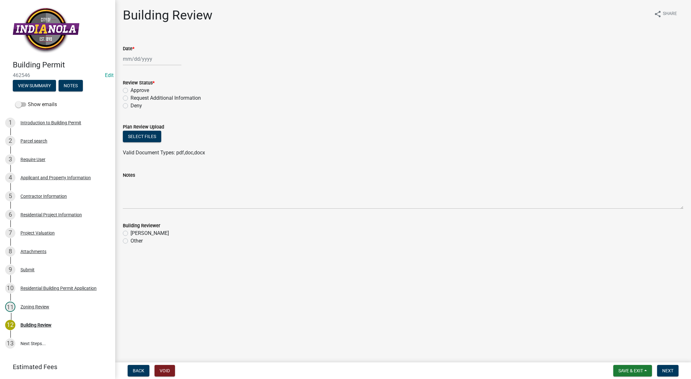
click at [133, 53] on div at bounding box center [152, 58] width 59 height 13
select select "8"
select select "2025"
click at [171, 109] on div "15" at bounding box center [170, 113] width 10 height 10
type input "[DATE]"
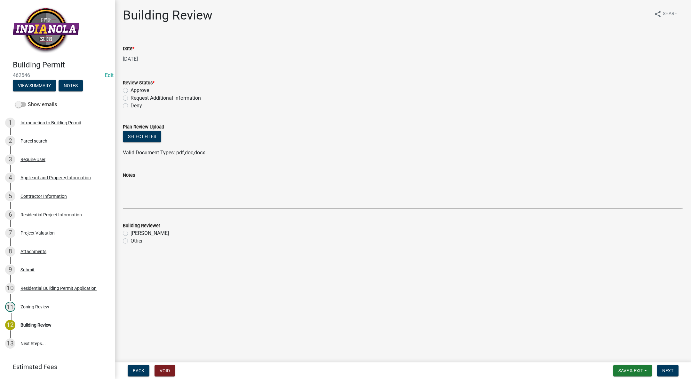
click at [131, 88] on label "Approve" at bounding box center [140, 91] width 19 height 8
click at [131, 88] on input "Approve" at bounding box center [133, 89] width 4 height 4
radio input "true"
click at [131, 233] on label "[PERSON_NAME]" at bounding box center [150, 234] width 38 height 8
click at [131, 233] on input "[PERSON_NAME]" at bounding box center [133, 232] width 4 height 4
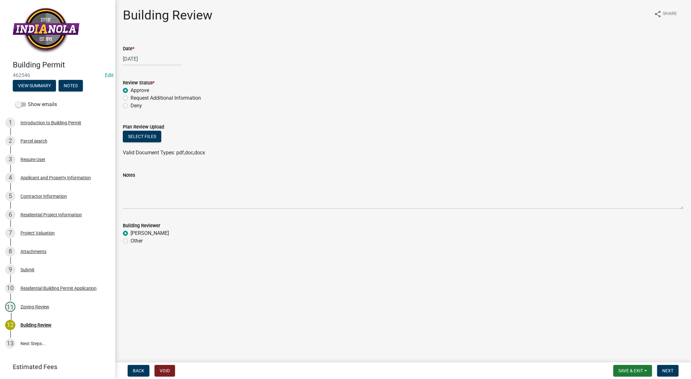
radio input "true"
click at [658, 367] on button "Next" at bounding box center [667, 371] width 21 height 12
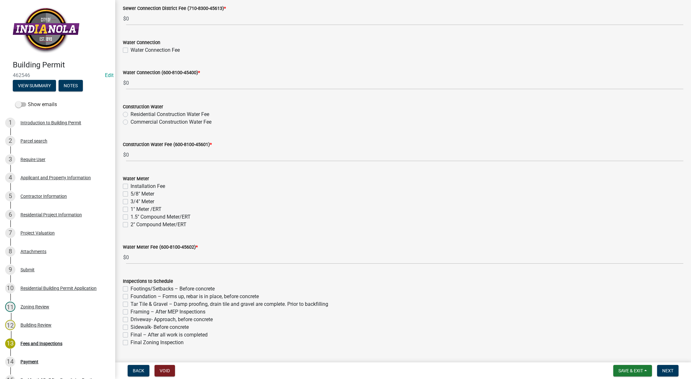
scroll to position [536, 0]
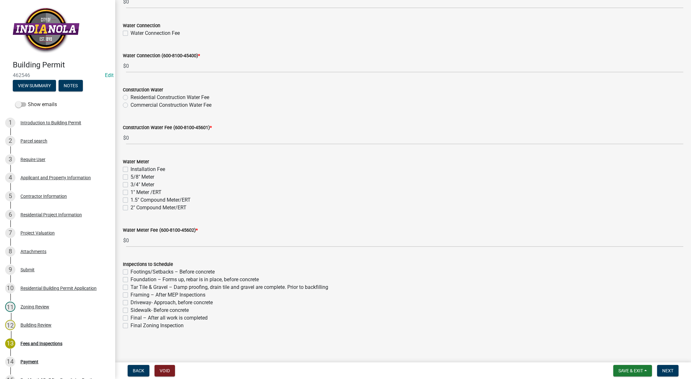
click at [131, 319] on label "Final – After all work is completed" at bounding box center [169, 318] width 77 height 8
click at [131, 319] on input "Final – After all work is completed" at bounding box center [133, 316] width 4 height 4
checkbox input "true"
checkbox input "false"
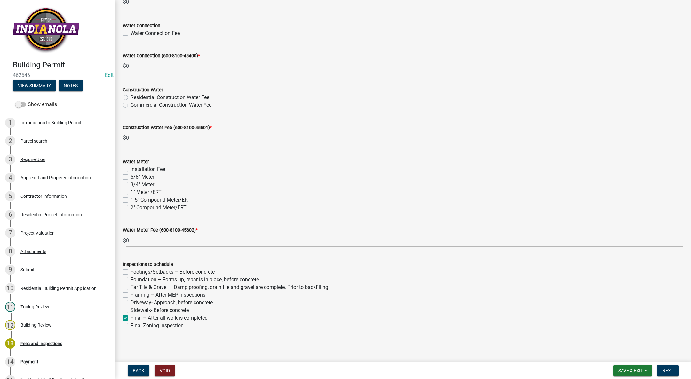
checkbox input "false"
checkbox input "true"
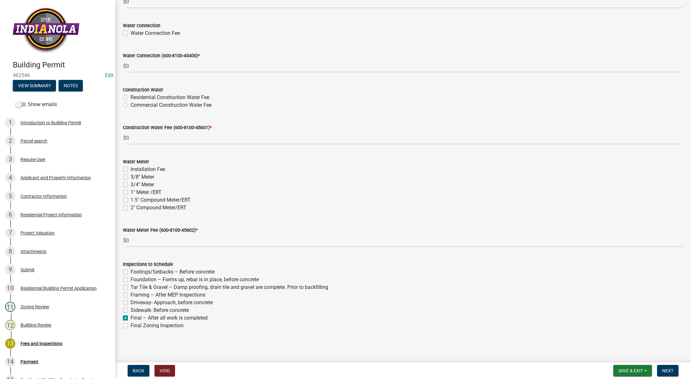
checkbox input "false"
click at [671, 369] on span "Next" at bounding box center [667, 371] width 11 height 5
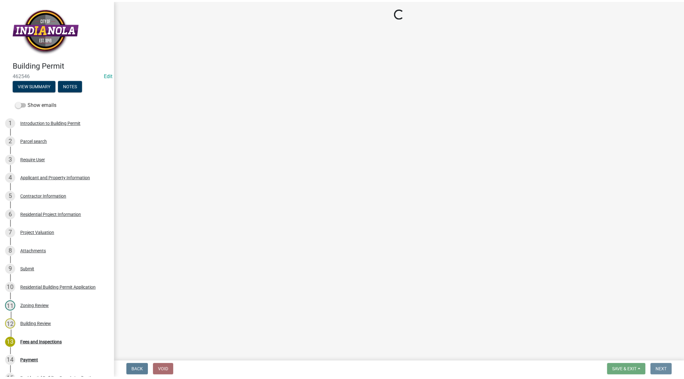
scroll to position [0, 0]
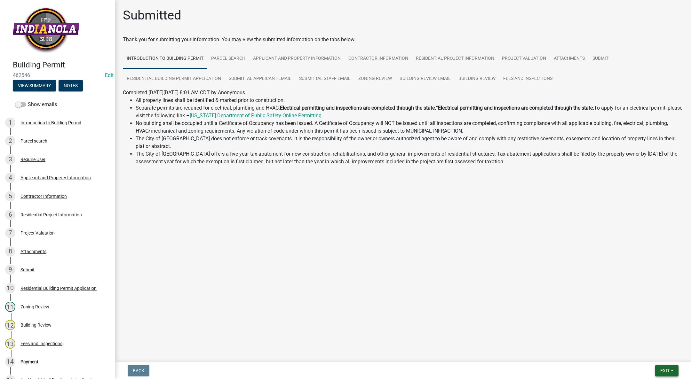
click at [673, 368] on button "Exit" at bounding box center [666, 371] width 23 height 12
click at [665, 354] on button "Save & Exit" at bounding box center [652, 354] width 51 height 15
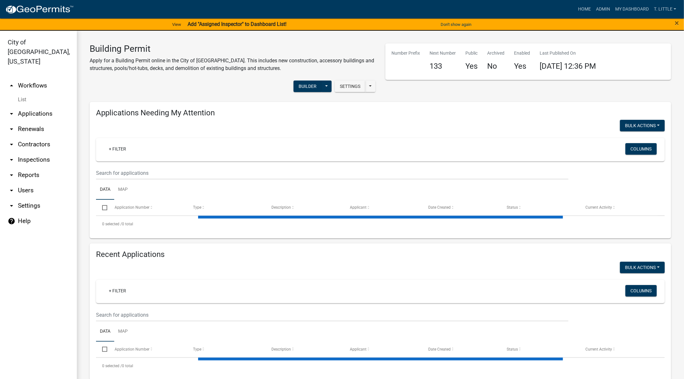
select select "3: 100"
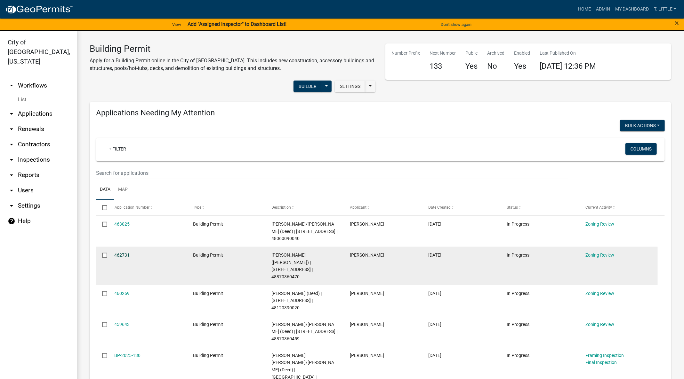
click at [116, 253] on link "462731" at bounding box center [122, 255] width 15 height 5
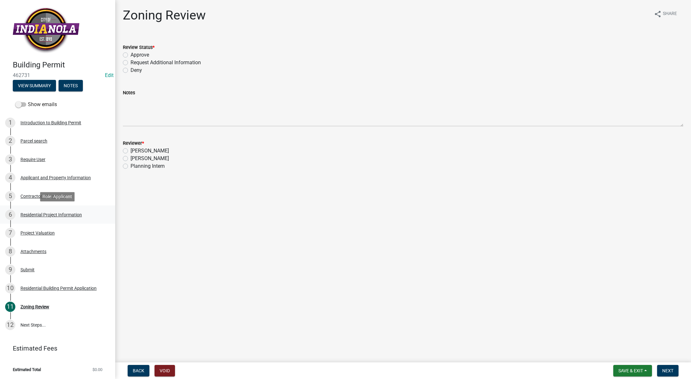
click at [69, 216] on div "Residential Project Information" at bounding box center [50, 215] width 61 height 4
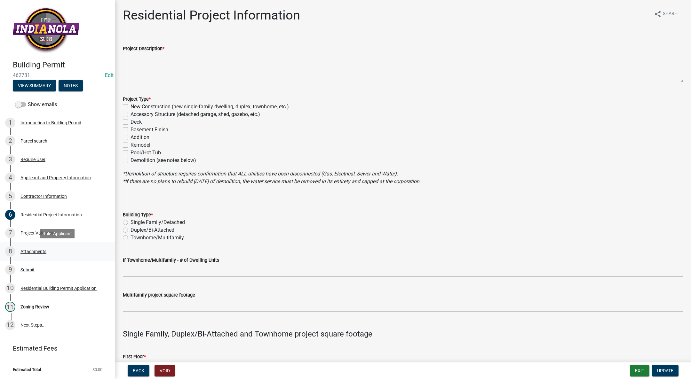
click at [35, 250] on div "Attachments" at bounding box center [33, 252] width 26 height 4
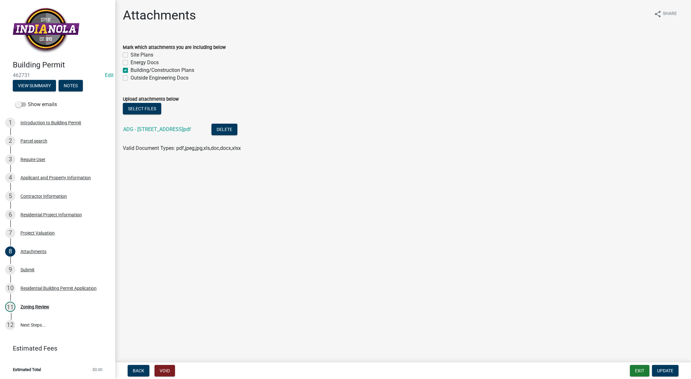
click at [153, 133] on div "ADG - 1205 S G Street 081225.pdf" at bounding box center [162, 130] width 78 height 13
click at [155, 131] on link "ADG - 1205 S G Street 081225.pdf" at bounding box center [157, 129] width 68 height 6
click at [29, 305] on div "Zoning Review" at bounding box center [34, 307] width 29 height 4
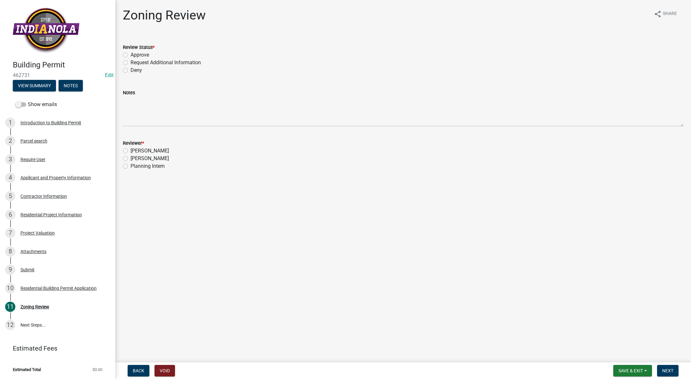
drag, startPoint x: 125, startPoint y: 61, endPoint x: 128, endPoint y: 65, distance: 3.9
click at [131, 61] on label "Request Additional Information" at bounding box center [166, 63] width 70 height 8
click at [131, 61] on input "Request Additional Information" at bounding box center [133, 61] width 4 height 4
radio input "true"
click at [35, 227] on link "7 Project Valuation" at bounding box center [57, 233] width 115 height 19
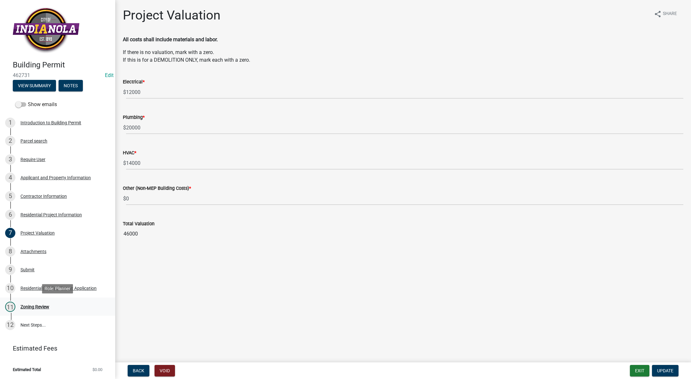
click at [22, 306] on div "Zoning Review" at bounding box center [34, 307] width 29 height 4
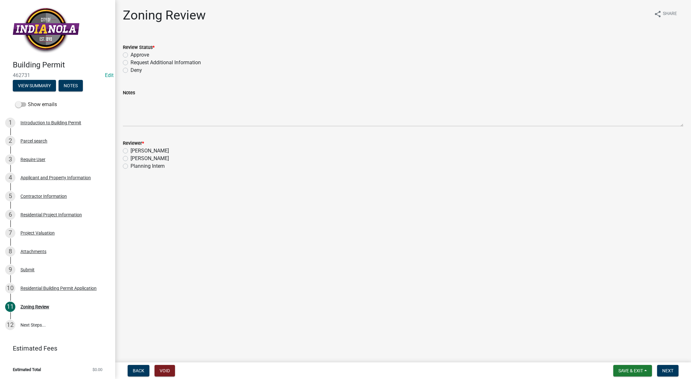
click at [131, 62] on label "Request Additional Information" at bounding box center [166, 63] width 70 height 8
click at [131, 62] on input "Request Additional Information" at bounding box center [133, 61] width 4 height 4
radio input "true"
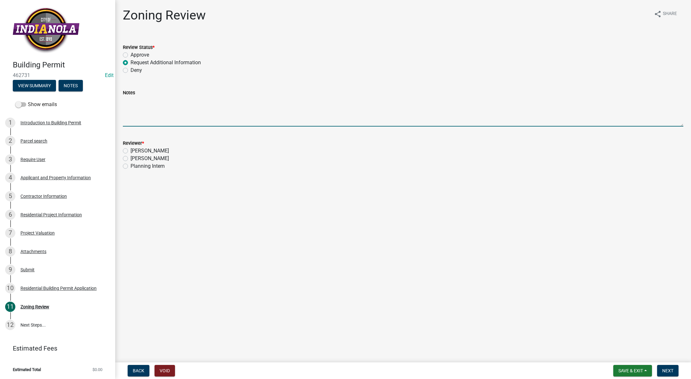
click at [136, 117] on textarea "Notes" at bounding box center [403, 112] width 560 height 30
type textarea "Please provide a site plan showing setbacks from property lines. Provide an acc…"
click at [131, 157] on label "[PERSON_NAME]" at bounding box center [150, 159] width 38 height 8
click at [131, 157] on input "[PERSON_NAME]" at bounding box center [133, 157] width 4 height 4
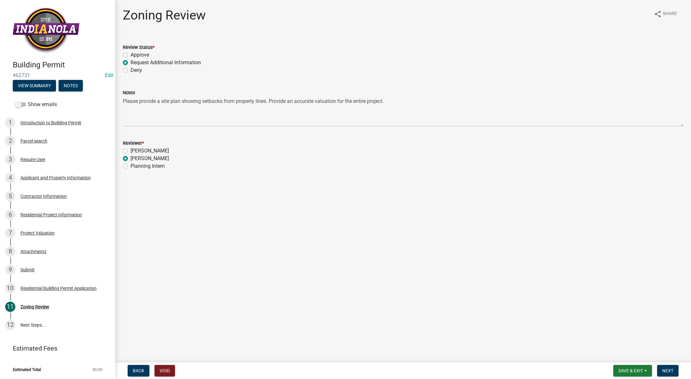
radio input "true"
click at [666, 368] on button "Next" at bounding box center [667, 371] width 21 height 12
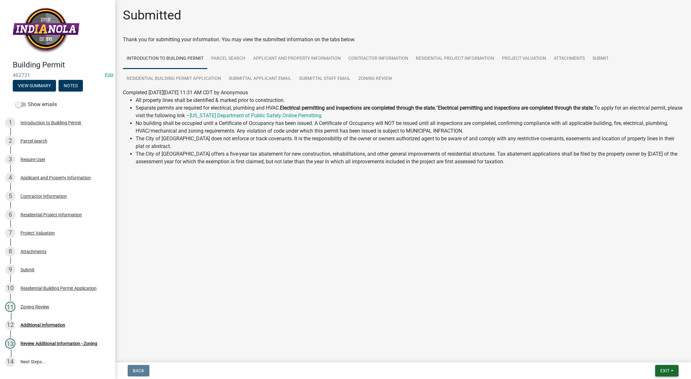
click at [673, 368] on button "Exit" at bounding box center [666, 371] width 23 height 12
click at [661, 354] on button "Save & Exit" at bounding box center [652, 354] width 51 height 15
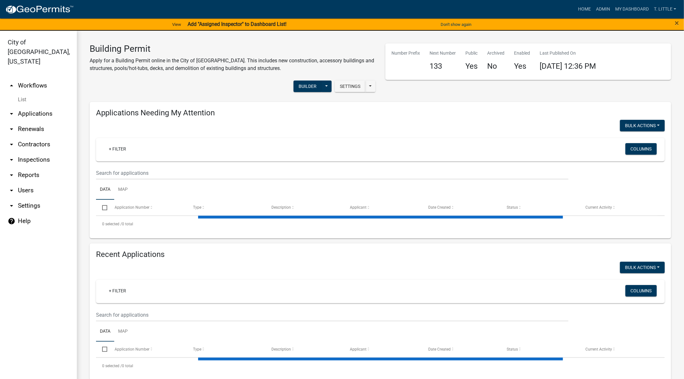
select select "3: 100"
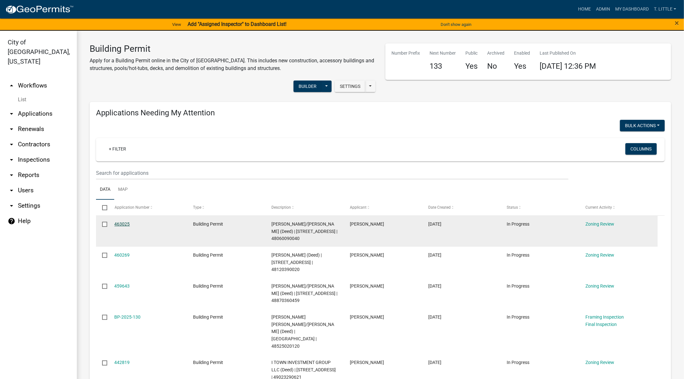
click at [129, 224] on link "463025" at bounding box center [122, 224] width 15 height 5
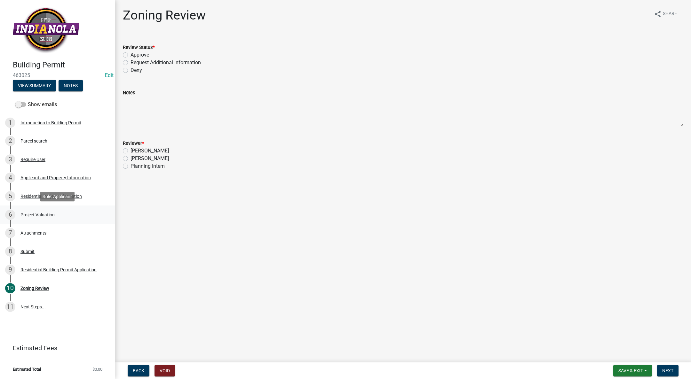
click at [46, 211] on div "6 Project Valuation" at bounding box center [55, 215] width 100 height 10
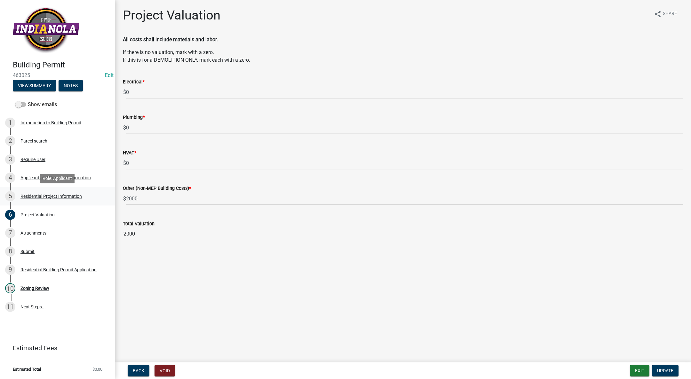
click at [65, 198] on div "Residential Project Information" at bounding box center [50, 196] width 61 height 4
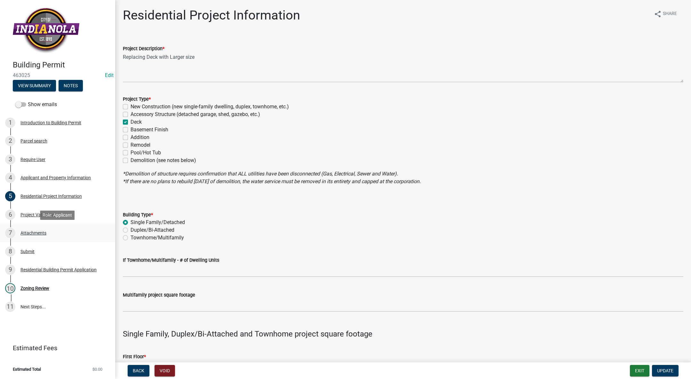
click at [35, 231] on div "Attachments" at bounding box center [33, 233] width 26 height 4
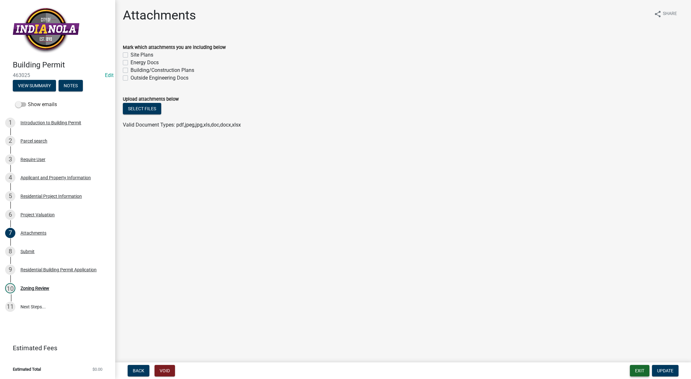
click at [636, 370] on button "Exit" at bounding box center [640, 371] width 20 height 12
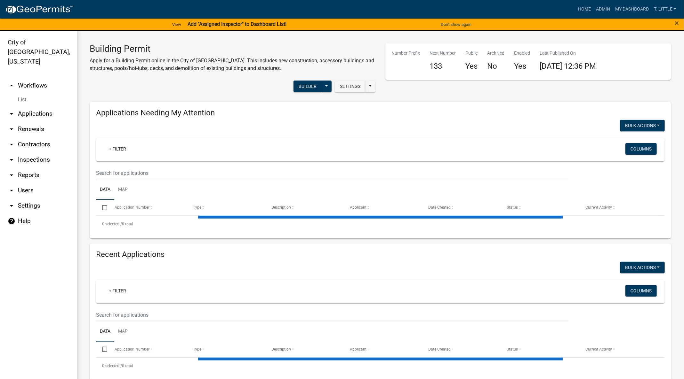
select select "3: 100"
